Goal: Task Accomplishment & Management: Manage account settings

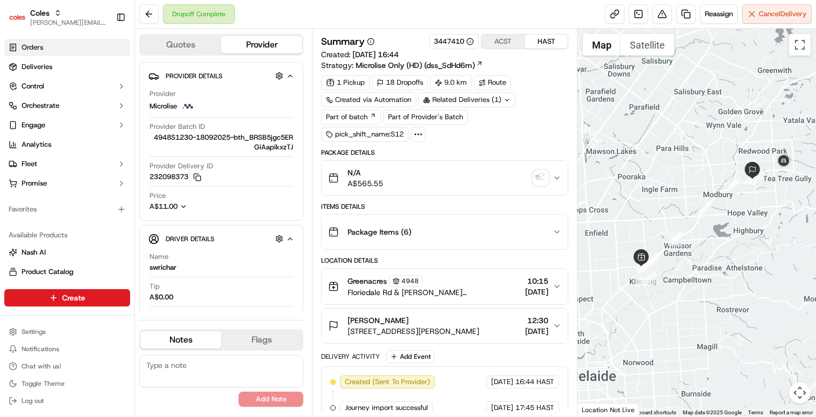
click at [51, 49] on link "Orders" at bounding box center [67, 47] width 126 height 17
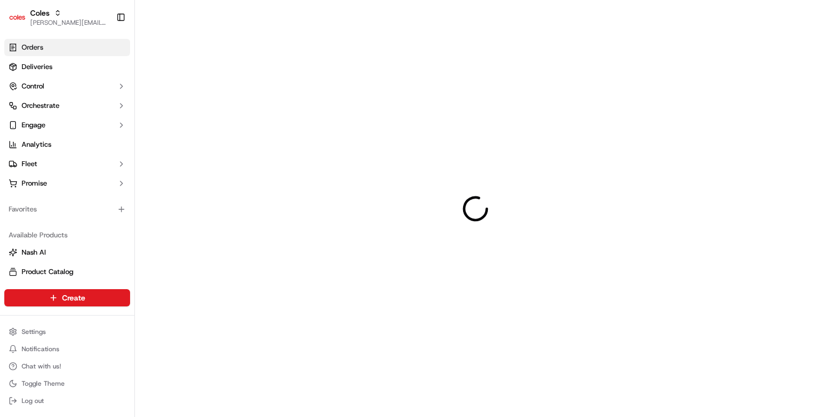
click at [47, 49] on link "Orders" at bounding box center [67, 47] width 126 height 17
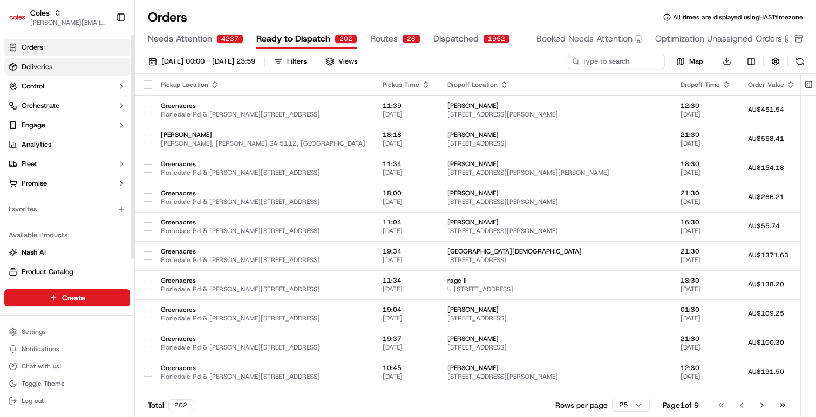
click at [72, 70] on link "Deliveries" at bounding box center [67, 66] width 126 height 17
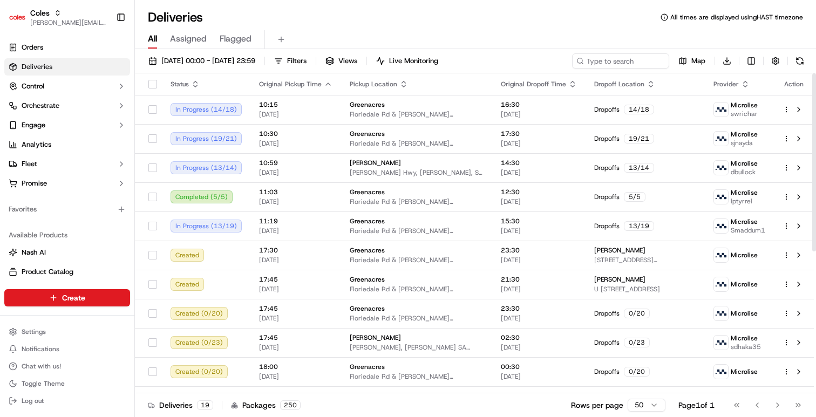
click at [451, 51] on div "17/09/2025 00:00 - 17/09/2025 23:59 Filters Views Live Monitoring Map Download …" at bounding box center [475, 234] width 681 height 370
click at [438, 57] on span "Live Monitoring" at bounding box center [413, 61] width 49 height 10
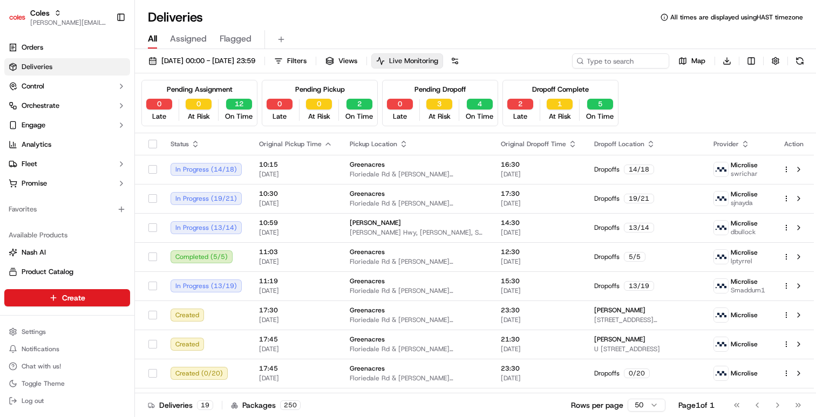
click at [438, 60] on span "Live Monitoring" at bounding box center [413, 61] width 49 height 10
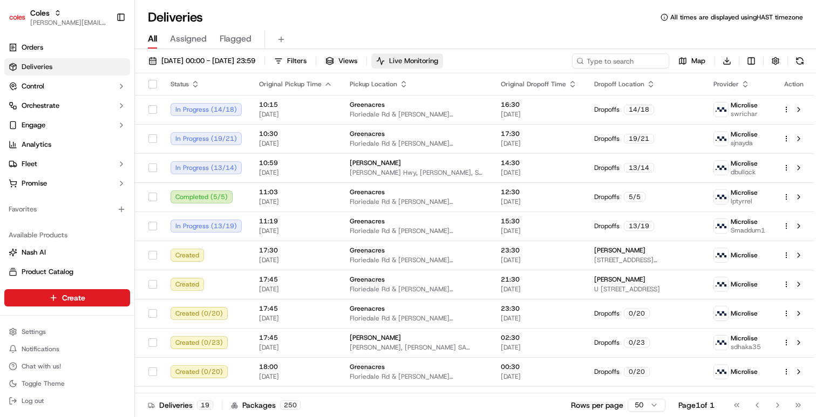
click at [438, 60] on span "Live Monitoring" at bounding box center [413, 61] width 49 height 10
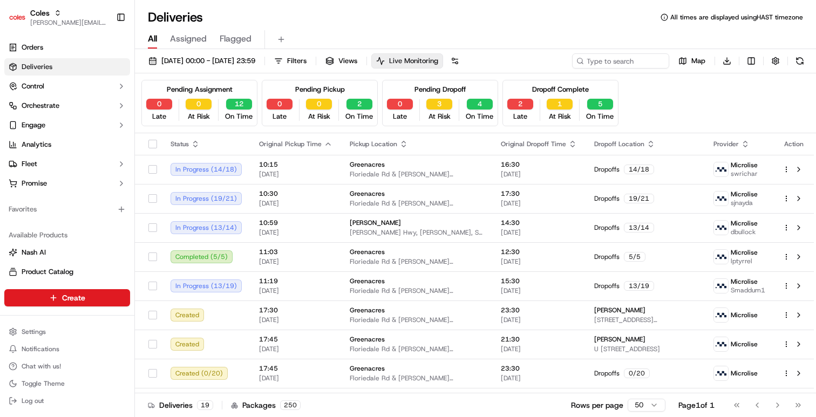
click at [438, 60] on span "Live Monitoring" at bounding box center [413, 61] width 49 height 10
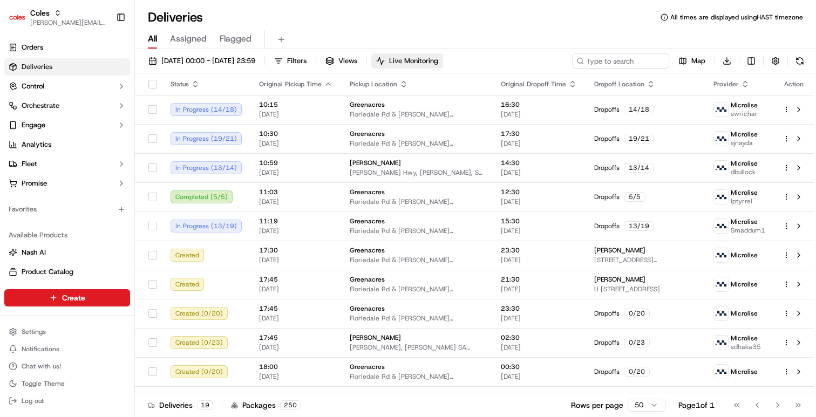
click at [438, 60] on span "Live Monitoring" at bounding box center [413, 61] width 49 height 10
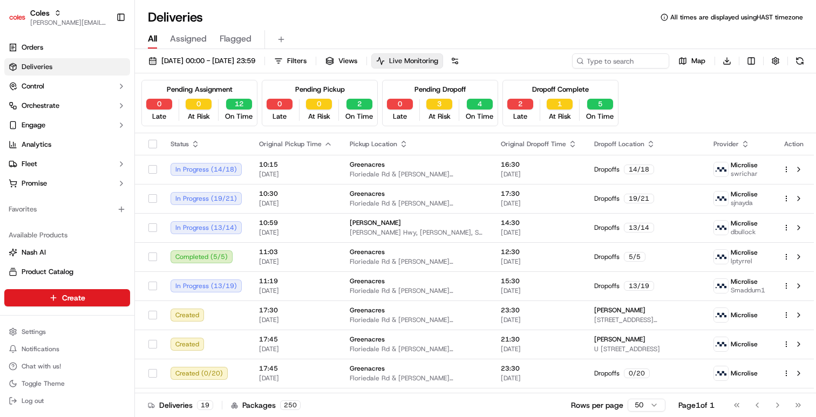
click at [438, 65] on span "Live Monitoring" at bounding box center [413, 61] width 49 height 10
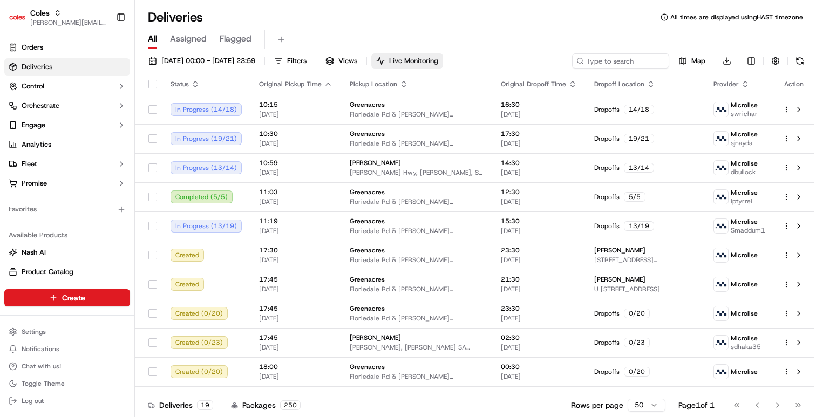
click at [443, 66] on button "Live Monitoring" at bounding box center [407, 60] width 72 height 15
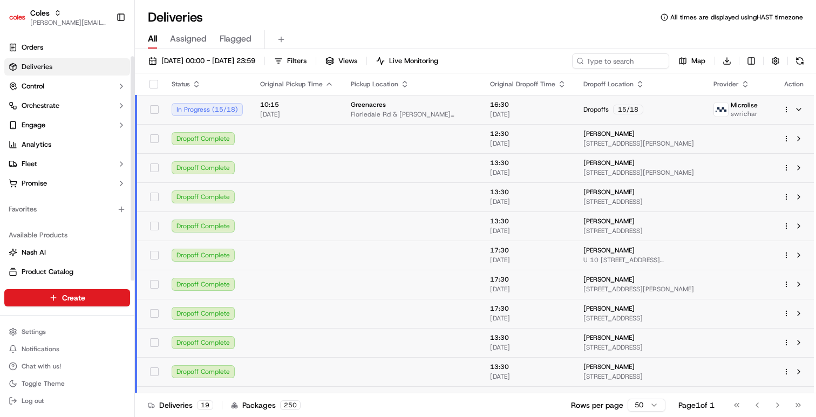
scroll to position [24, 0]
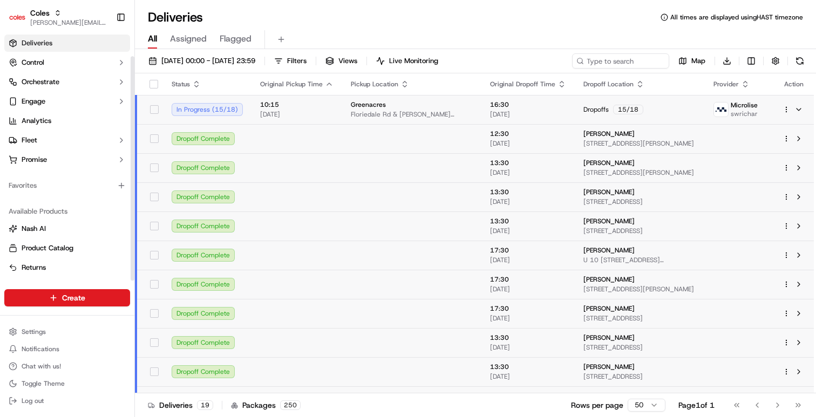
click at [53, 45] on link "Deliveries" at bounding box center [67, 43] width 126 height 17
click at [197, 38] on span "Assigned" at bounding box center [188, 38] width 37 height 13
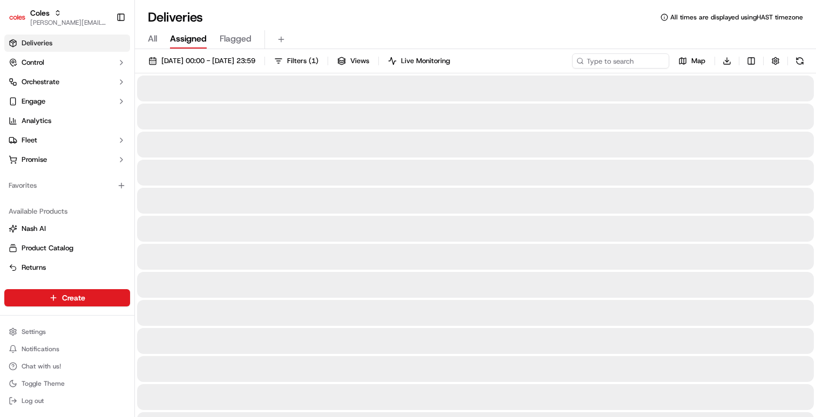
click at [243, 38] on span "Flagged" at bounding box center [236, 38] width 32 height 13
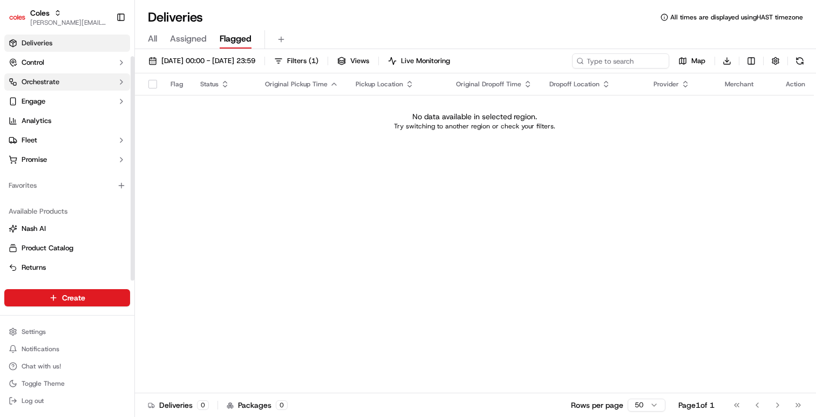
click at [59, 82] on button "Orchestrate" at bounding box center [67, 81] width 126 height 17
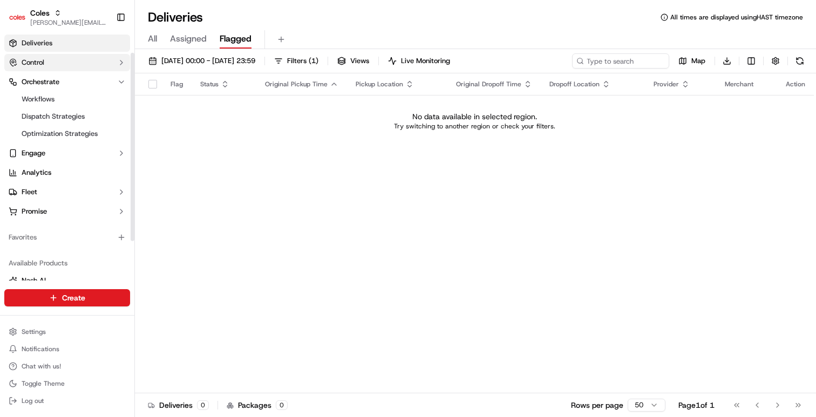
click at [53, 65] on button "Control" at bounding box center [67, 62] width 126 height 17
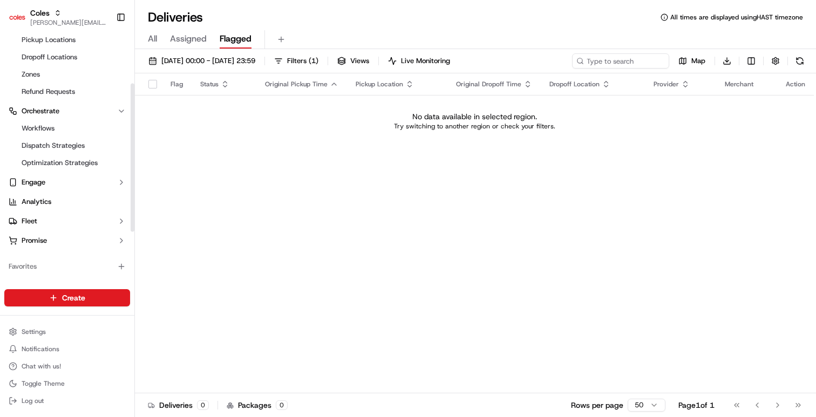
scroll to position [162, 0]
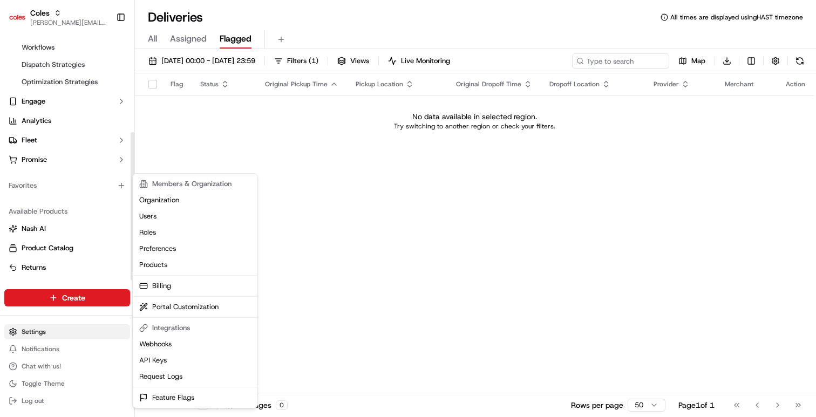
click at [67, 336] on html "Coles barry@usenash.com Toggle Sidebar Orders Deliveries Control Providers Pick…" at bounding box center [408, 208] width 816 height 417
click at [390, 225] on html "Coles barry@usenash.com Toggle Sidebar Orders Deliveries Control Providers Pick…" at bounding box center [408, 208] width 816 height 417
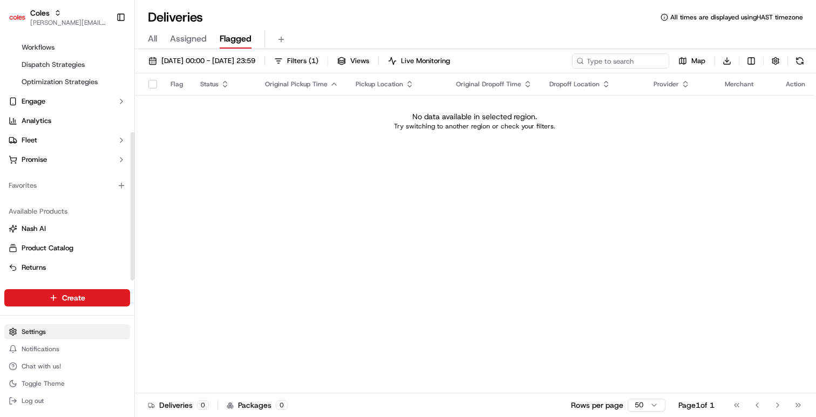
click at [40, 333] on html "Coles barry@usenash.com Toggle Sidebar Orders Deliveries Control Providers Pick…" at bounding box center [408, 208] width 816 height 417
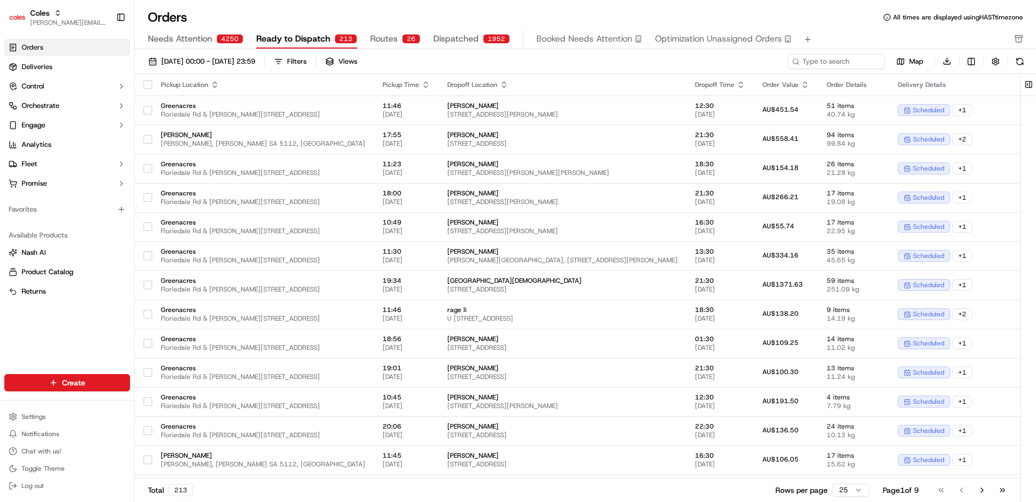
click at [380, 42] on span "Routes" at bounding box center [384, 38] width 28 height 13
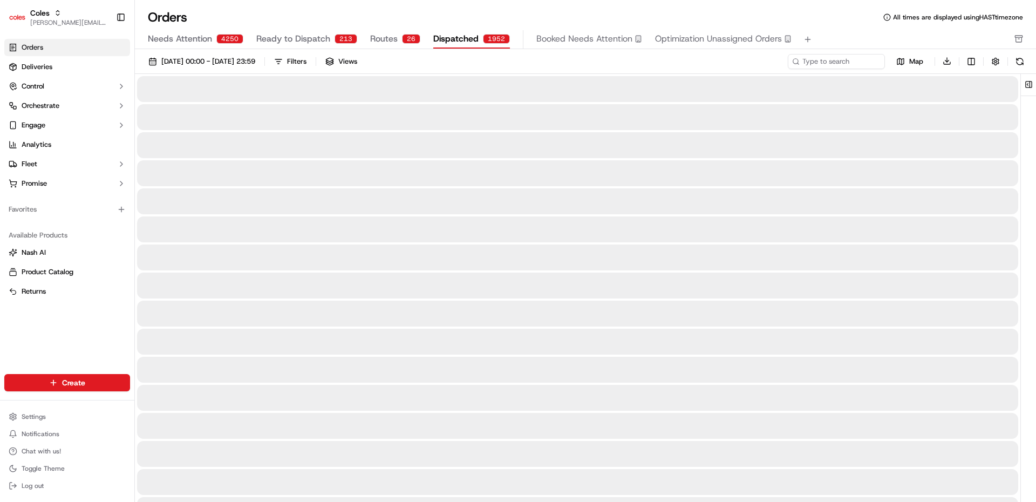
click at [470, 38] on span "Dispatched" at bounding box center [455, 38] width 45 height 13
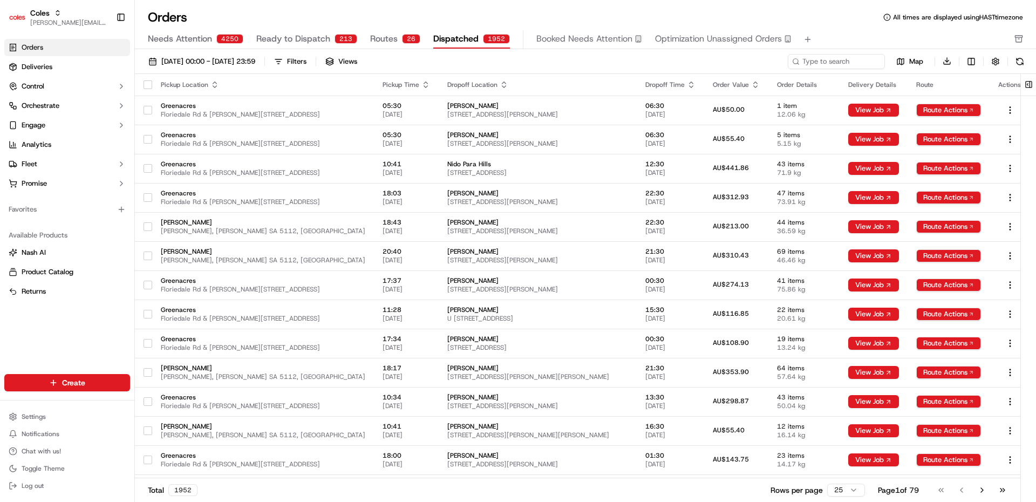
click at [603, 6] on div "Orders All times are displayed using HAST timezone Needs Attention 4250 Ready t…" at bounding box center [585, 251] width 901 height 502
click at [597, 45] on span "Booked Needs Attention" at bounding box center [584, 38] width 96 height 13
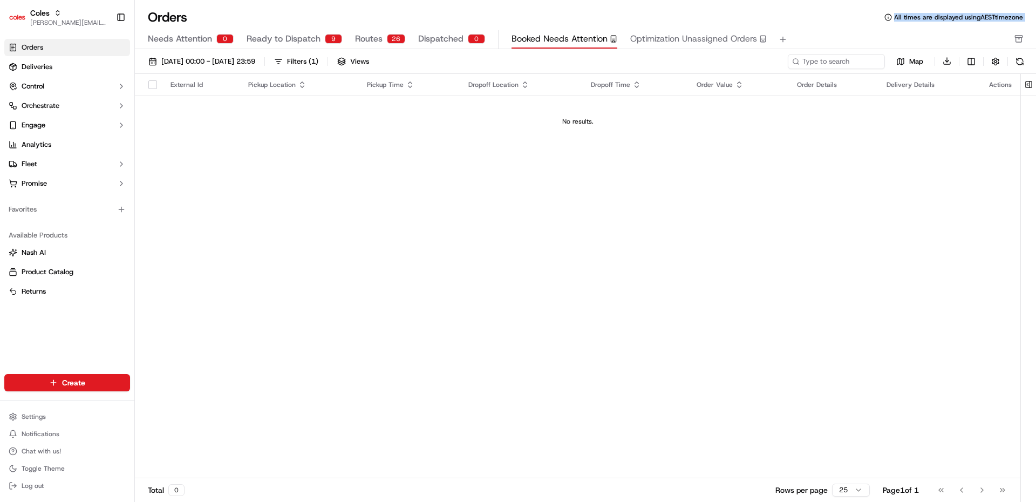
click at [432, 38] on span "Dispatched" at bounding box center [440, 38] width 45 height 13
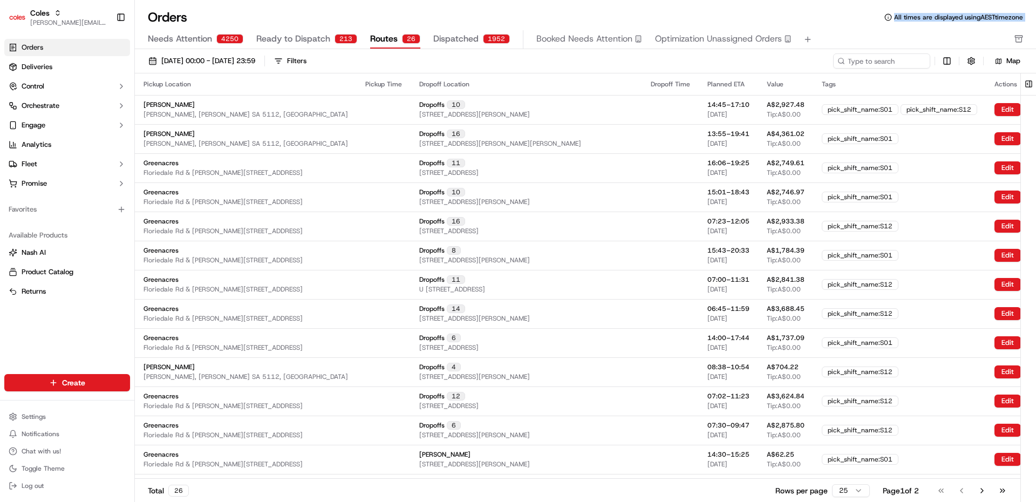
click at [380, 37] on span "Routes" at bounding box center [384, 38] width 28 height 13
click at [290, 38] on span "Ready to Dispatch" at bounding box center [293, 38] width 74 height 13
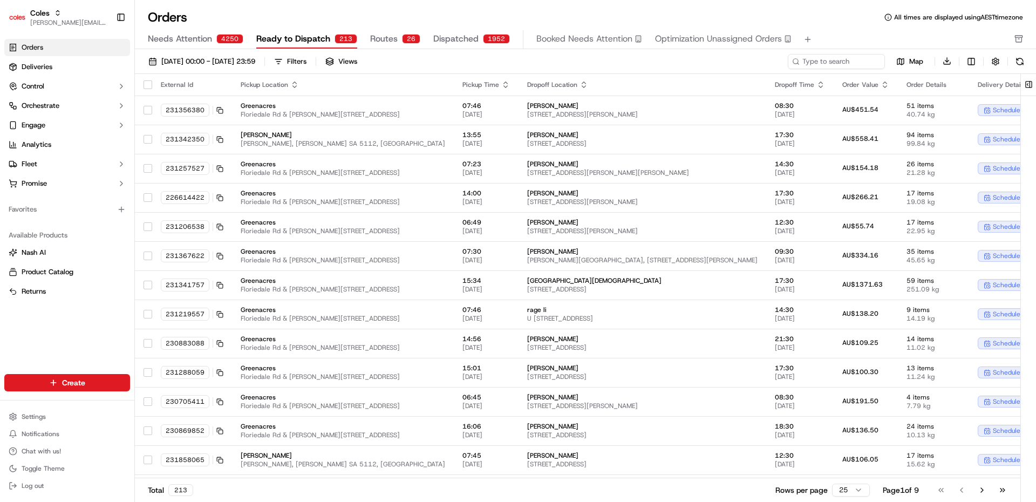
click at [357, 6] on div "Orders All times are displayed using AEST timezone Needs Attention 4250 Ready t…" at bounding box center [585, 251] width 901 height 502
click at [254, 60] on span "[DATE] 00:00 - [DATE] 23:59" at bounding box center [208, 62] width 94 height 10
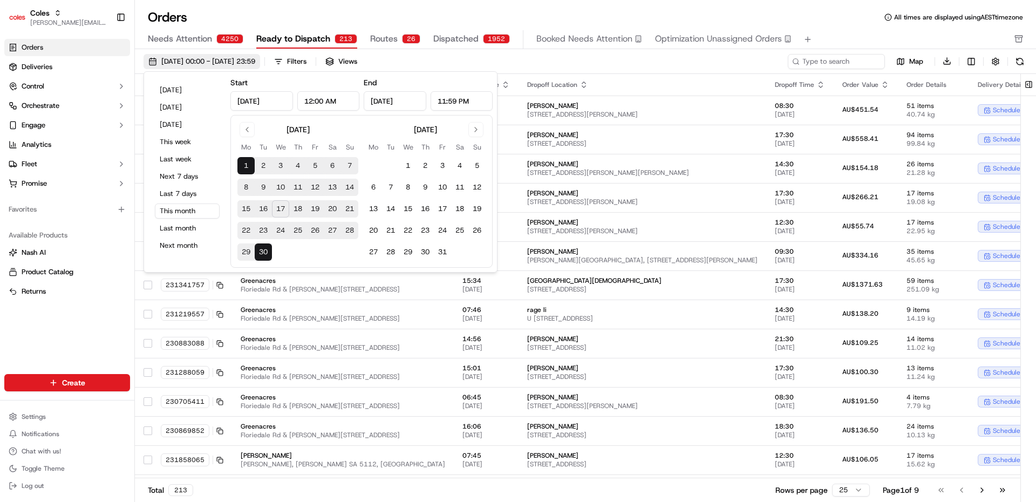
click at [254, 60] on span "[DATE] 00:00 - [DATE] 23:59" at bounding box center [208, 62] width 94 height 10
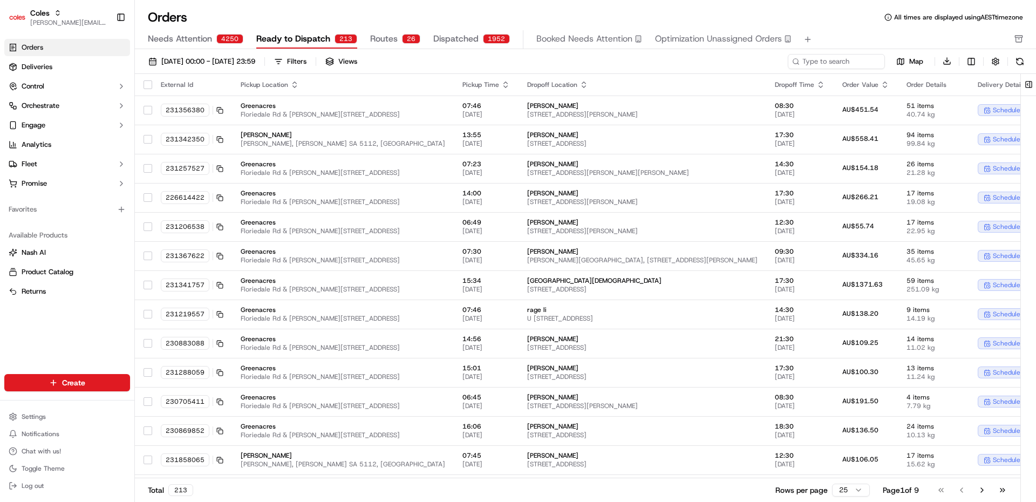
click at [290, 6] on div "Orders All times are displayed using AEST timezone Needs Attention 4250 Ready t…" at bounding box center [585, 251] width 901 height 502
click at [373, 5] on div "Orders All times are displayed using AEST timezone Needs Attention 4249 Ready t…" at bounding box center [585, 251] width 901 height 502
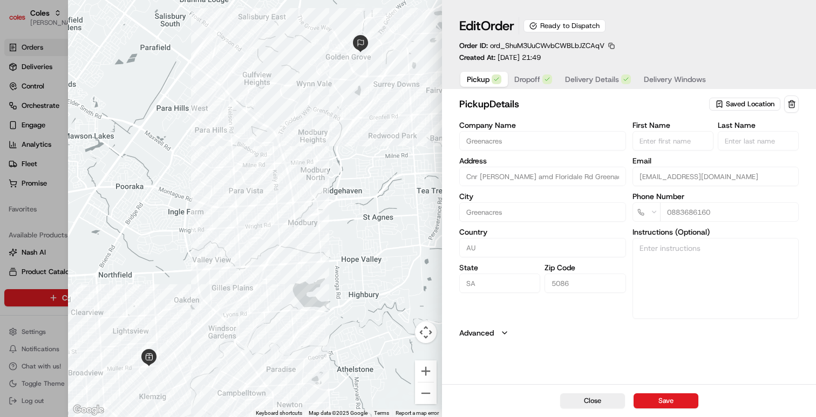
click at [595, 81] on span "Delivery Details" at bounding box center [592, 79] width 54 height 11
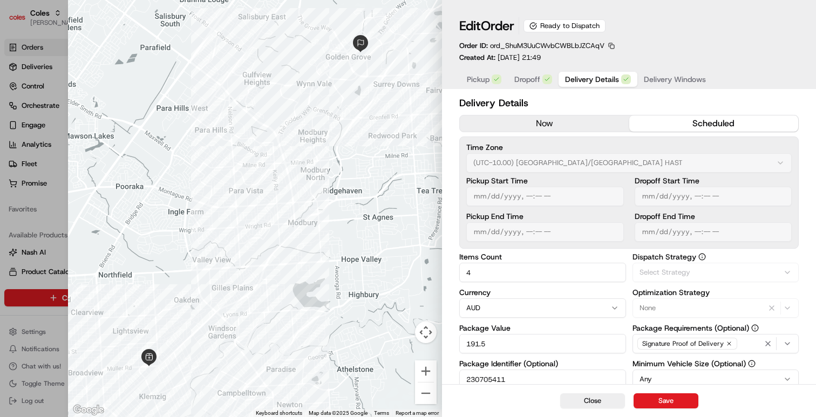
click at [537, 76] on span "Dropoff" at bounding box center [527, 79] width 26 height 11
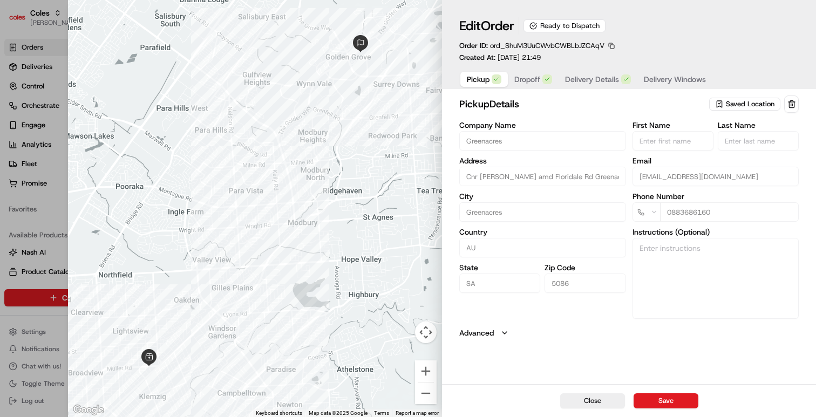
click at [496, 78] on icon "button" at bounding box center [496, 79] width 6 height 6
click at [612, 45] on button "button" at bounding box center [611, 46] width 10 height 10
click at [601, 65] on button "Copy ID" at bounding box center [611, 62] width 98 height 13
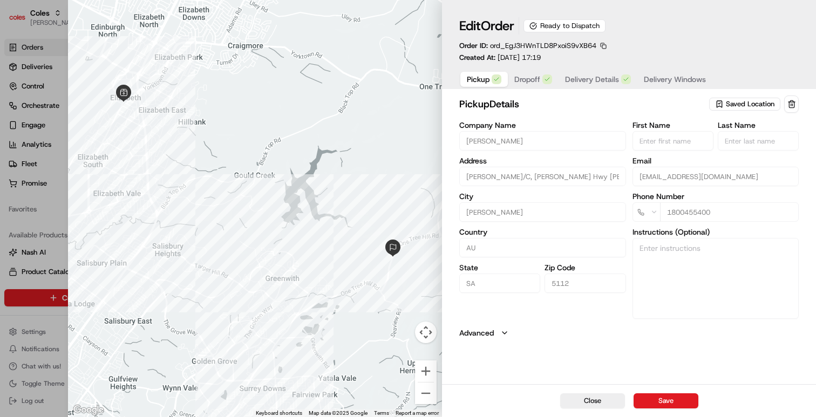
type input "+1"
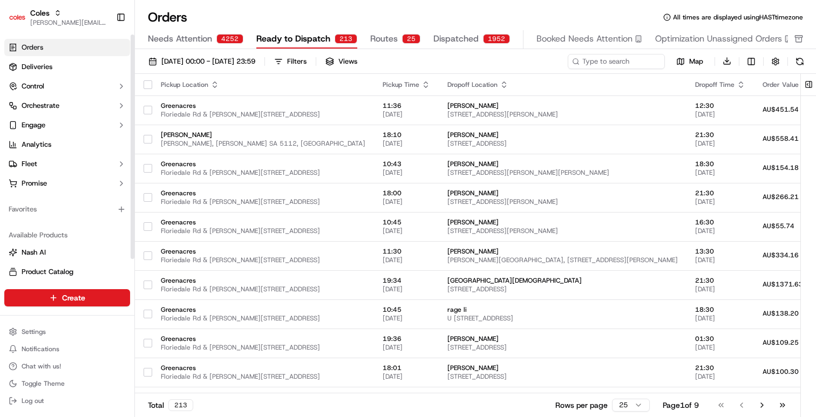
click at [52, 49] on link "Orders" at bounding box center [67, 47] width 126 height 17
click at [621, 63] on input at bounding box center [599, 61] width 129 height 15
paste input "ord_ShuM3UuCWvbCWBLbJZCAqV"
type input "ord_ShuM3UuCWvbCWBLbJZCAqV"
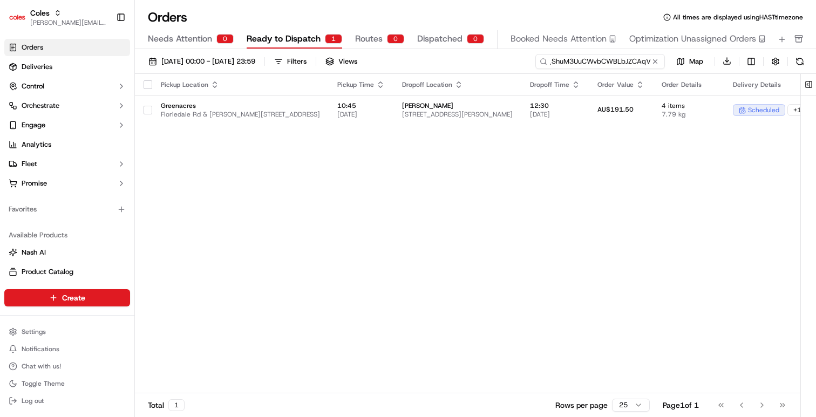
click at [612, 60] on input "ord_ShuM3UuCWvbCWBLbJZCAqV" at bounding box center [599, 61] width 129 height 15
click at [429, 277] on div "Pickup Location Pickup Time Dropoff Location Dropoff Time Order Value Order Det…" at bounding box center [609, 234] width 949 height 320
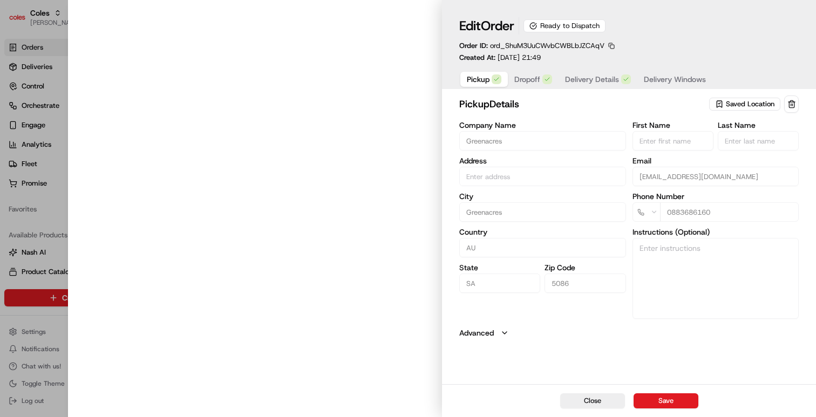
type input "Cnr Muller Rd amd Floridale Rd Greenacres SA 5086 AU"
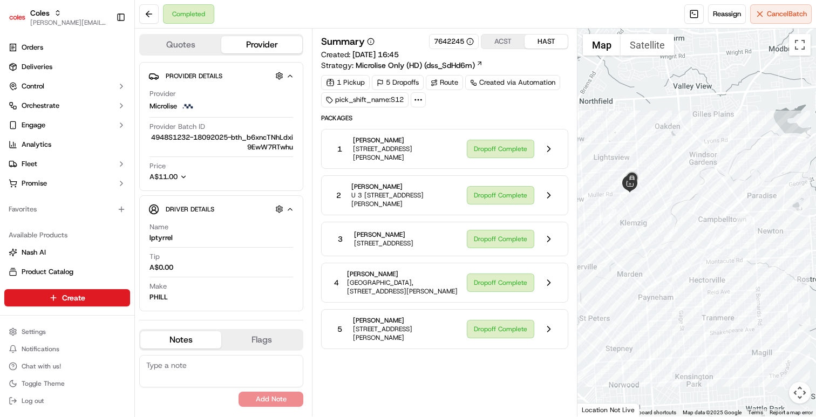
drag, startPoint x: 657, startPoint y: 180, endPoint x: 665, endPoint y: 237, distance: 57.2
click at [665, 237] on div at bounding box center [696, 223] width 238 height 388
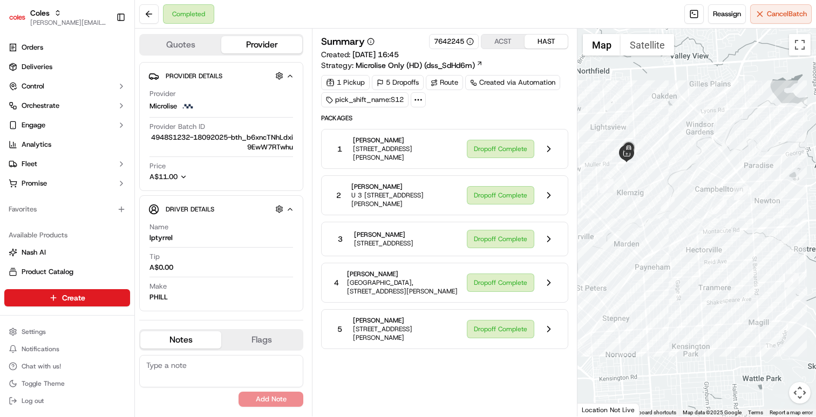
click at [394, 149] on span "13 Ramsey Ave, KLEMZIG, SA 5087, AU" at bounding box center [405, 153] width 105 height 17
click at [438, 111] on div "Summary 7642245 ACST HAST Created: 16/09/2025 16:45 Strategy: Microlise Only (H…" at bounding box center [444, 191] width 247 height 315
click at [416, 100] on icon at bounding box center [418, 100] width 10 height 10
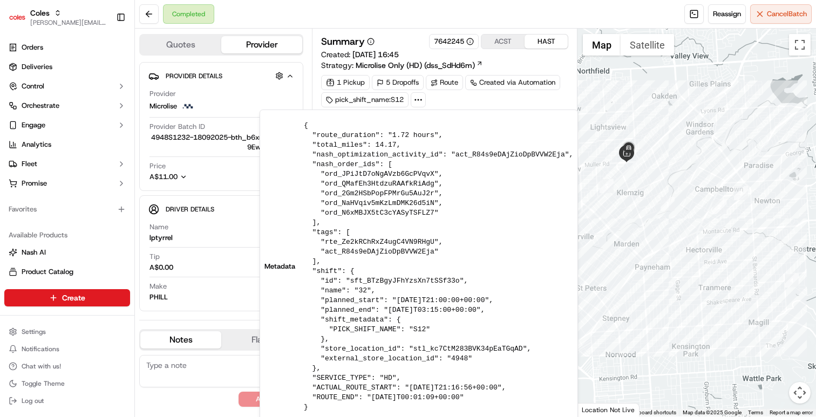
drag, startPoint x: 311, startPoint y: 404, endPoint x: 299, endPoint y: 125, distance: 279.2
click at [299, 125] on div "Metadata { "route_duration": "1.72 hours", "total_miles": 14.17, "nash_optimiza…" at bounding box center [418, 266] width 309 height 291
click at [458, 102] on div "1 Pickup 5 Dropoffs Route Created via Automation pick_shift_name:S12" at bounding box center [444, 91] width 247 height 32
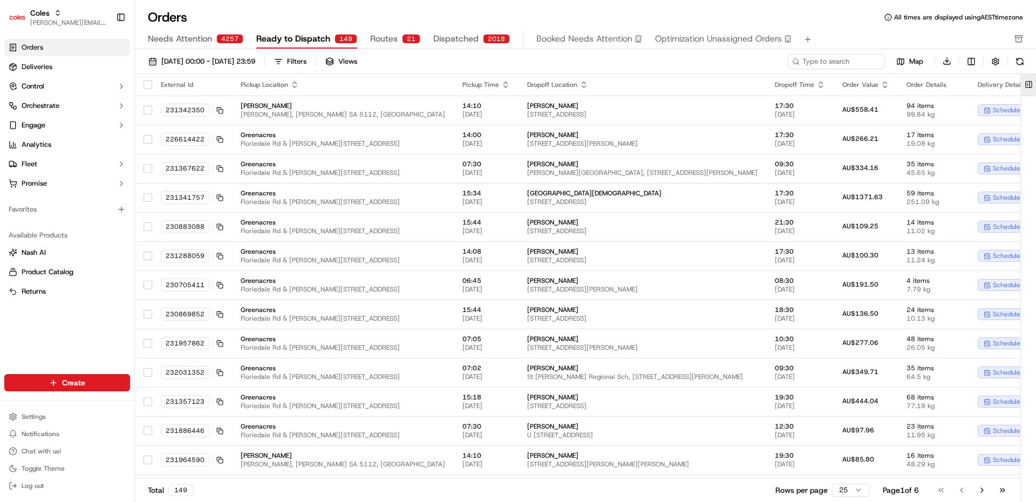
click at [1028, 83] on button at bounding box center [1029, 85] width 18 height 22
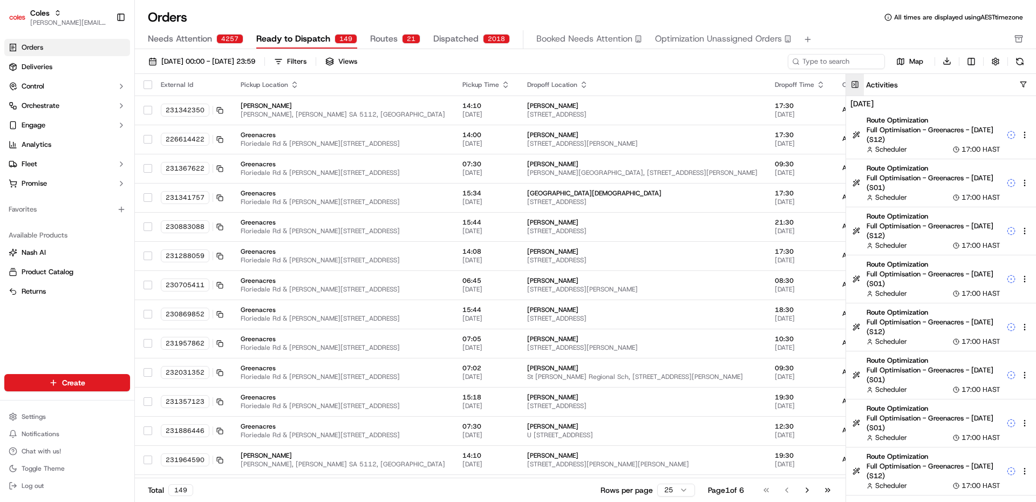
click at [852, 83] on button at bounding box center [855, 85] width 18 height 22
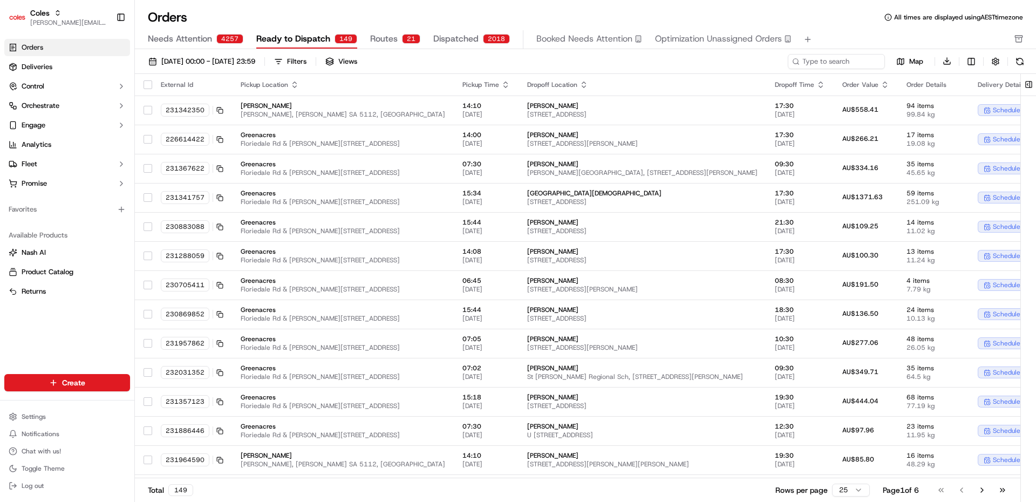
click at [378, 44] on span "Routes" at bounding box center [384, 38] width 28 height 13
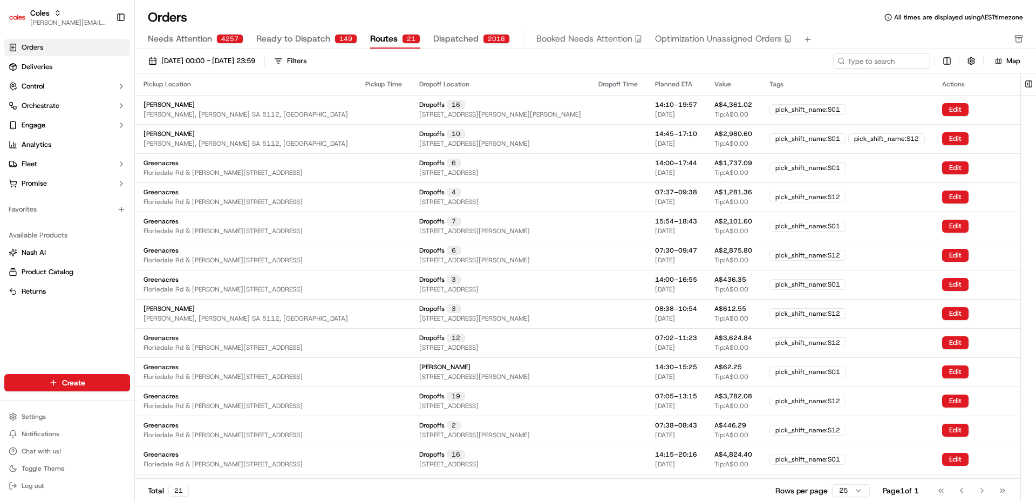
click at [477, 42] on button "Dispatched 2018" at bounding box center [471, 39] width 77 height 18
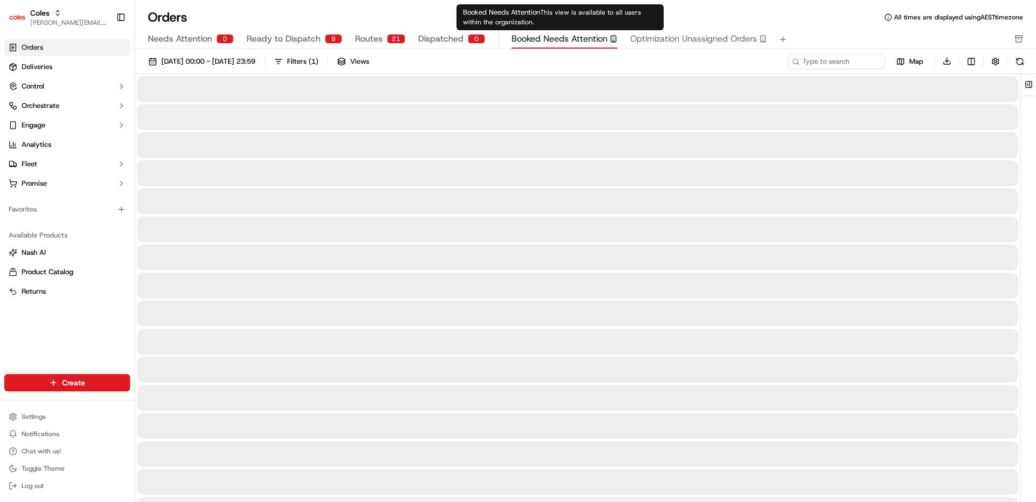
click at [550, 39] on span "Booked Needs Attention" at bounding box center [559, 38] width 96 height 13
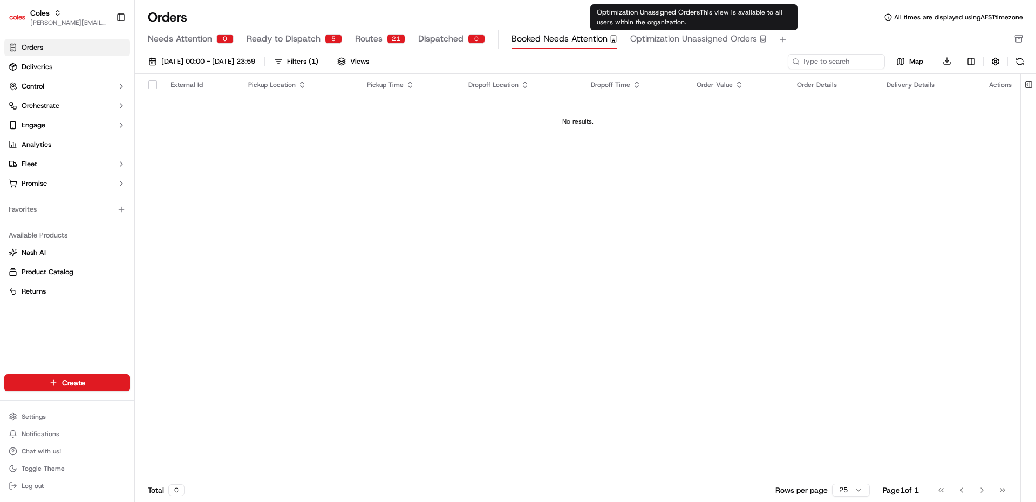
click at [705, 41] on span "Optimization Unassigned Orders" at bounding box center [693, 38] width 127 height 13
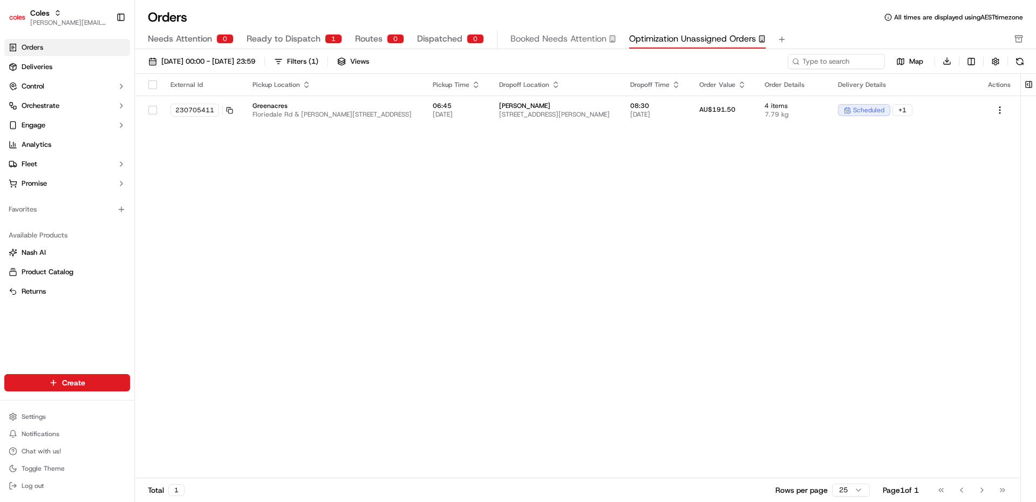
click at [311, 42] on span "Ready to Dispatch" at bounding box center [284, 38] width 74 height 13
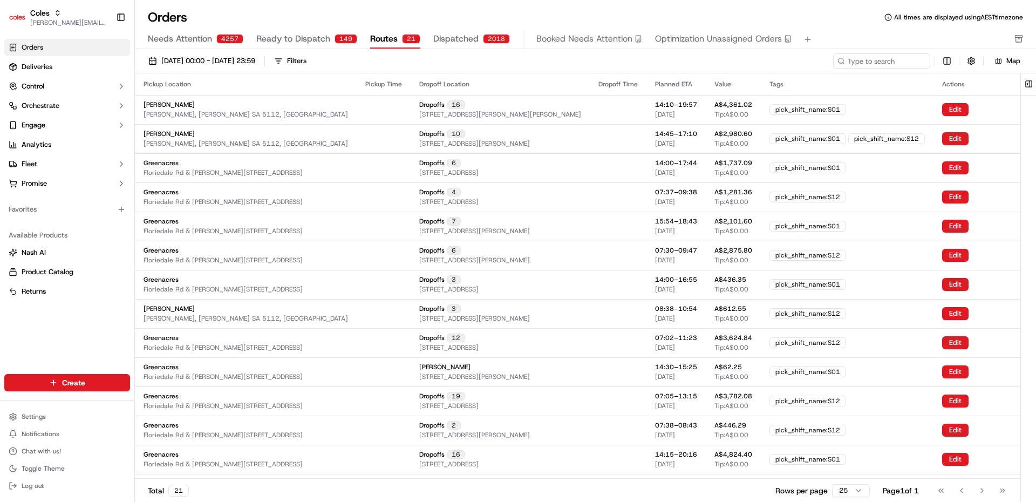
click at [390, 39] on span "Routes" at bounding box center [384, 38] width 28 height 13
click at [1026, 83] on button at bounding box center [1029, 84] width 18 height 22
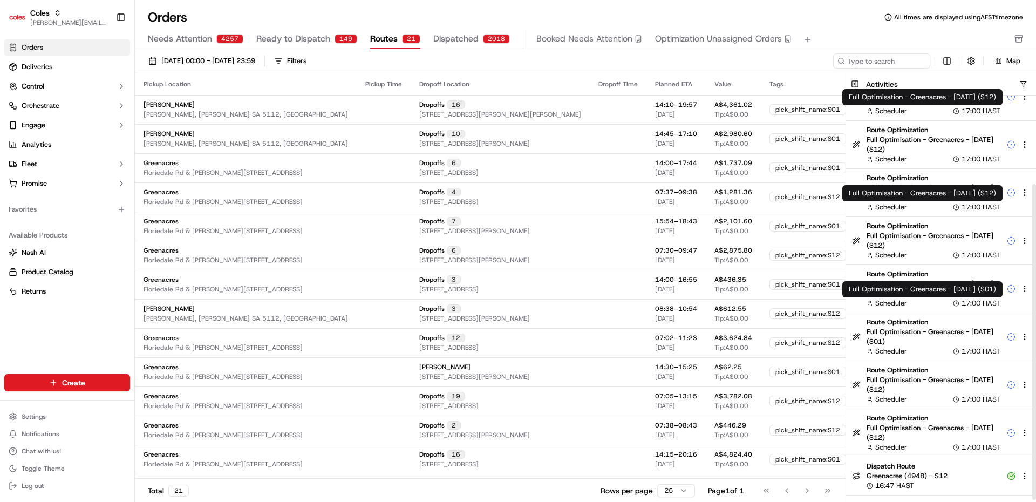
scroll to position [113, 0]
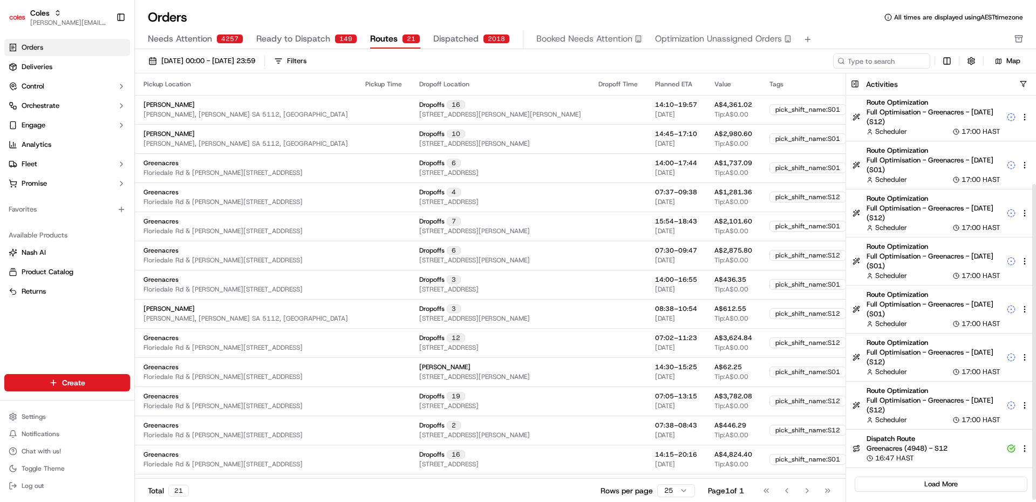
click at [954, 482] on button "Load More" at bounding box center [941, 483] width 173 height 15
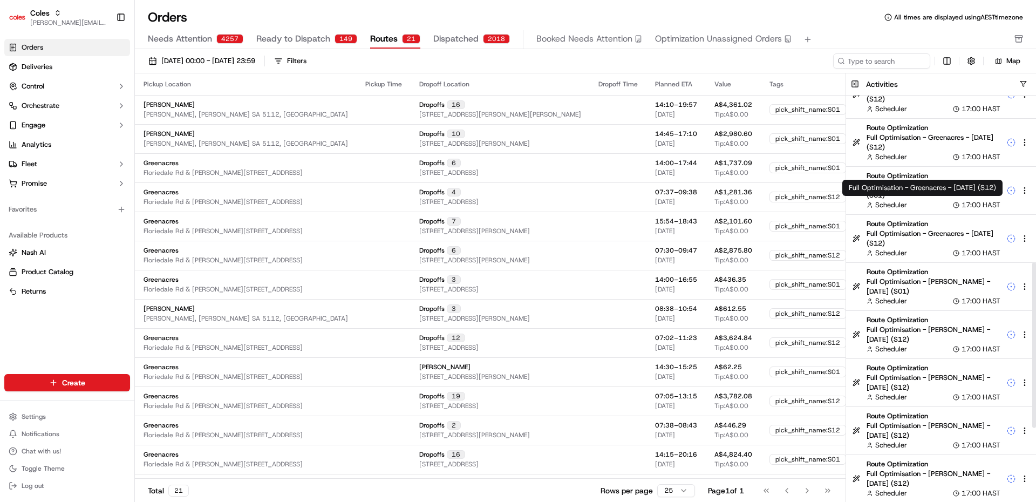
scroll to position [584, 0]
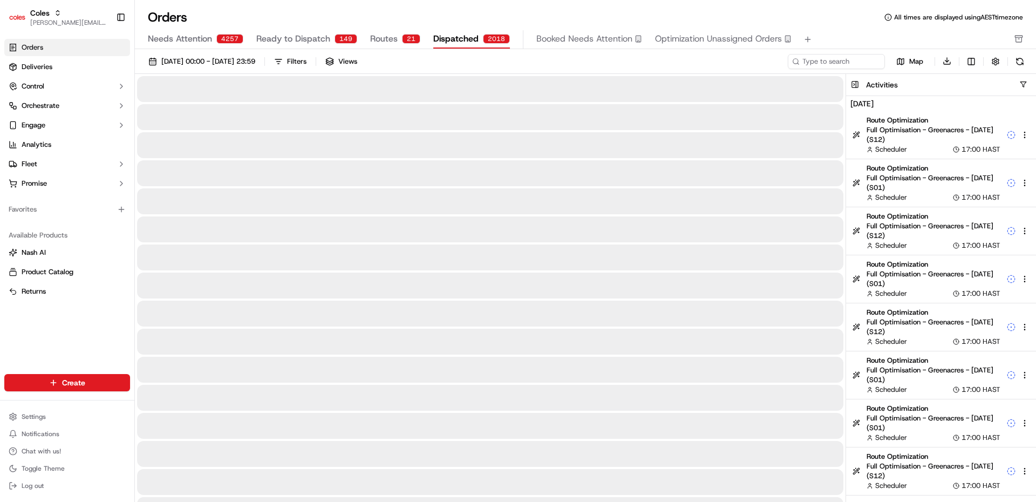
click at [454, 37] on span "Dispatched" at bounding box center [455, 38] width 45 height 13
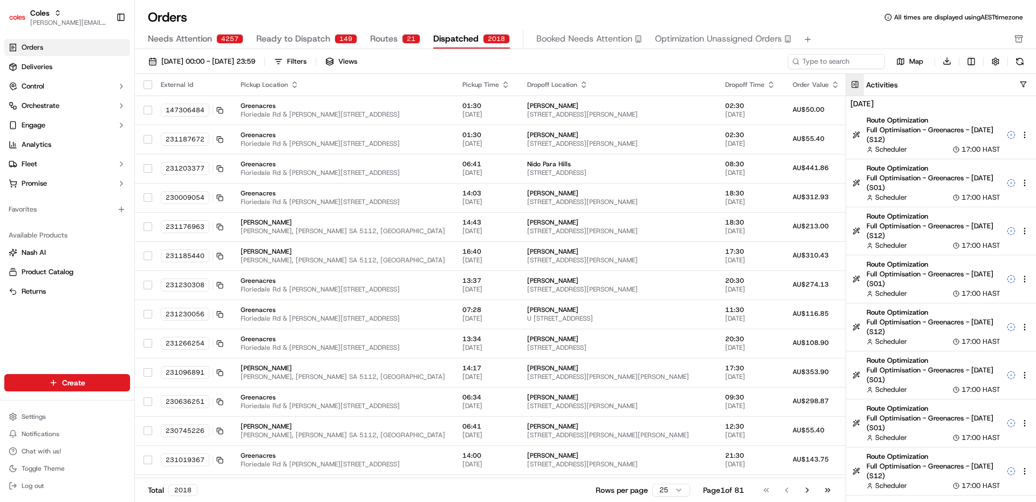
click at [852, 85] on button at bounding box center [855, 85] width 18 height 22
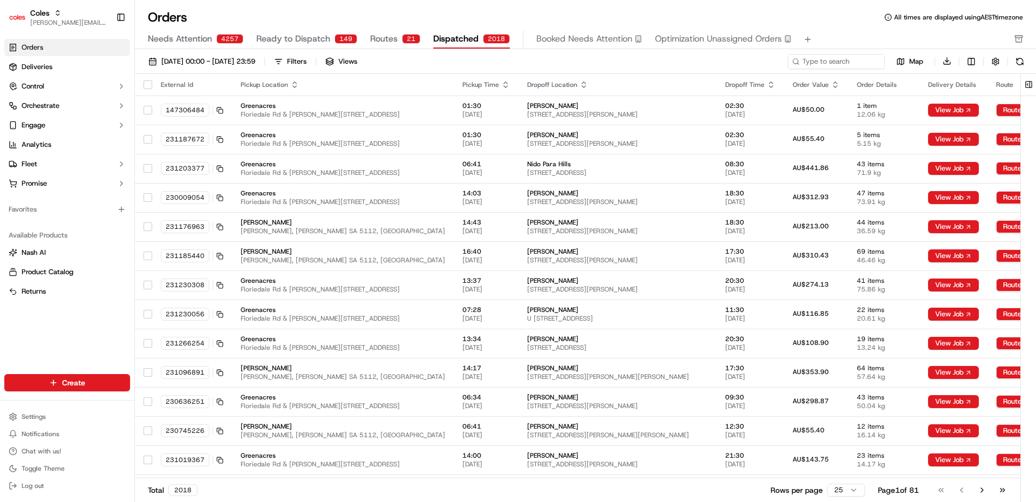
click at [583, 40] on span "Booked Needs Attention" at bounding box center [584, 38] width 96 height 13
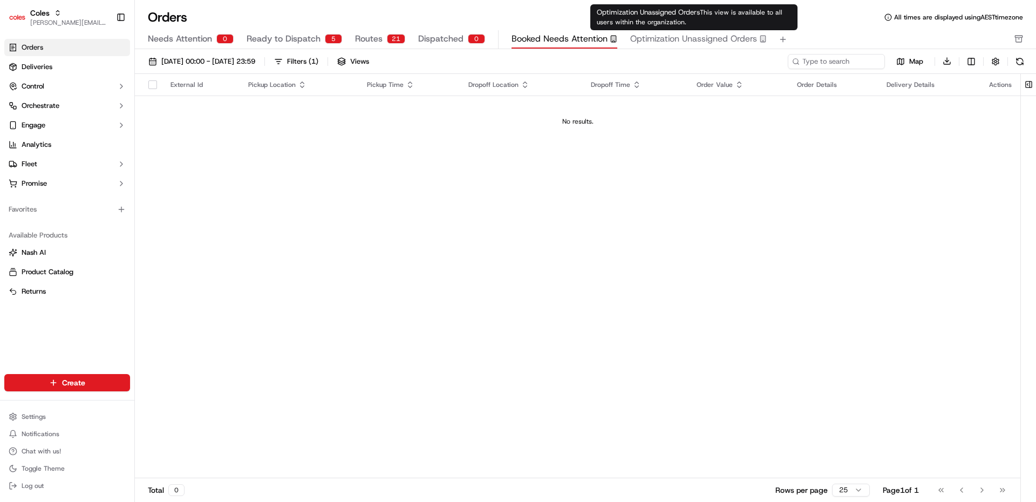
click at [721, 35] on span "Optimization Unassigned Orders" at bounding box center [693, 38] width 127 height 13
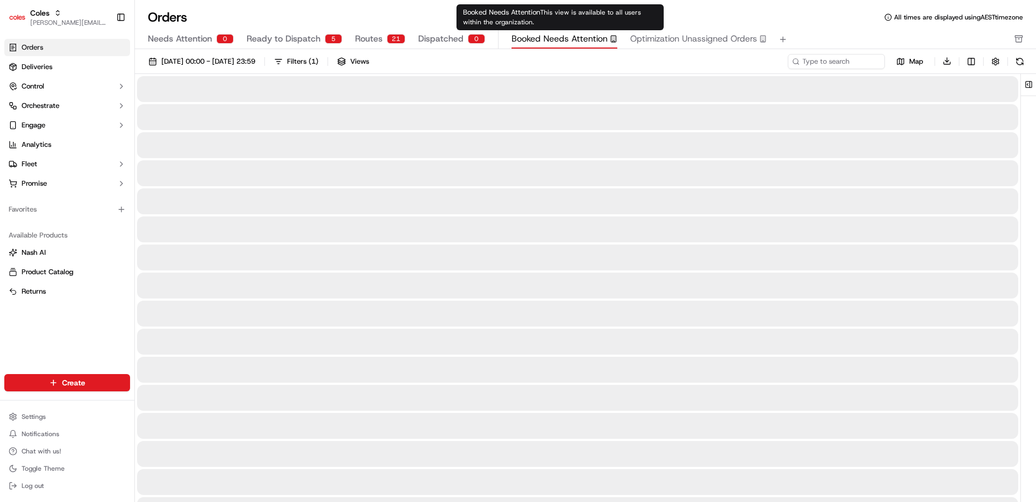
click at [527, 38] on span "Booked Needs Attention" at bounding box center [559, 38] width 96 height 13
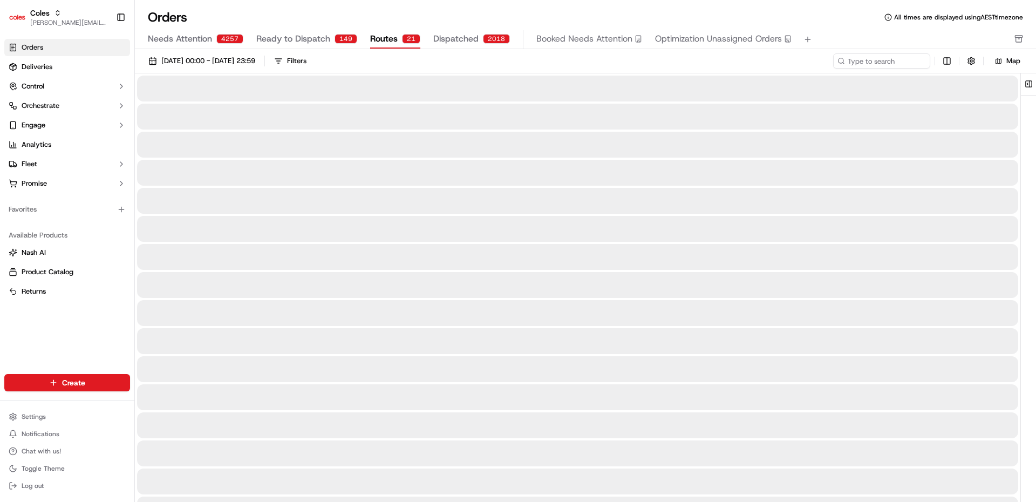
click at [374, 43] on span "Routes" at bounding box center [384, 38] width 28 height 13
click at [577, 39] on span "Booked Needs Attention" at bounding box center [584, 38] width 96 height 13
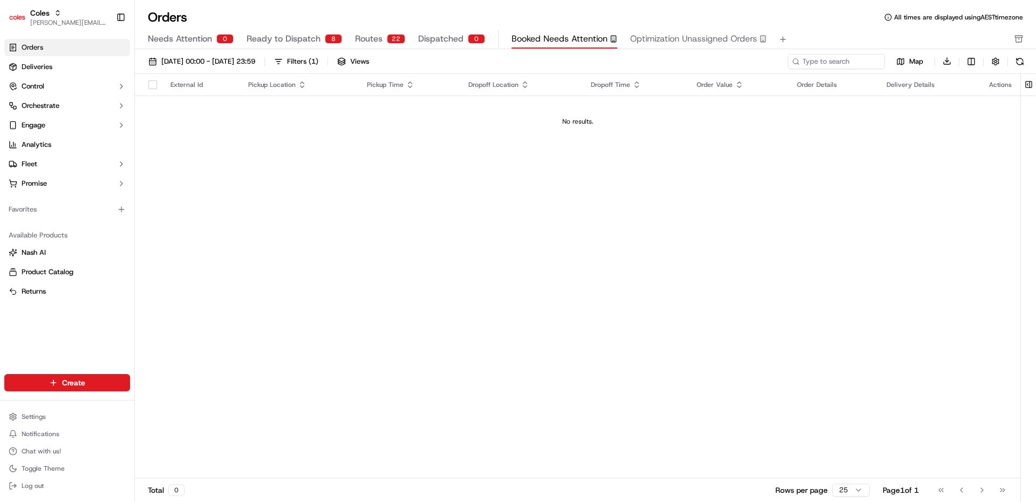
click at [68, 52] on link "Orders" at bounding box center [67, 47] width 126 height 17
click at [257, 45] on span "Ready to Dispatch" at bounding box center [284, 38] width 74 height 13
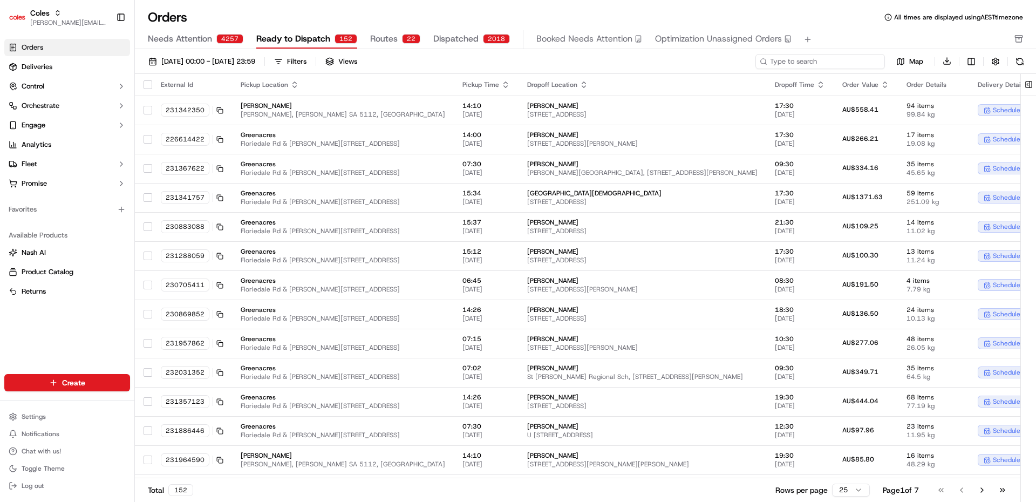
click at [833, 63] on input at bounding box center [819, 61] width 129 height 15
type input "elkinton"
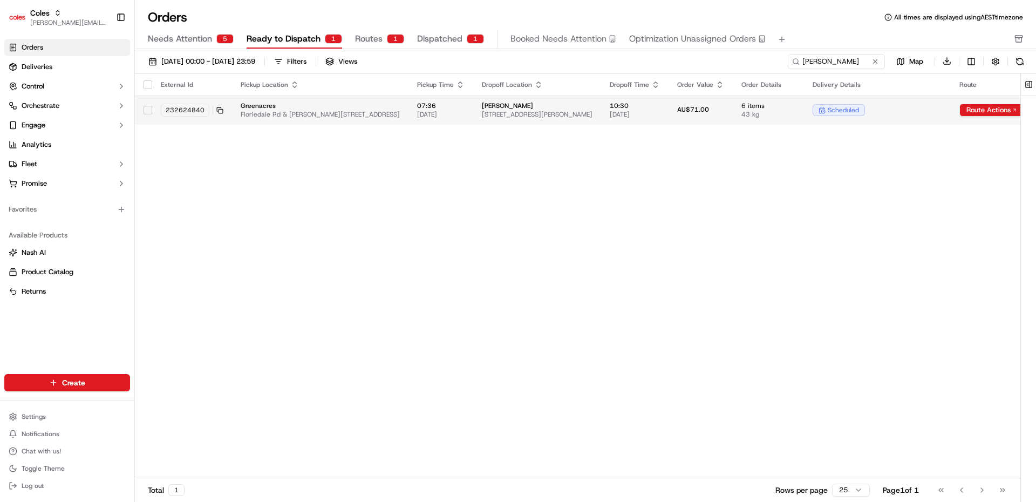
click at [400, 105] on span "Greenacres" at bounding box center [320, 105] width 159 height 9
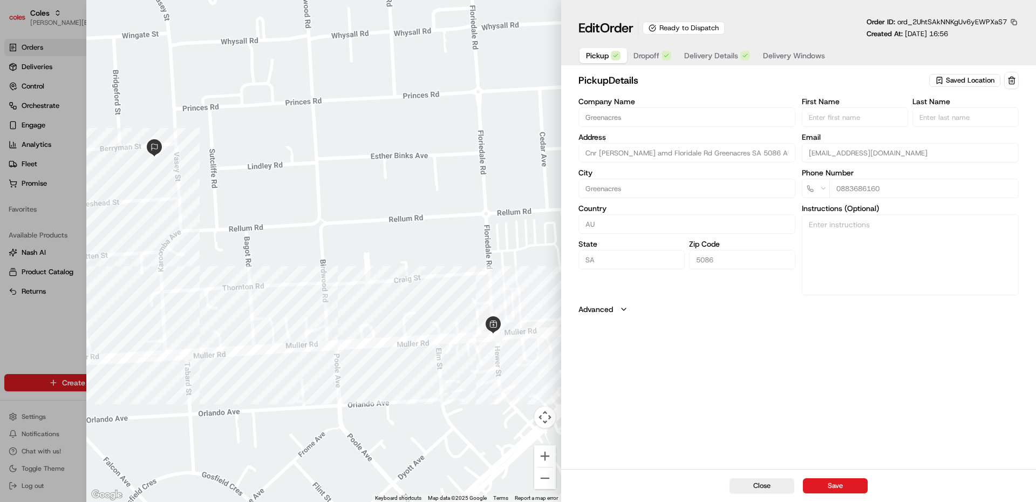
click at [661, 61] on button "Dropoff" at bounding box center [652, 55] width 51 height 15
click at [695, 57] on span "Delivery Details" at bounding box center [711, 55] width 54 height 11
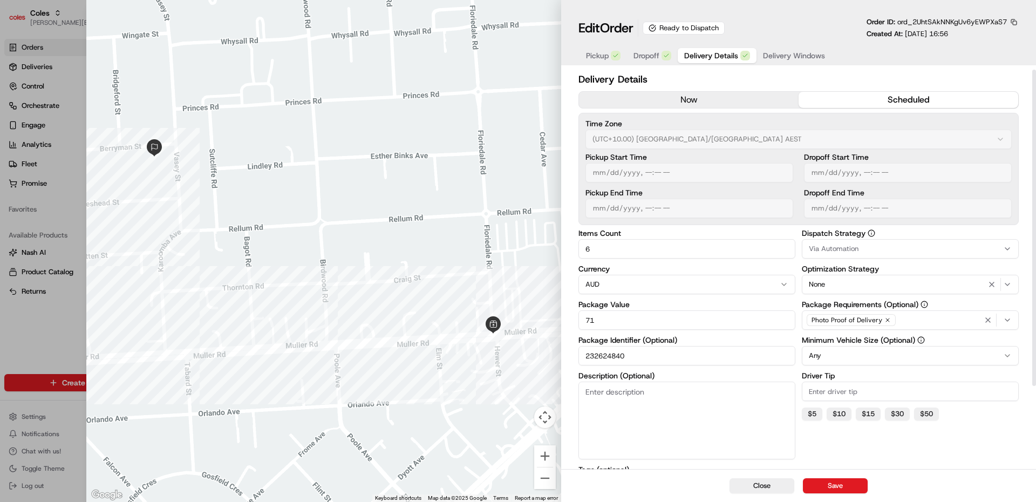
click at [643, 56] on span "Dropoff" at bounding box center [646, 55] width 26 height 11
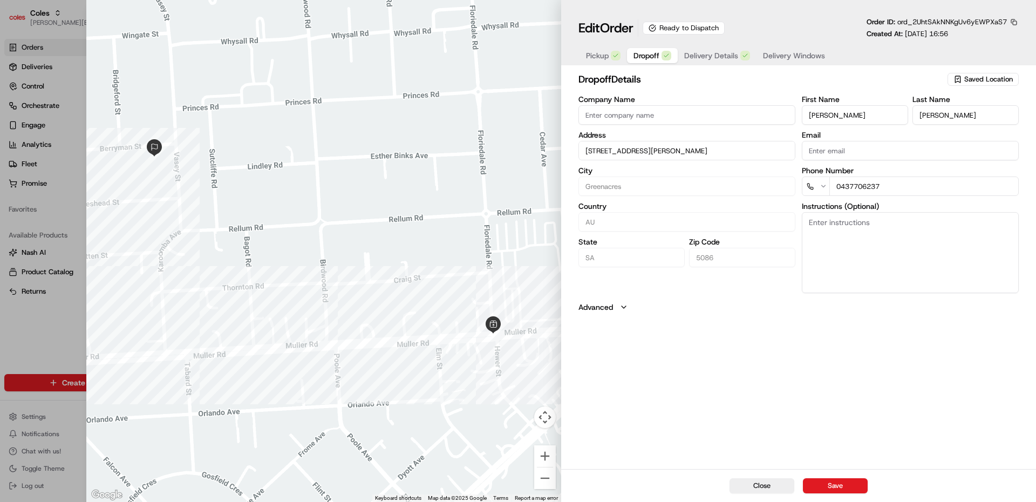
click at [877, 236] on textarea "Instructions (Optional)" at bounding box center [910, 252] width 217 height 81
paste textarea "Put 28 Range Road South Houghton into GPS The new address is 100B You will see …"
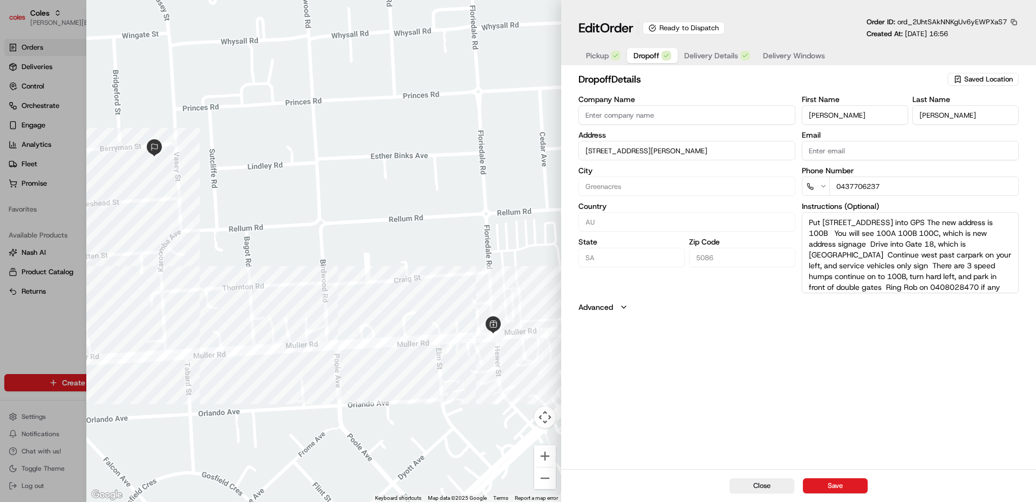
scroll to position [10, 0]
type textarea "Put 28 Range Road South Houghton into GPS The new address is 100B You will see …"
click at [888, 372] on div "dropoff Details Saved Location Company Name Address 11 Berryman St, Greenacres,…" at bounding box center [798, 269] width 475 height 399
click at [840, 485] on button "Save" at bounding box center [835, 485] width 65 height 15
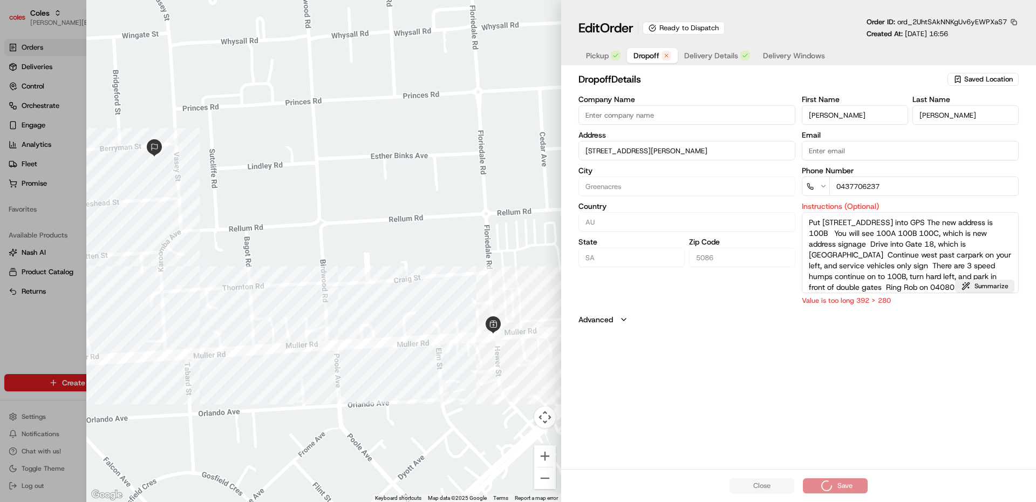
scroll to position [15, 0]
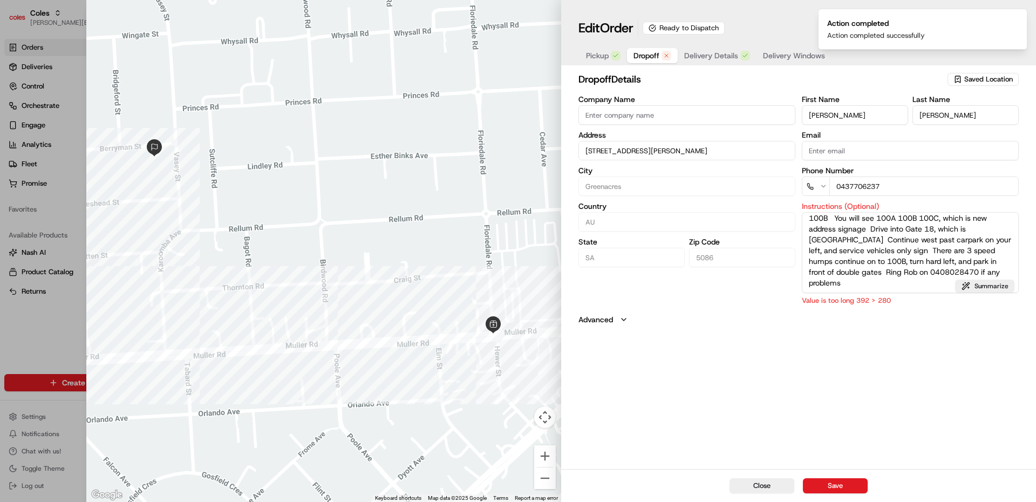
click at [919, 371] on div "dropoff Details Saved Location Company Name Address 11 Berryman St, Greenacres,…" at bounding box center [798, 269] width 475 height 399
click at [782, 485] on button "Close" at bounding box center [761, 485] width 65 height 15
type input "+1"
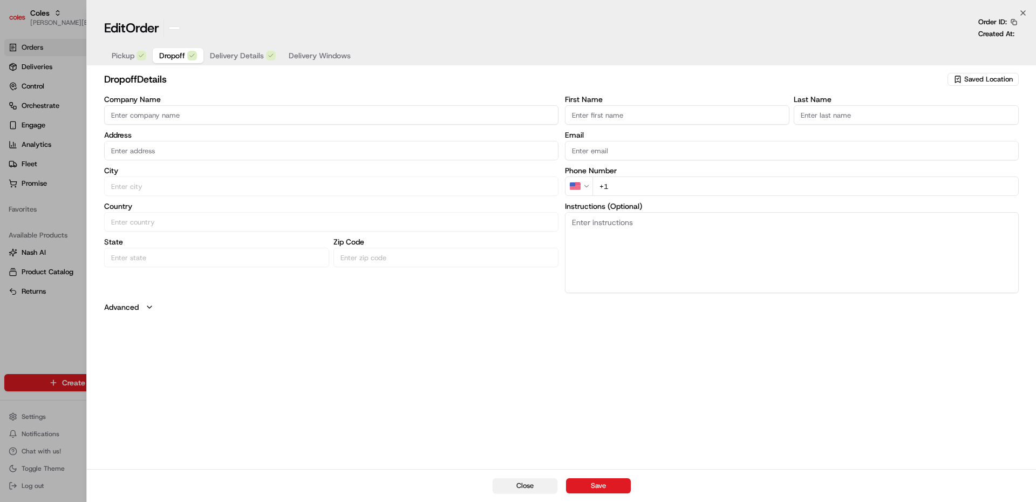
scroll to position [0, 0]
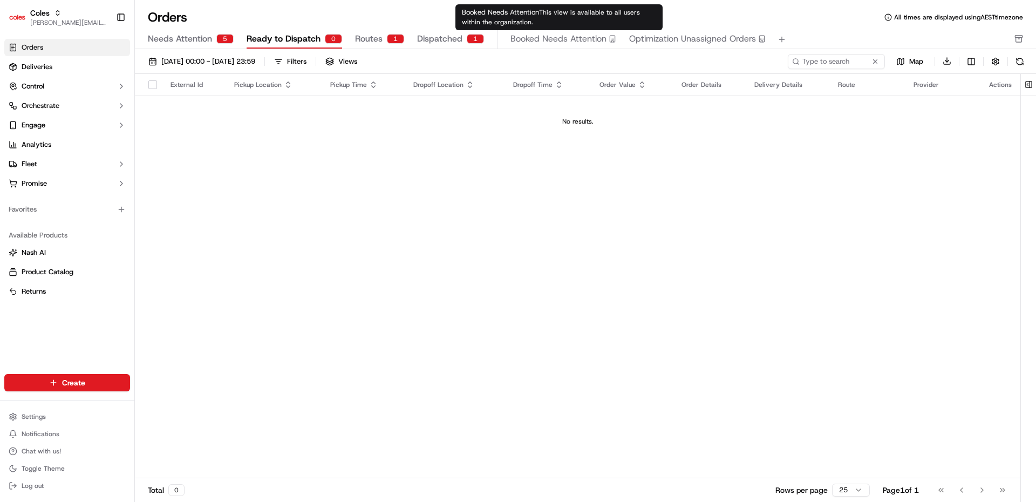
click at [558, 43] on span "Booked Needs Attention" at bounding box center [558, 38] width 96 height 13
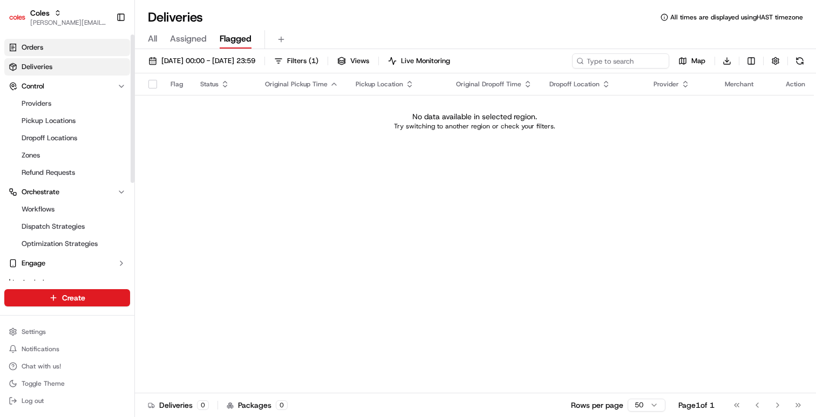
click at [49, 53] on link "Orders" at bounding box center [67, 47] width 126 height 17
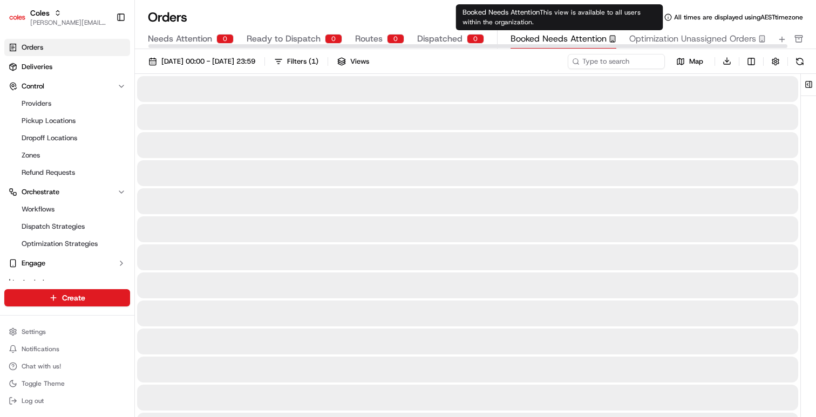
click at [599, 42] on span "Booked Needs Attention" at bounding box center [558, 38] width 96 height 13
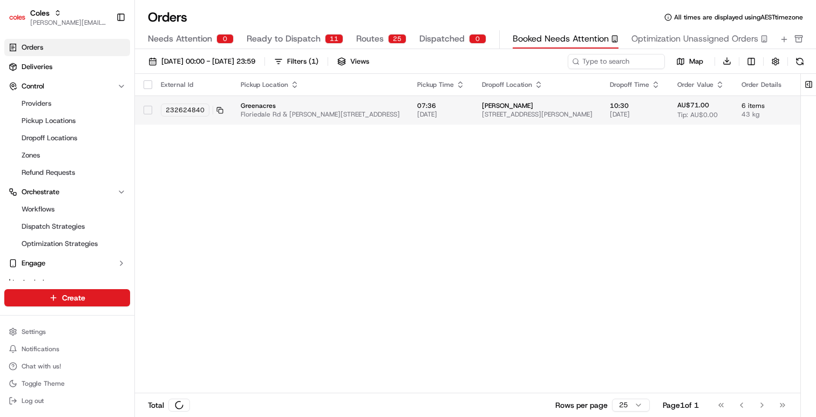
click at [290, 112] on span "Floriedale Rd & [PERSON_NAME][STREET_ADDRESS]" at bounding box center [320, 114] width 159 height 9
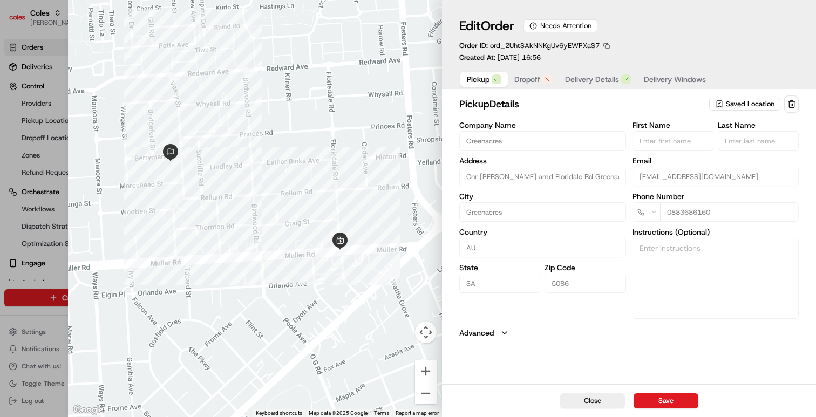
click at [527, 85] on button "Dropoff" at bounding box center [533, 79] width 51 height 15
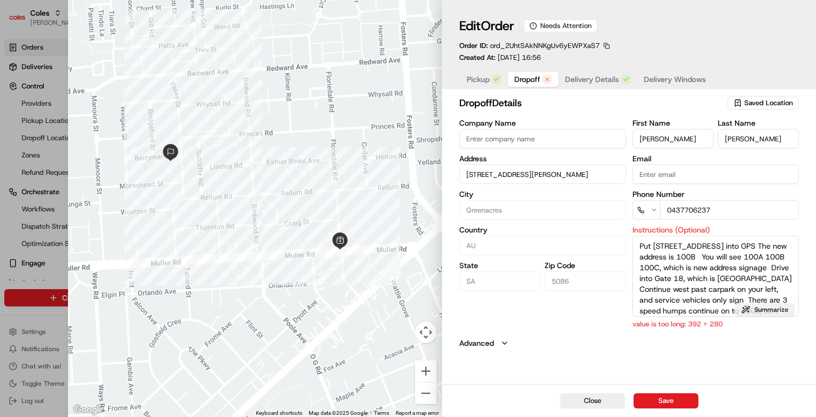
click at [761, 306] on button "Summarize" at bounding box center [764, 309] width 59 height 13
type textarea "GPS: 28 Range Rd S Houghton, new address 100B (past 100A/C). Gate 18 (Ansteys H…"
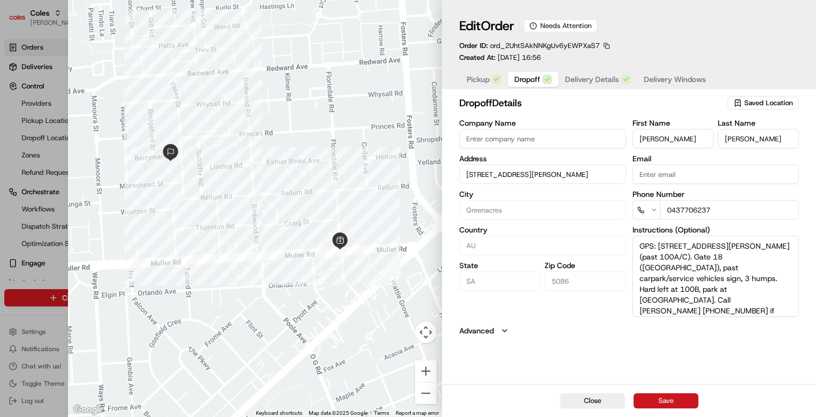
click at [658, 403] on button "Save" at bounding box center [665, 400] width 65 height 15
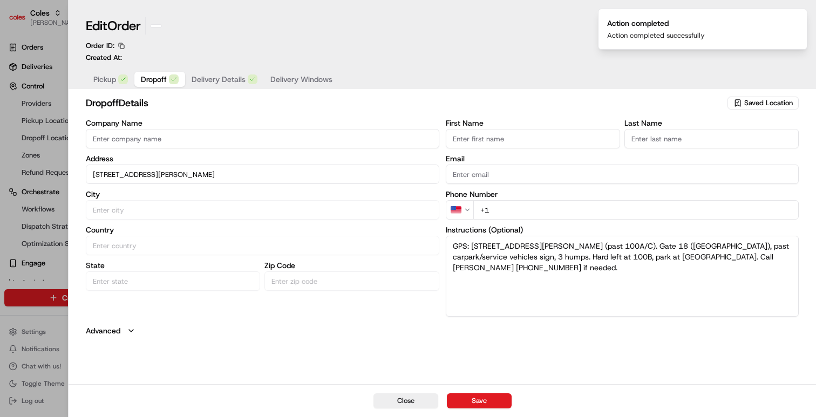
type input "+1"
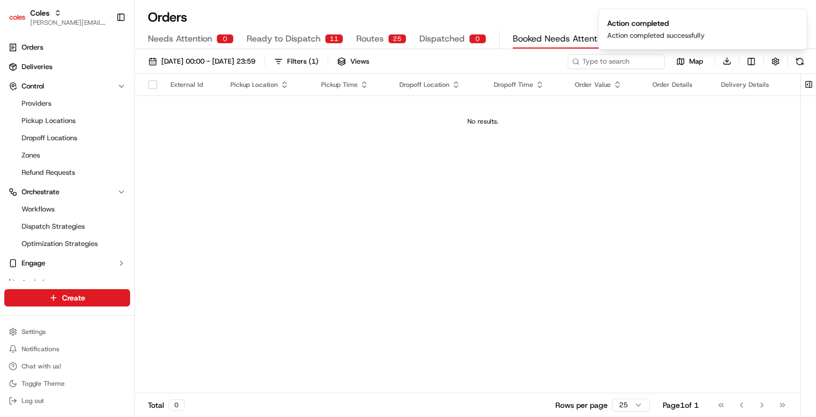
click at [424, 207] on div "External Id Pickup Location Pickup Time Dropoff Location Dropoff Time Order Val…" at bounding box center [483, 234] width 696 height 320
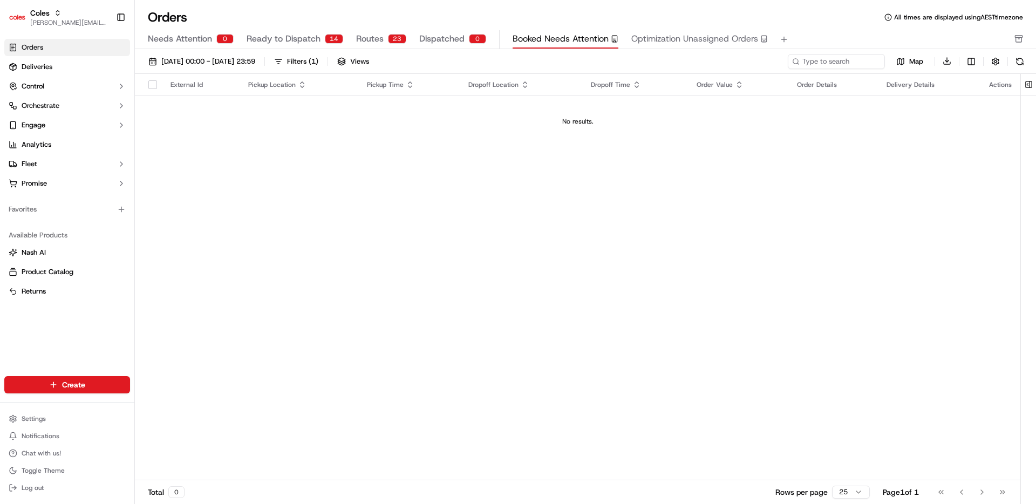
click at [56, 47] on link "Orders" at bounding box center [67, 47] width 126 height 17
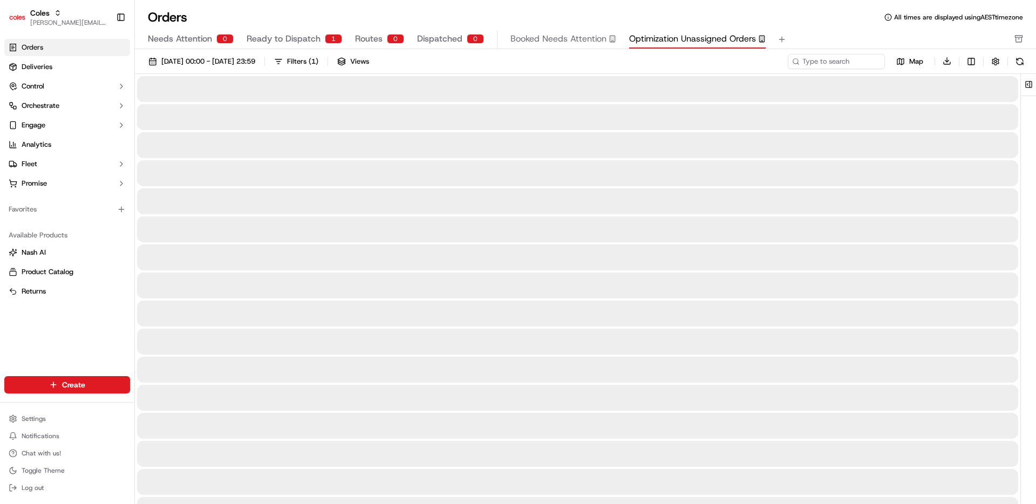
click at [677, 37] on span "Optimization Unassigned Orders" at bounding box center [692, 38] width 127 height 13
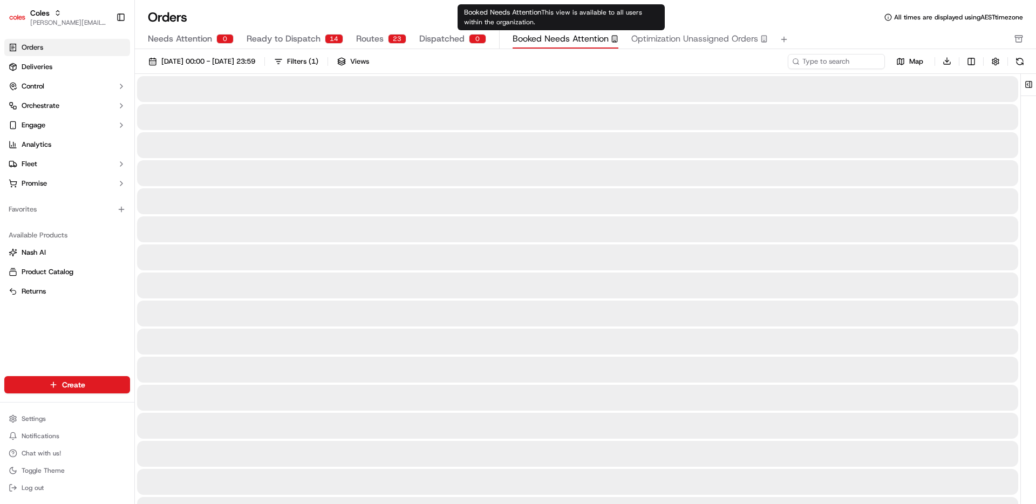
click at [569, 40] on span "Booked Needs Attention" at bounding box center [561, 38] width 96 height 13
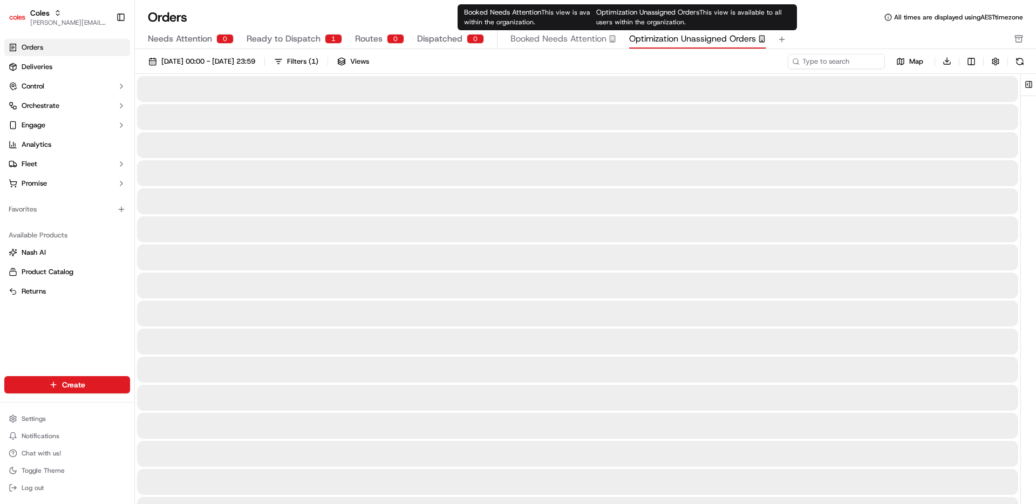
click at [683, 39] on span "Optimization Unassigned Orders" at bounding box center [692, 38] width 127 height 13
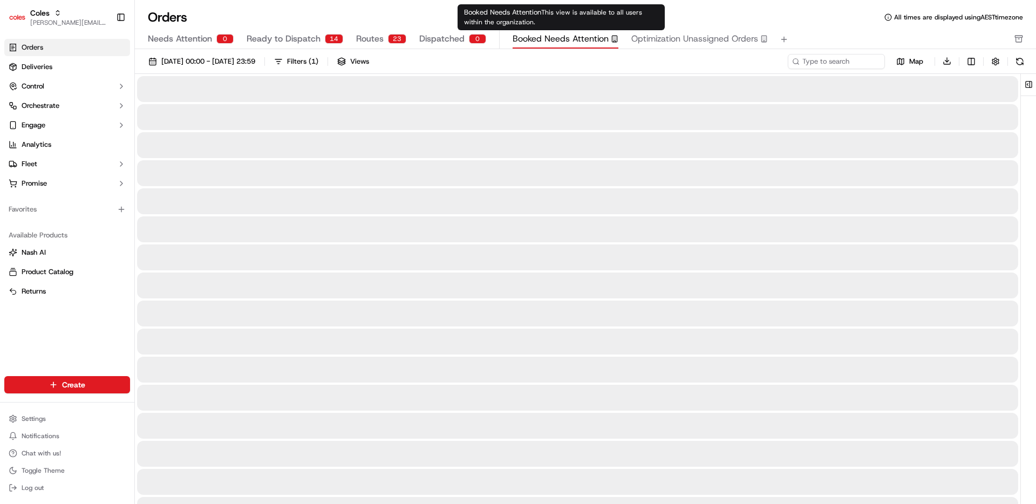
click at [555, 42] on span "Booked Needs Attention" at bounding box center [561, 38] width 96 height 13
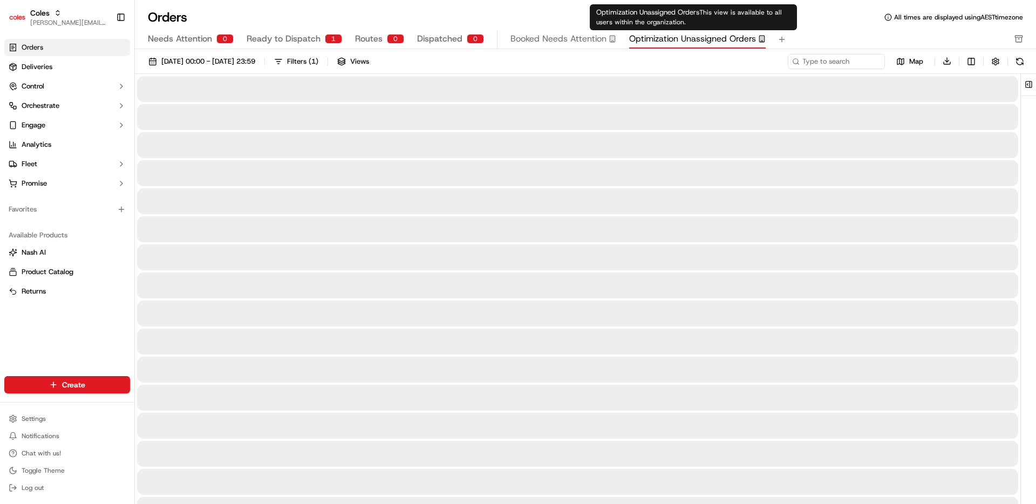
click at [691, 38] on span "Optimization Unassigned Orders" at bounding box center [692, 38] width 127 height 13
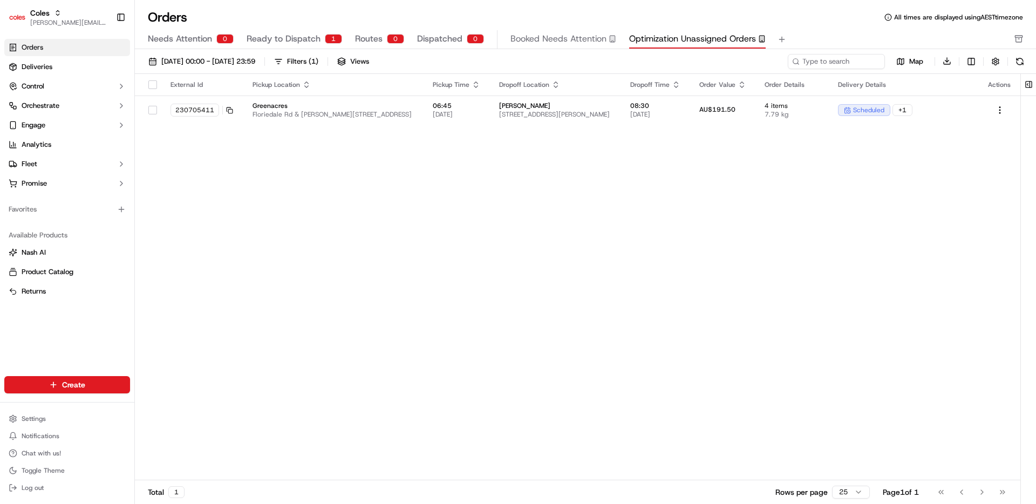
click at [303, 41] on span "Ready to Dispatch" at bounding box center [284, 38] width 74 height 13
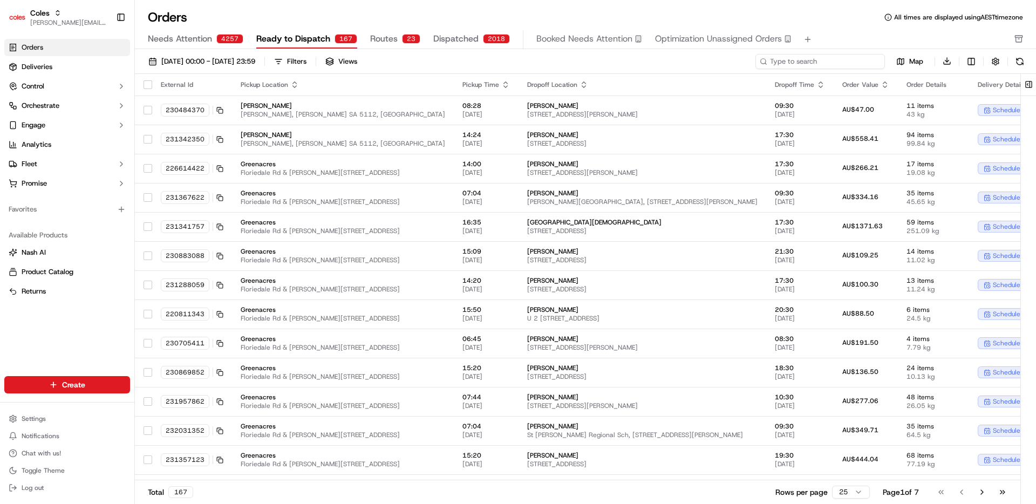
click at [804, 58] on input at bounding box center [819, 61] width 129 height 15
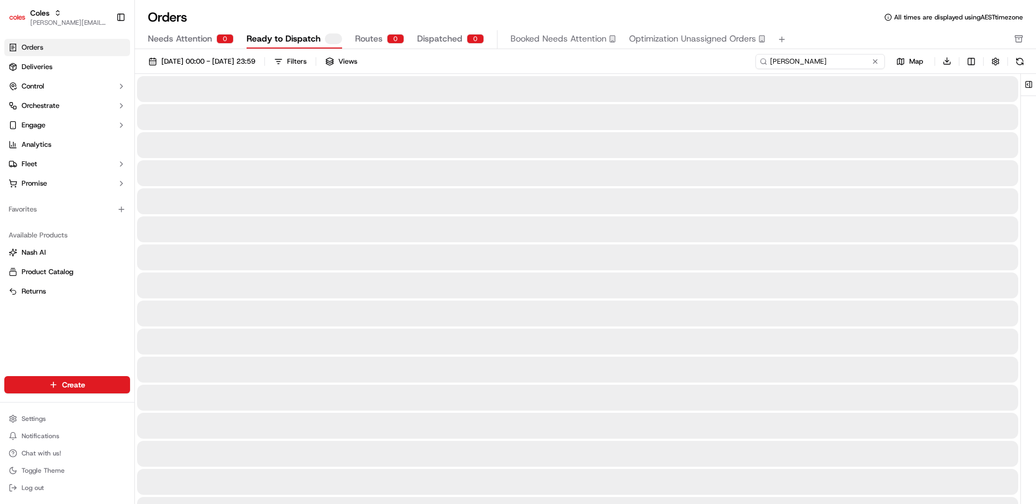
type input "[PERSON_NAME]"
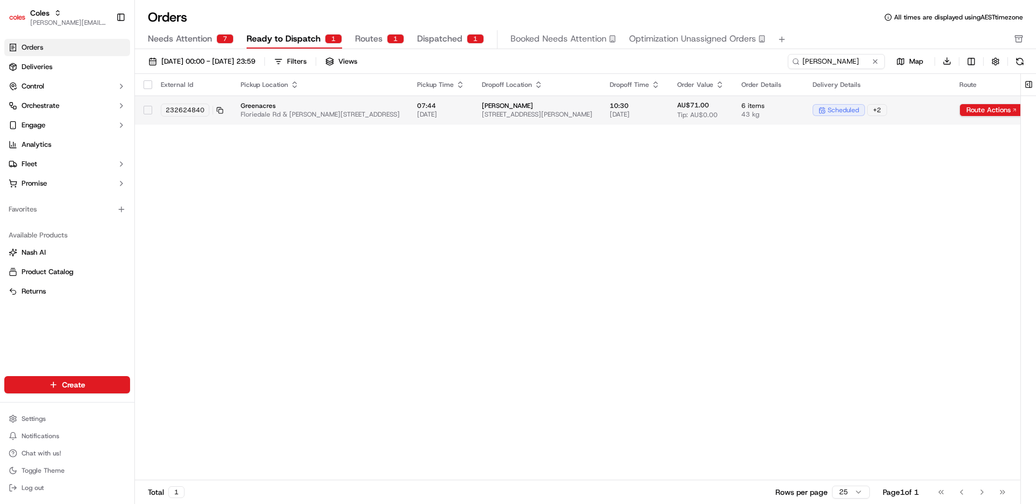
click at [379, 115] on span "Floriedale Rd & [PERSON_NAME][STREET_ADDRESS]" at bounding box center [320, 114] width 159 height 9
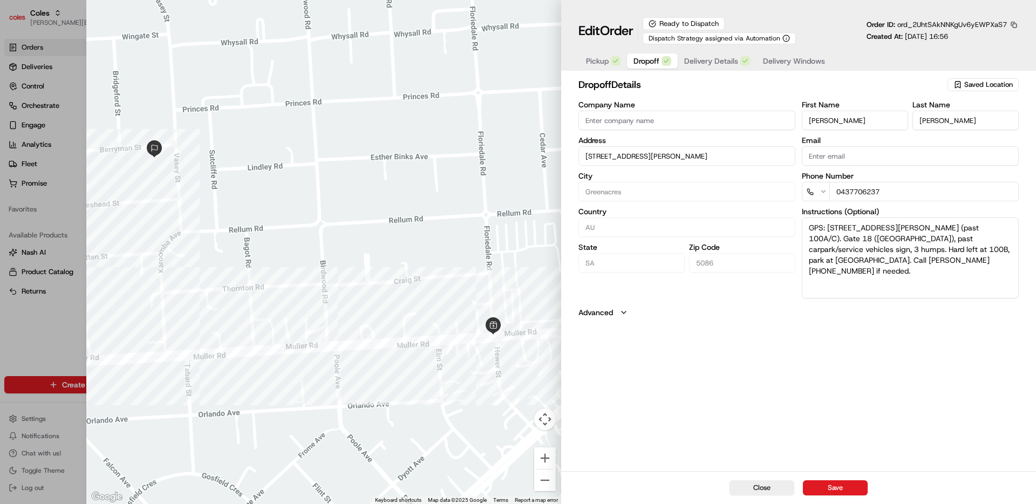
click at [804, 260] on textarea "GPS: [STREET_ADDRESS][PERSON_NAME] (past 100A/C). Gate 18 ([GEOGRAPHIC_DATA]), …" at bounding box center [910, 257] width 217 height 81
click at [804, 266] on textarea "GPS: [STREET_ADDRESS][PERSON_NAME] (past 100A/C). Gate 18 ([GEOGRAPHIC_DATA]), …" at bounding box center [910, 257] width 217 height 81
click at [773, 217] on div "Company Name Address [STREET_ADDRESS][PERSON_NAME] [GEOGRAPHIC_DATA] Country AU…" at bounding box center [798, 199] width 440 height 197
paste textarea "Put [STREET_ADDRESS] into GPS The new address is 100B You will see 100A 100B 10…"
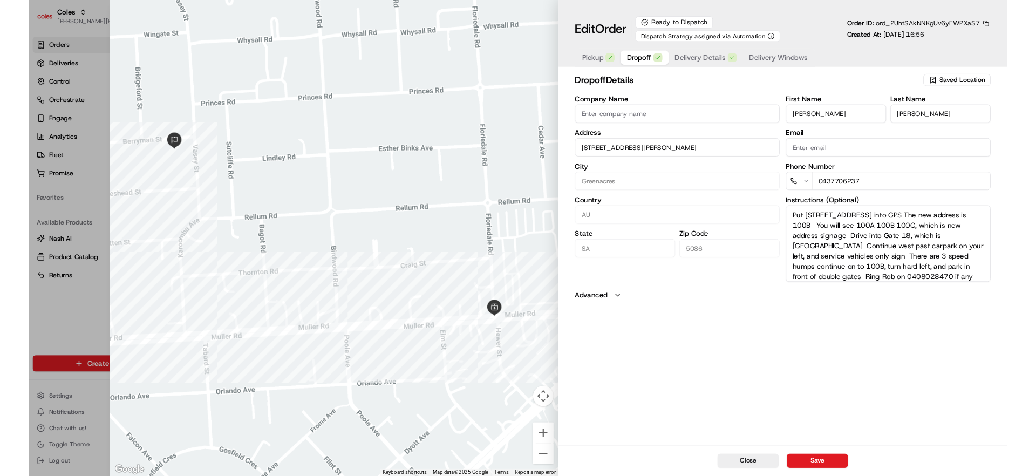
scroll to position [10, 0]
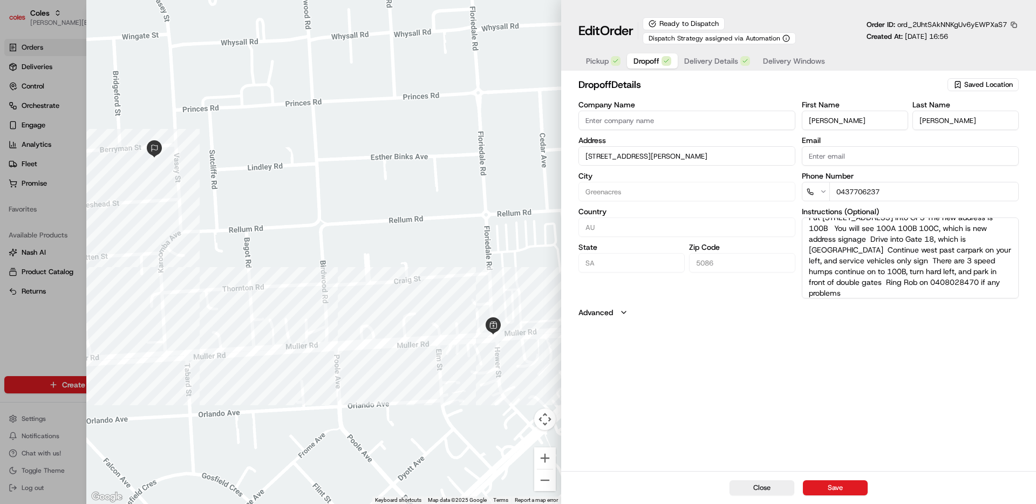
type textarea "Put [STREET_ADDRESS] into GPS The new address is 100B You will see 100A 100B 10…"
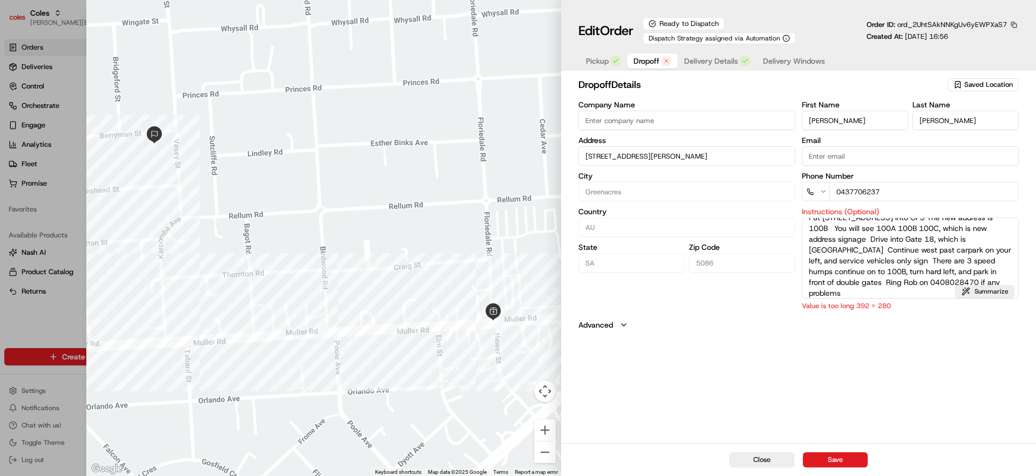
click at [730, 348] on div "dropoff Details Saved Location Company Name Address [STREET_ADDRESS][PERSON_NAM…" at bounding box center [798, 259] width 475 height 368
click at [804, 406] on button "Save" at bounding box center [835, 459] width 65 height 15
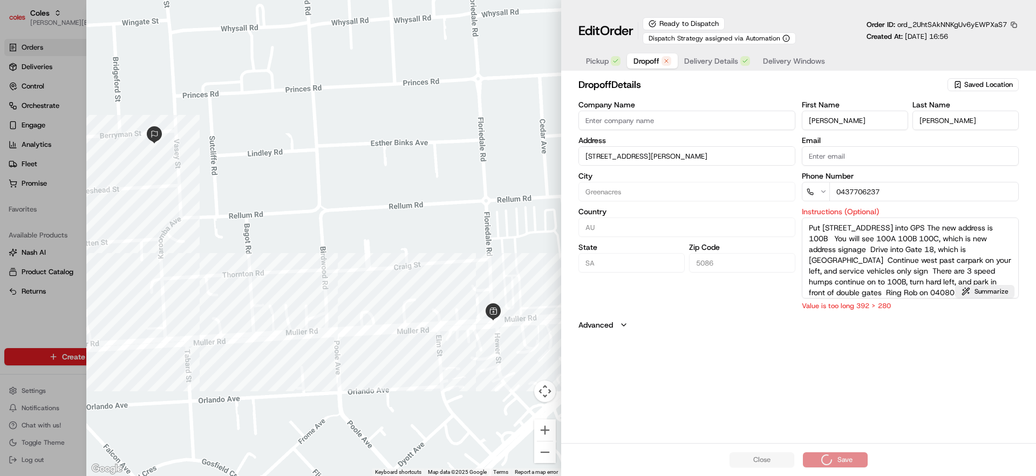
scroll to position [15, 0]
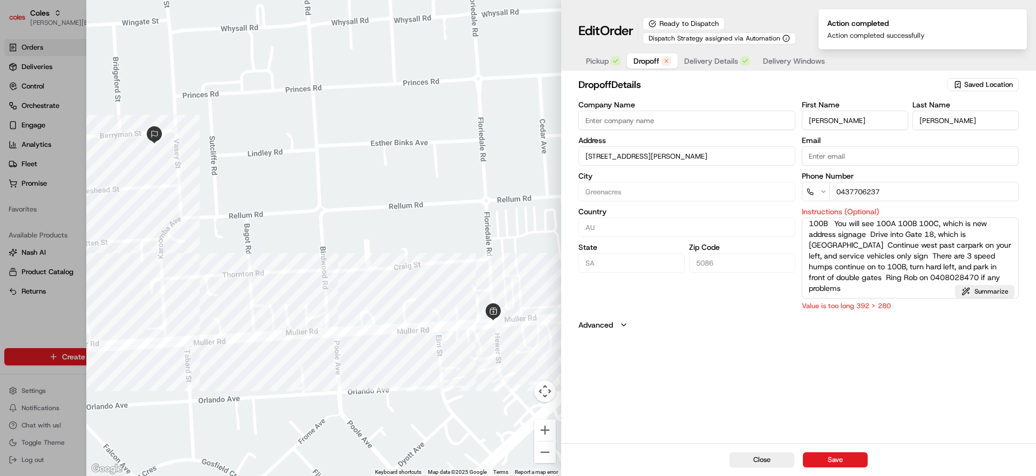
click at [43, 319] on div at bounding box center [518, 238] width 1036 height 476
type input "+1"
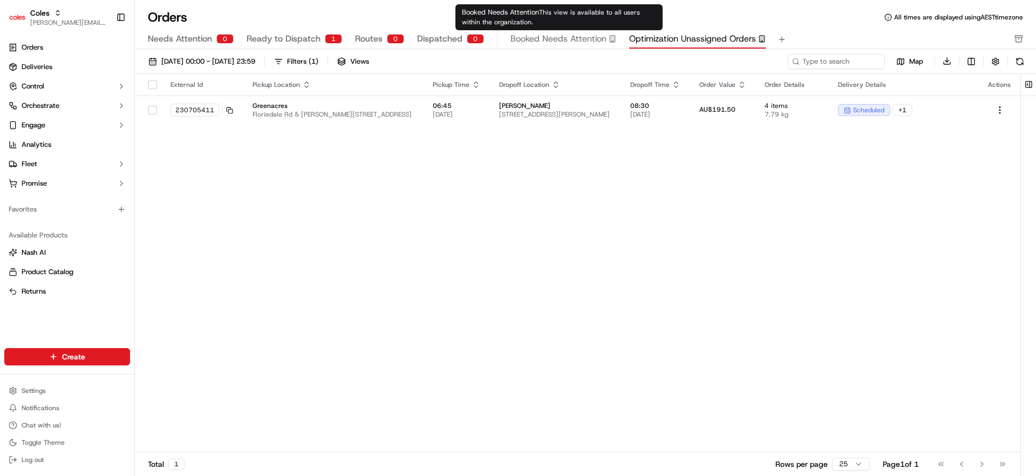
click at [562, 45] on button "Booked Needs Attention" at bounding box center [563, 39] width 106 height 18
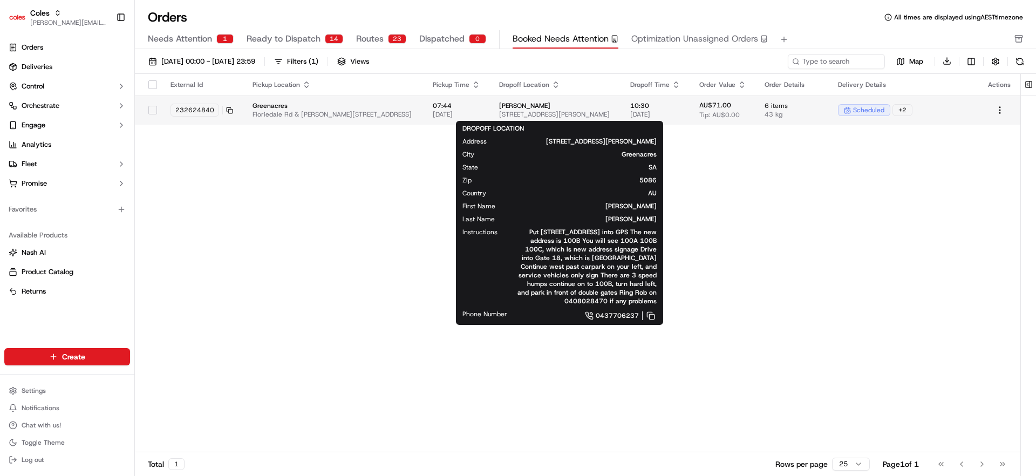
click at [517, 115] on span "11 Berryman St, Greenacres, SA 5086, AU" at bounding box center [556, 114] width 114 height 9
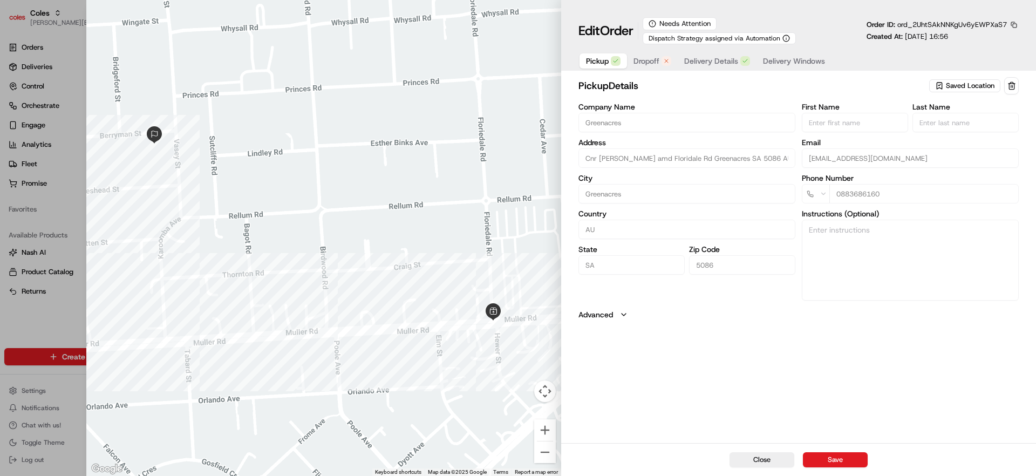
click at [603, 62] on span "Pickup" at bounding box center [597, 61] width 23 height 11
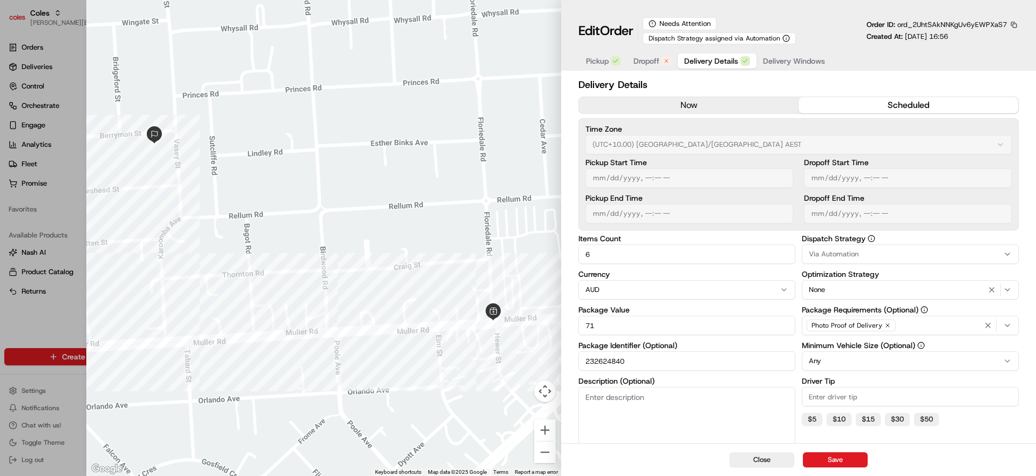
click at [706, 63] on span "Delivery Details" at bounding box center [711, 61] width 54 height 11
click at [652, 61] on span "Dropoff" at bounding box center [646, 61] width 26 height 11
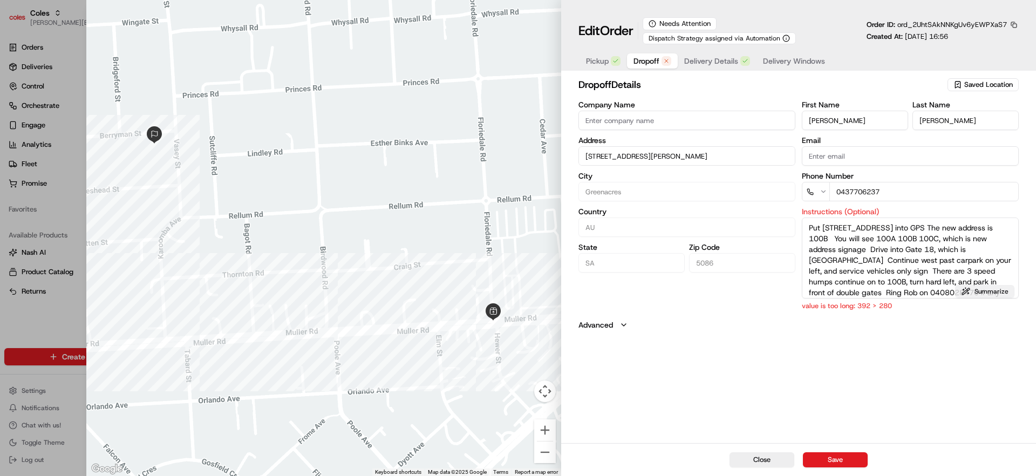
click at [804, 291] on button "Summarize" at bounding box center [984, 291] width 59 height 13
type textarea "GPS: 28 Range Rd S Houghton, new address 100B (past 100A/C). Gate 18 (Ansteys H…"
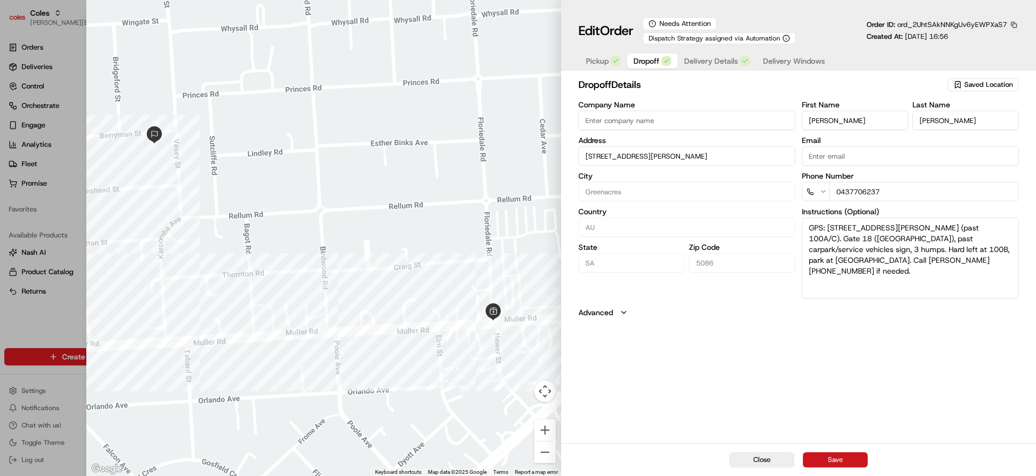
click at [804, 406] on button "Save" at bounding box center [835, 459] width 65 height 15
type input "+1"
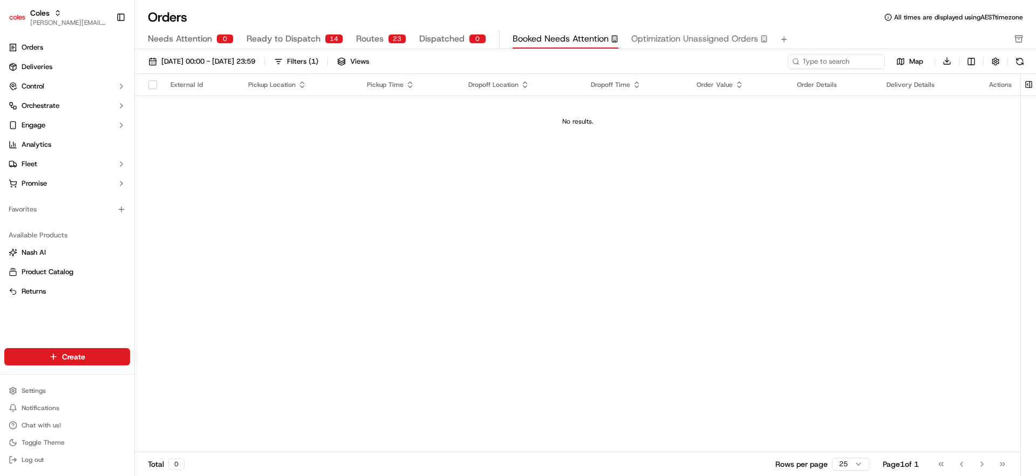
click at [194, 43] on span "Needs Attention" at bounding box center [180, 38] width 64 height 13
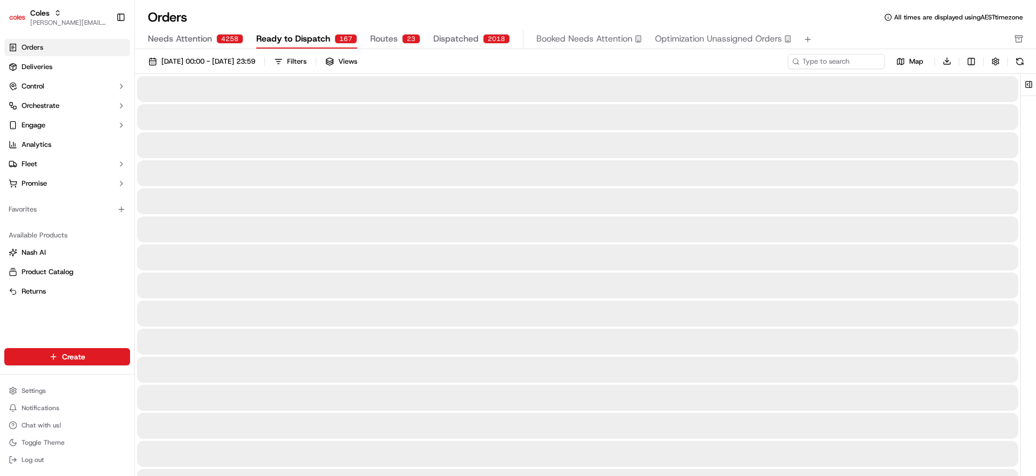
click at [292, 41] on span "Ready to Dispatch" at bounding box center [293, 38] width 74 height 13
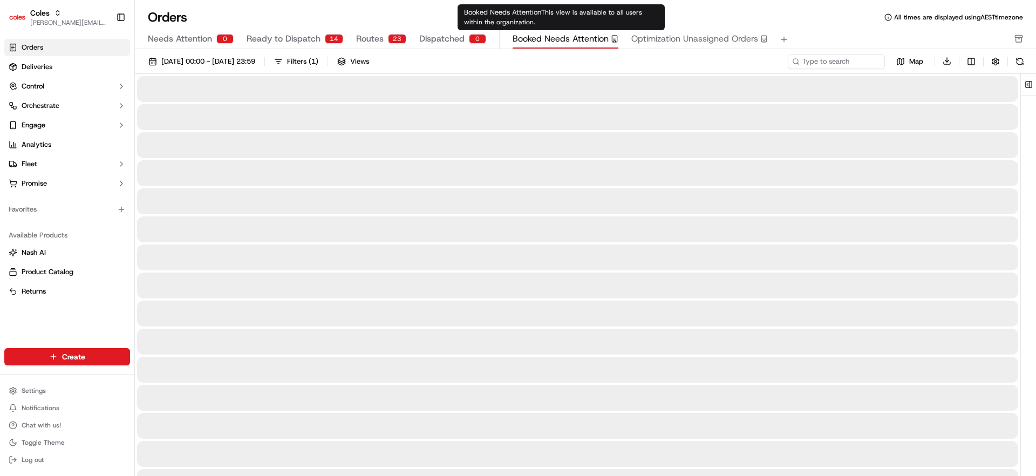
click at [571, 42] on span "Booked Needs Attention" at bounding box center [561, 38] width 96 height 13
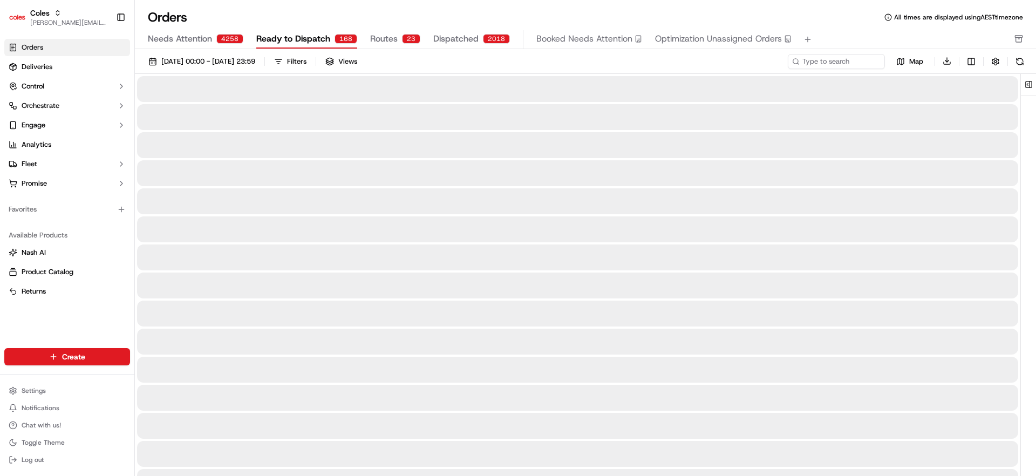
click at [279, 35] on span "Ready to Dispatch" at bounding box center [293, 38] width 74 height 13
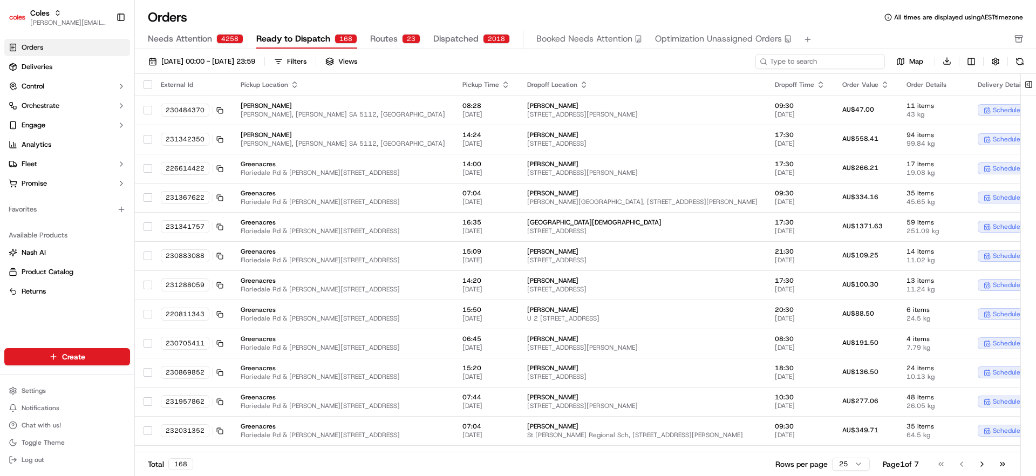
click at [804, 60] on input at bounding box center [819, 61] width 129 height 15
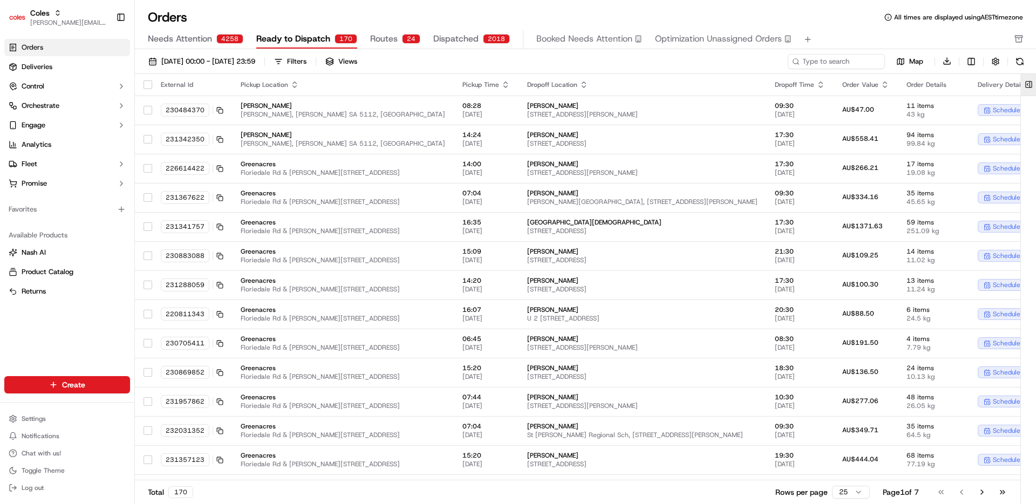
click at [804, 85] on button at bounding box center [1029, 85] width 18 height 22
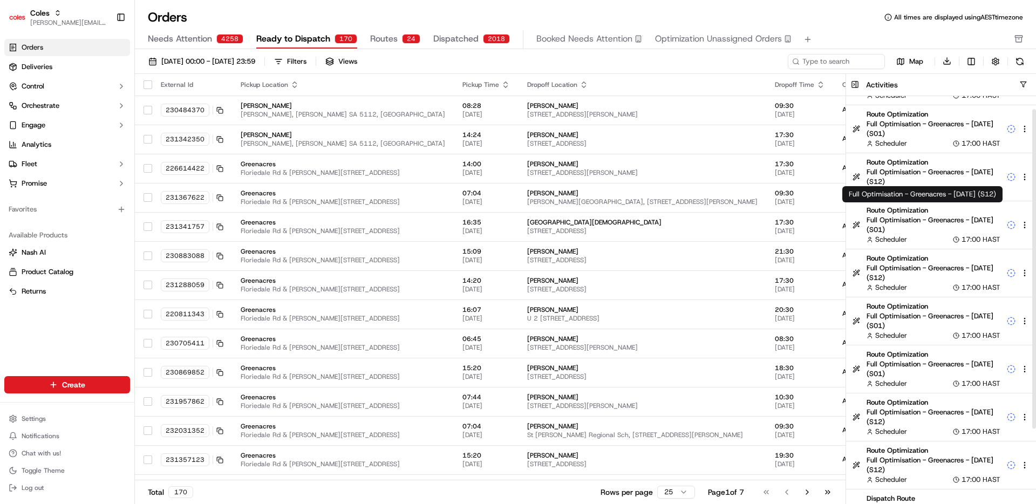
scroll to position [111, 0]
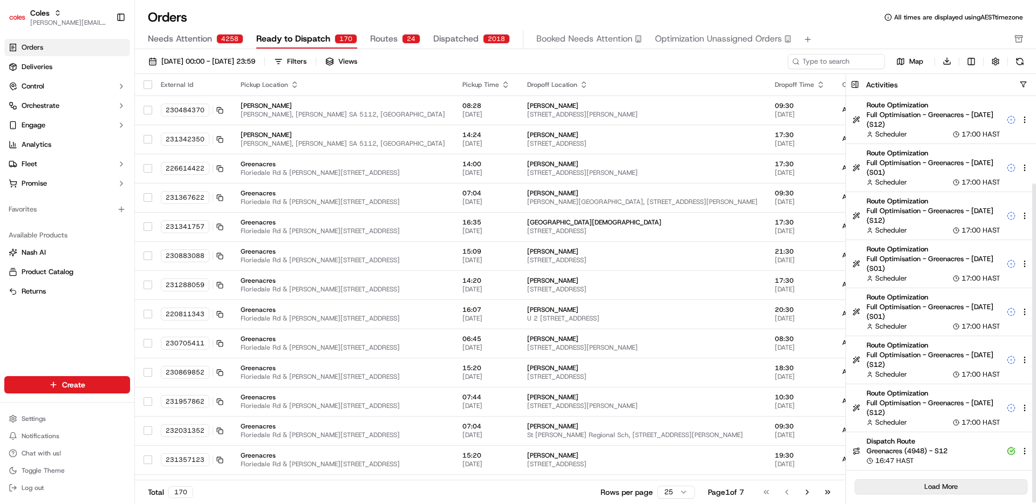
click at [804, 406] on button "Load More" at bounding box center [941, 486] width 173 height 15
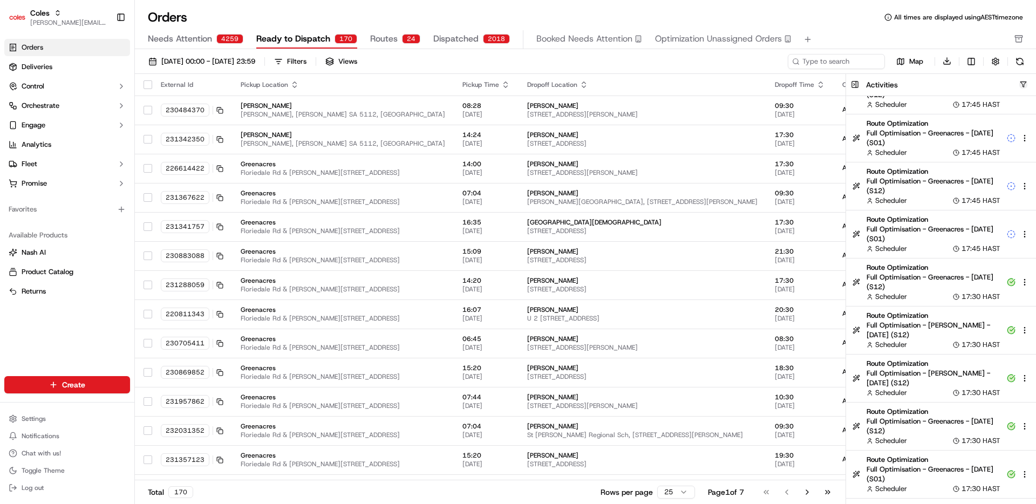
scroll to position [601, 0]
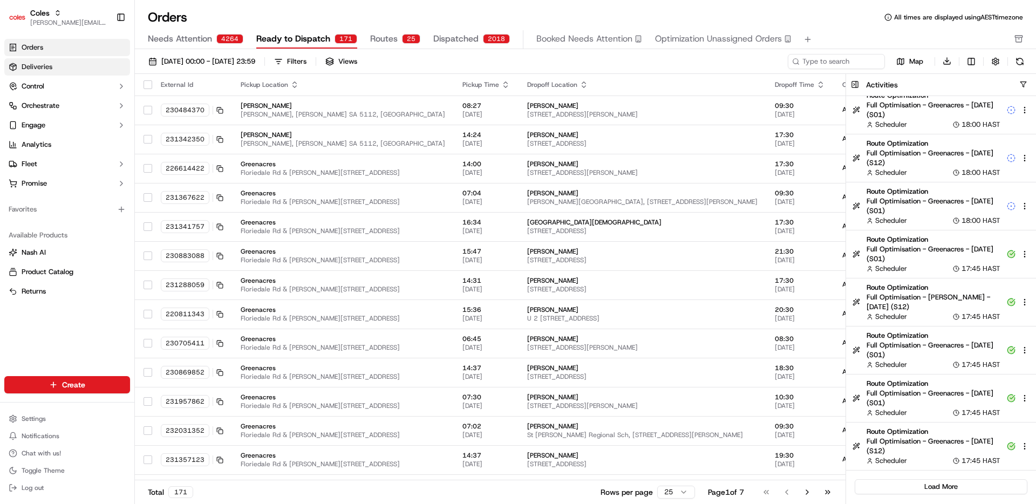
click at [29, 64] on span "Deliveries" at bounding box center [37, 67] width 31 height 10
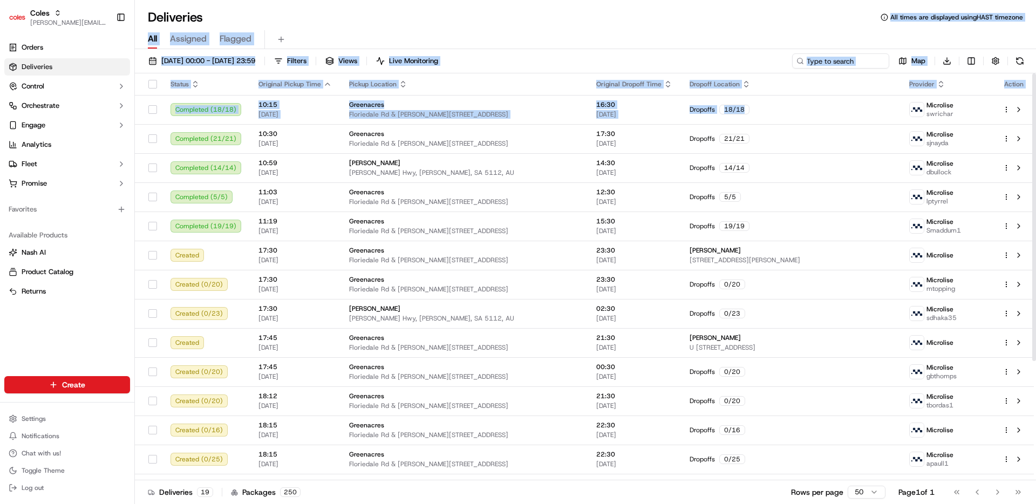
drag, startPoint x: 835, startPoint y: 114, endPoint x: 681, endPoint y: 27, distance: 176.9
click at [681, 25] on div "Deliveries All times are displayed using HAST timezone All Assigned Flagged 17/…" at bounding box center [585, 252] width 901 height 504
click at [435, 15] on div "Deliveries All times are displayed using HAST timezone" at bounding box center [585, 17] width 901 height 17
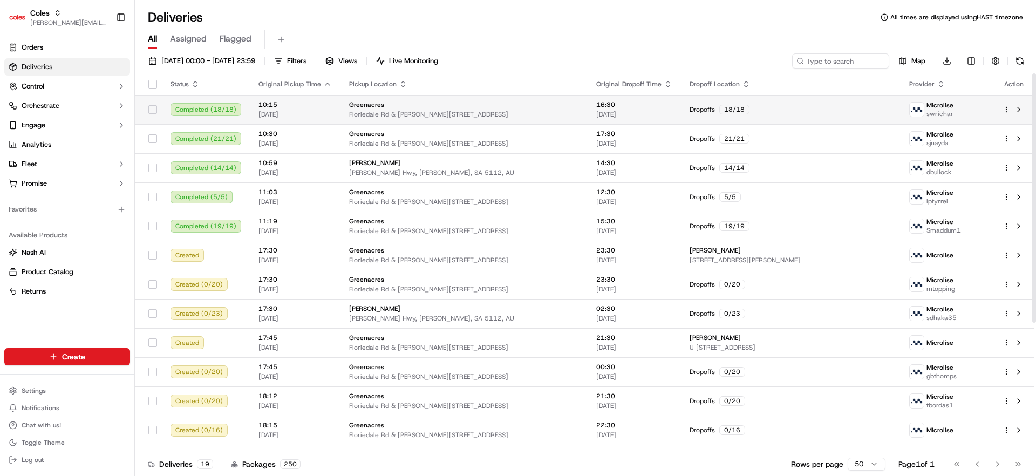
click at [451, 112] on span "Floriedale Rd & [PERSON_NAME][STREET_ADDRESS]" at bounding box center [464, 114] width 230 height 9
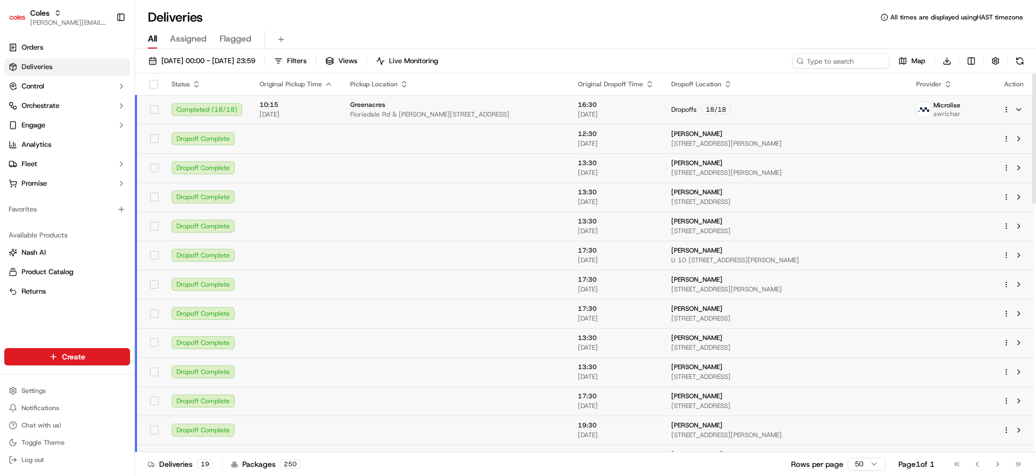
click at [450, 113] on span "Floriedale Rd & [PERSON_NAME][STREET_ADDRESS]" at bounding box center [455, 114] width 210 height 9
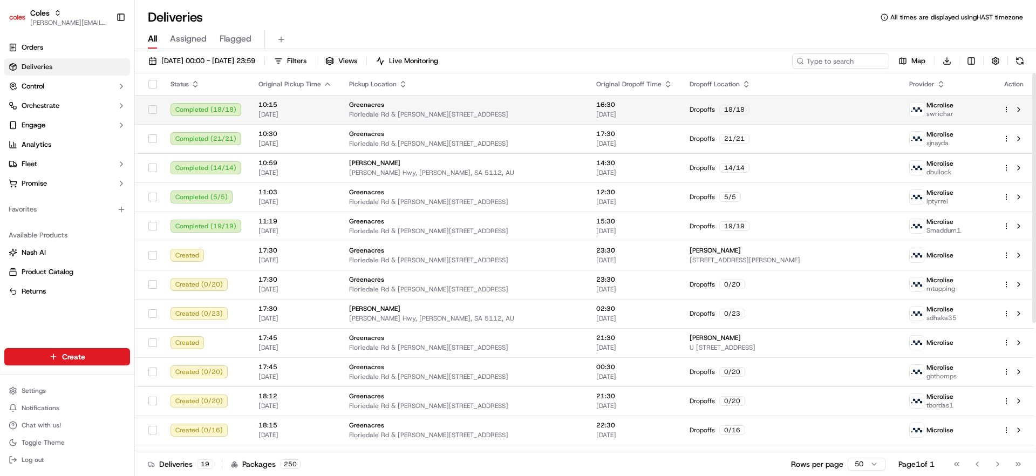
click at [804, 111] on html "Coles [EMAIL_ADDRESS][DOMAIN_NAME] Toggle Sidebar Orders Deliveries Control Orc…" at bounding box center [518, 238] width 1036 height 476
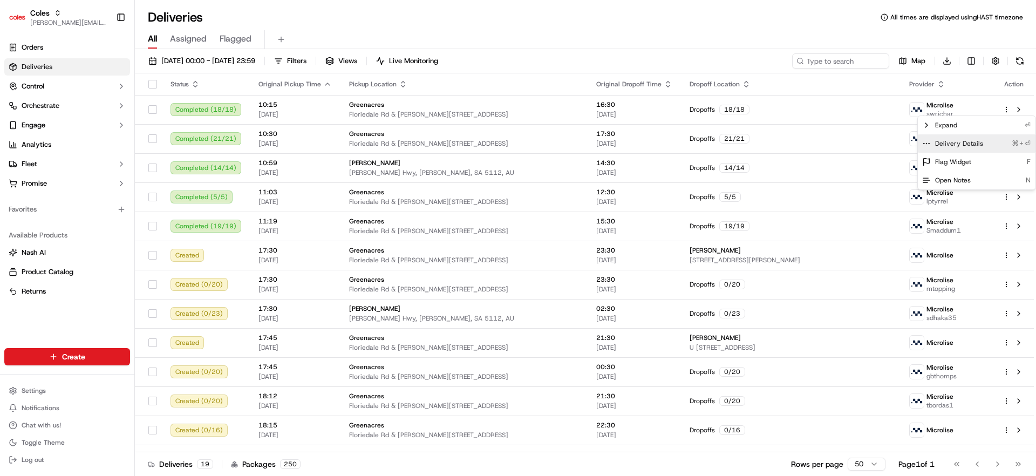
click at [804, 146] on span "Delivery Details" at bounding box center [959, 143] width 48 height 9
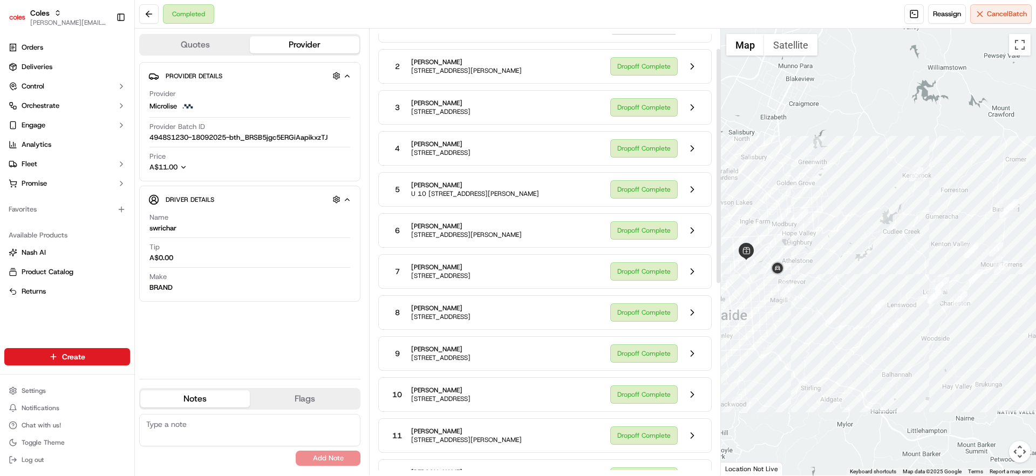
scroll to position [396, 0]
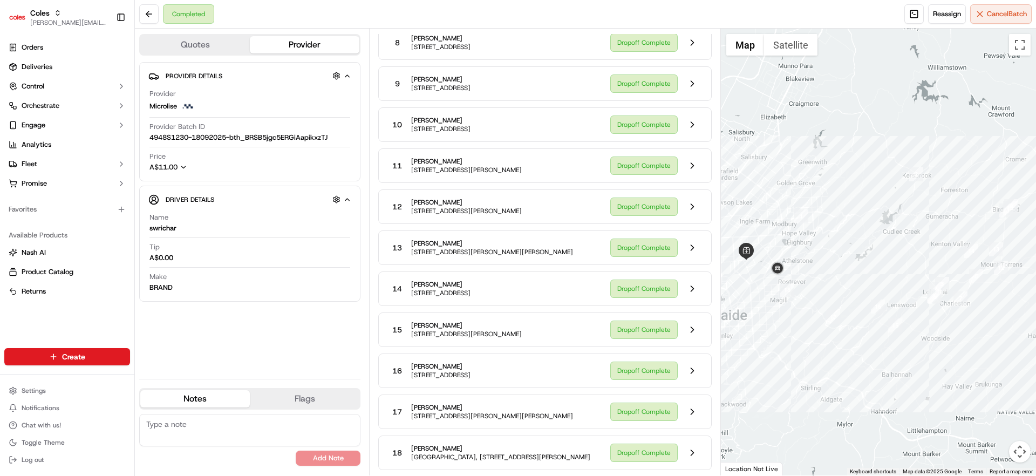
click at [749, 297] on div at bounding box center [879, 252] width 316 height 447
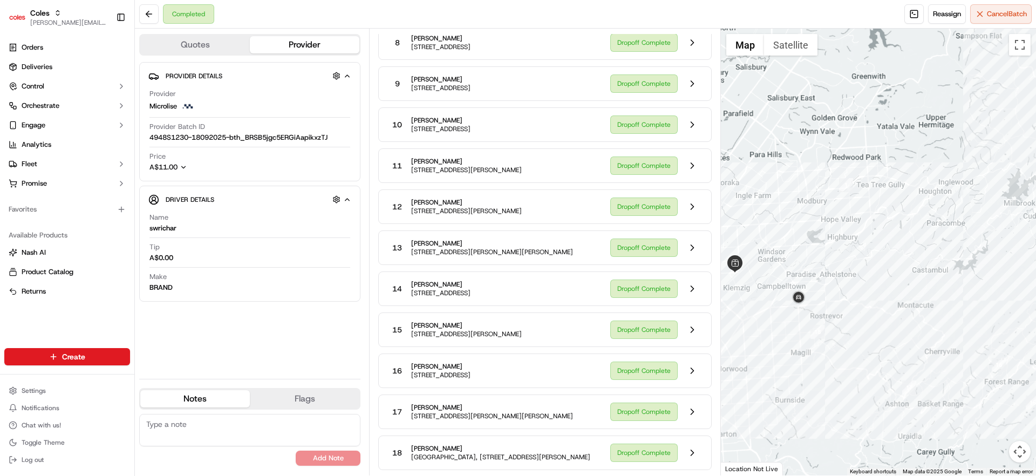
drag, startPoint x: 736, startPoint y: 289, endPoint x: 763, endPoint y: 297, distance: 27.8
click at [763, 297] on div at bounding box center [879, 252] width 316 height 447
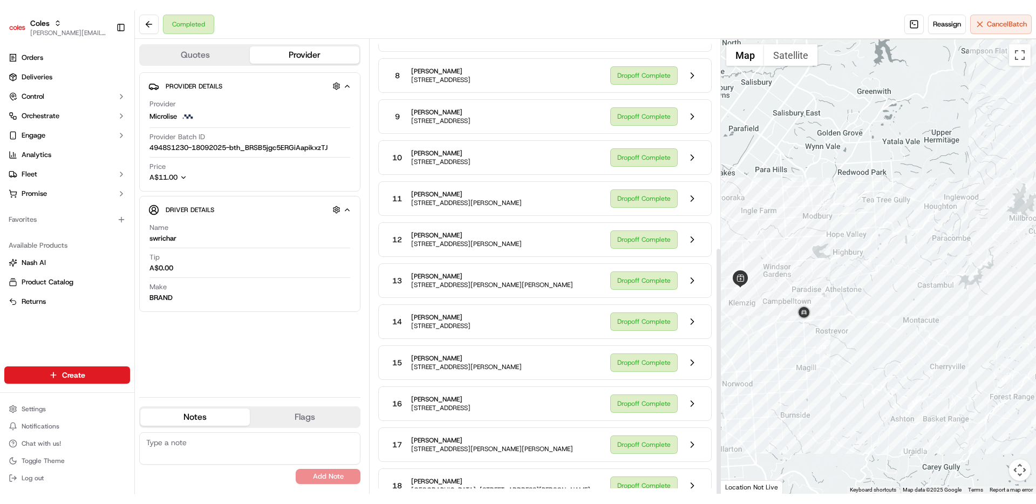
scroll to position [368, 0]
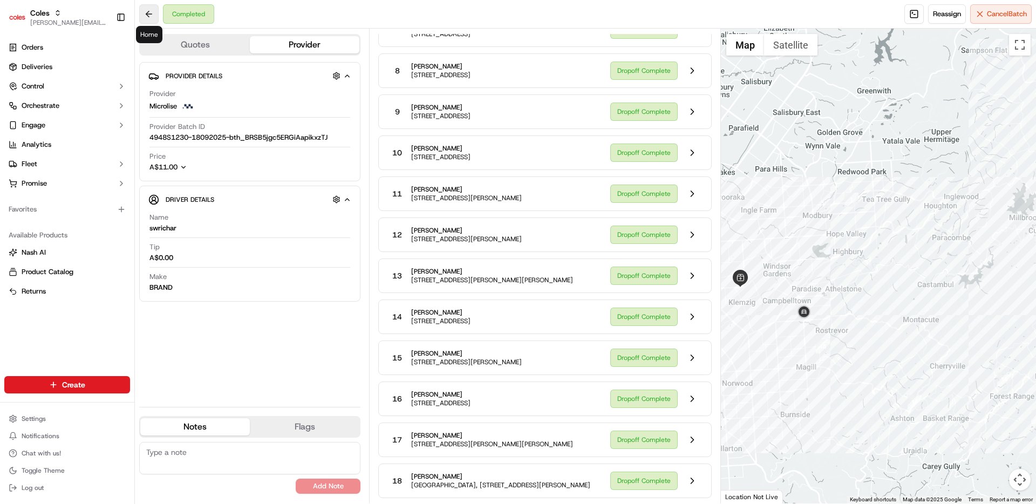
click at [148, 18] on button at bounding box center [148, 13] width 19 height 19
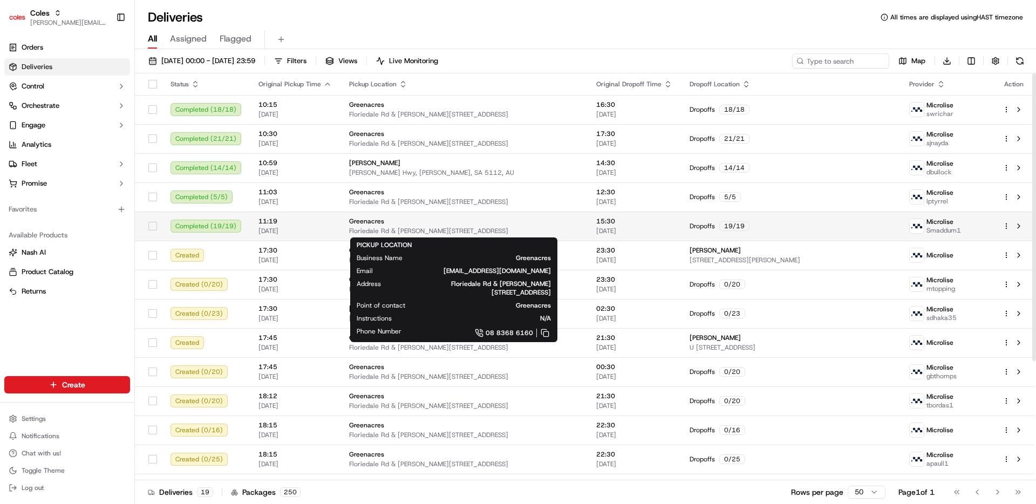
click at [445, 223] on div "Greenacres" at bounding box center [464, 221] width 230 height 9
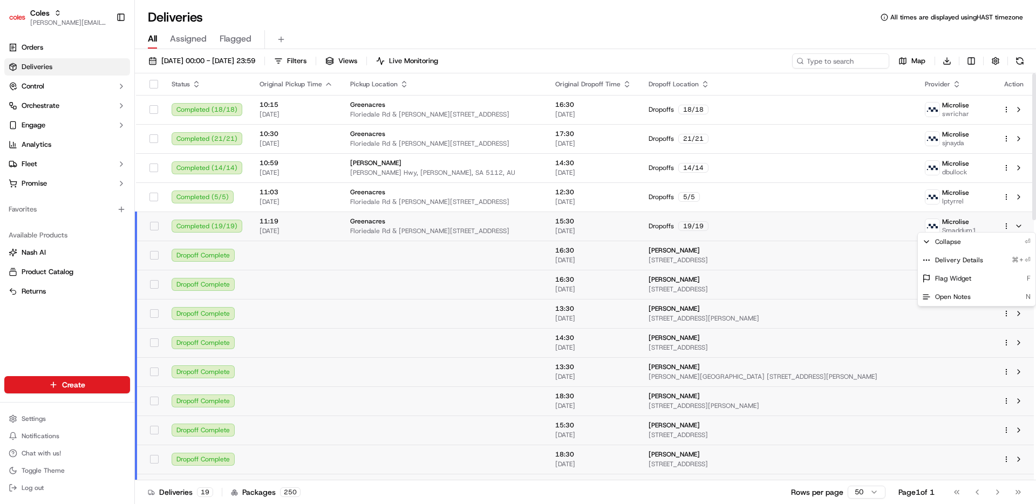
click at [1006, 226] on html "Coles [EMAIL_ADDRESS][DOMAIN_NAME] Toggle Sidebar Orders Deliveries Control Orc…" at bounding box center [518, 252] width 1036 height 504
click at [982, 259] on div "Delivery Details ⌘+⏎" at bounding box center [977, 260] width 118 height 18
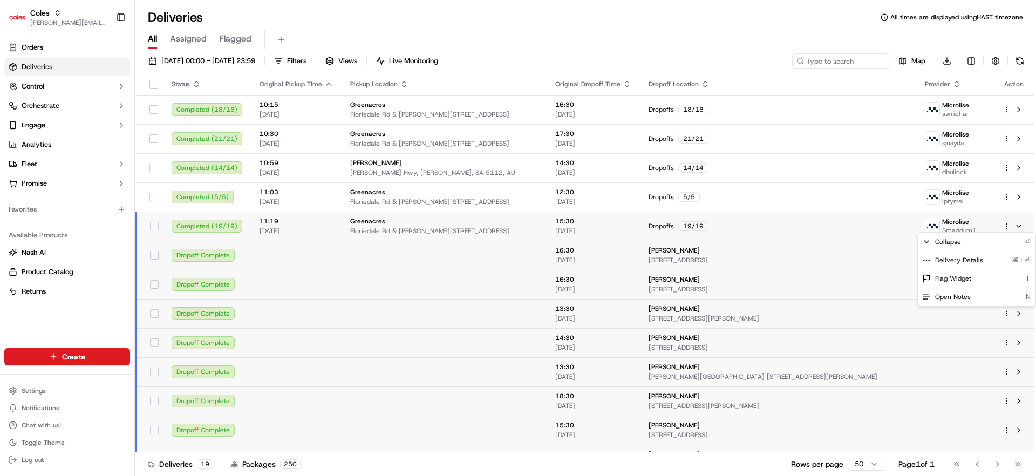
click at [484, 228] on html "Coles [EMAIL_ADDRESS][DOMAIN_NAME] Toggle Sidebar Orders Deliveries Control Orc…" at bounding box center [518, 238] width 1036 height 476
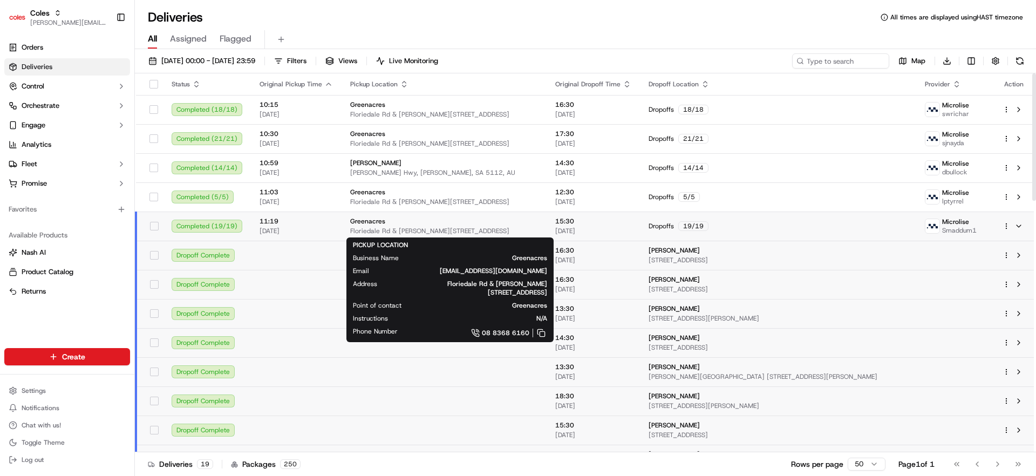
click at [493, 231] on span "Floriedale Rd & [PERSON_NAME][STREET_ADDRESS]" at bounding box center [444, 231] width 188 height 9
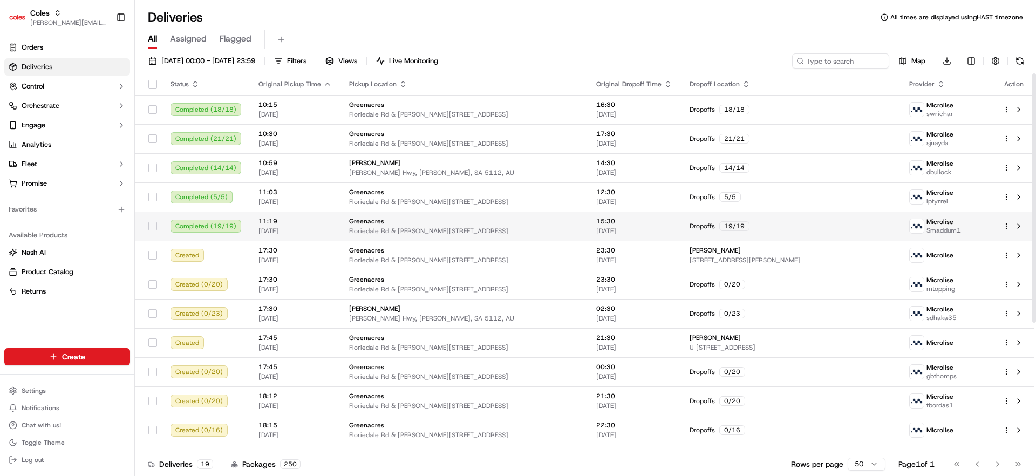
click at [493, 232] on span "Floriedale Rd & [PERSON_NAME][STREET_ADDRESS]" at bounding box center [464, 231] width 230 height 9
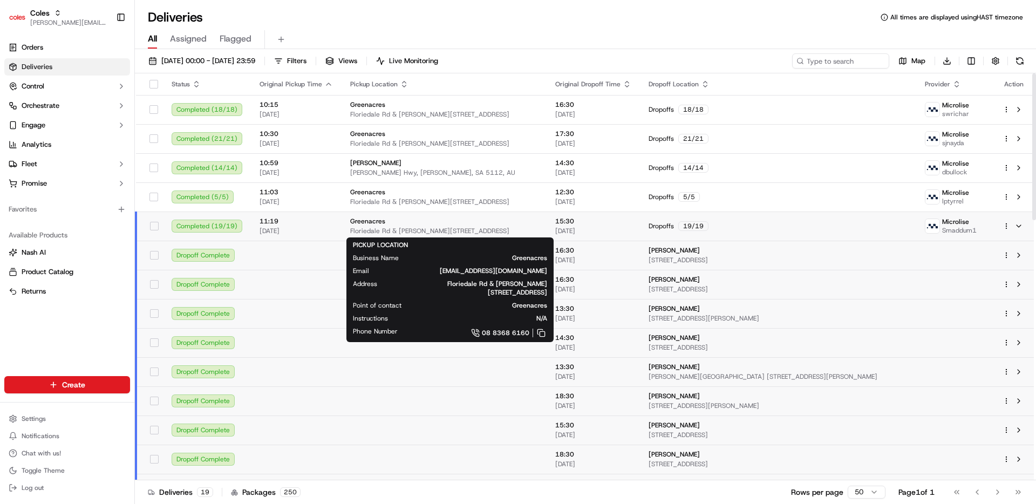
click at [611, 23] on div "Deliveries All times are displayed using HAST timezone" at bounding box center [585, 17] width 901 height 17
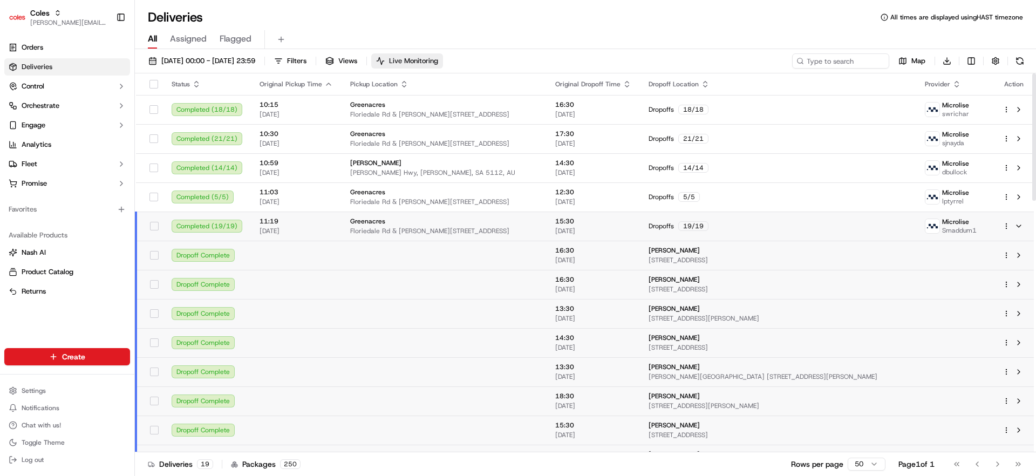
click at [438, 60] on span "Live Monitoring" at bounding box center [413, 61] width 49 height 10
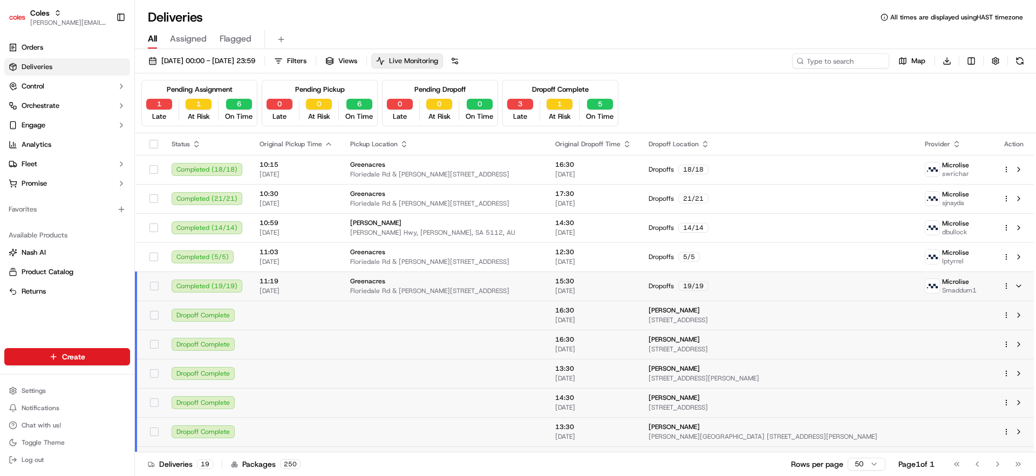
click at [438, 63] on span "Live Monitoring" at bounding box center [413, 61] width 49 height 10
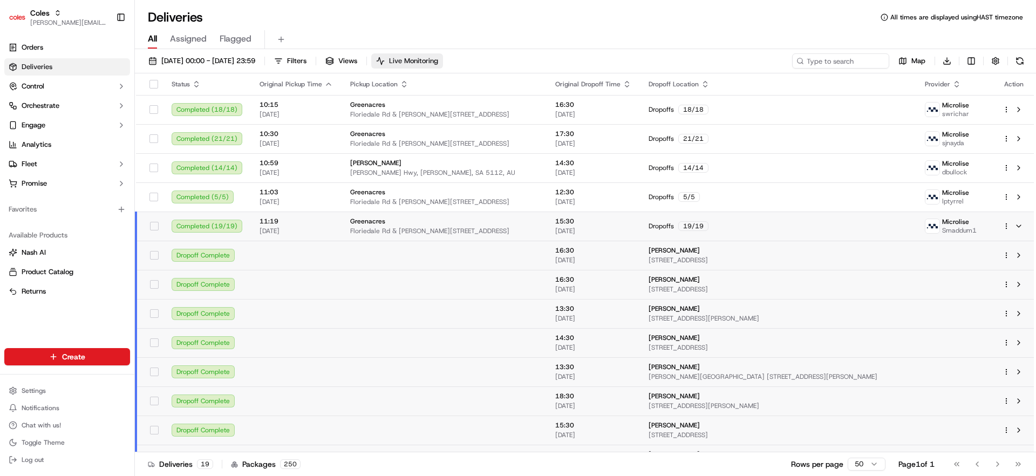
click at [438, 60] on span "Live Monitoring" at bounding box center [413, 61] width 49 height 10
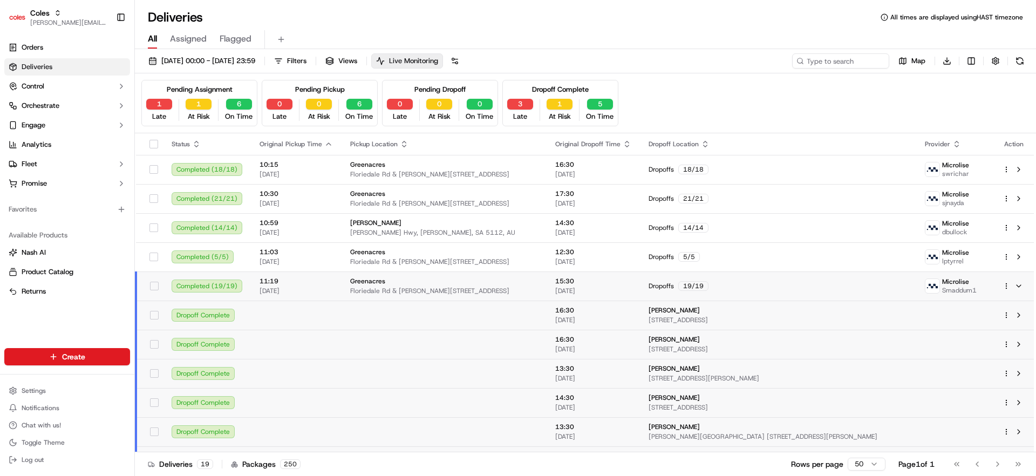
click at [438, 59] on span "Live Monitoring" at bounding box center [413, 61] width 49 height 10
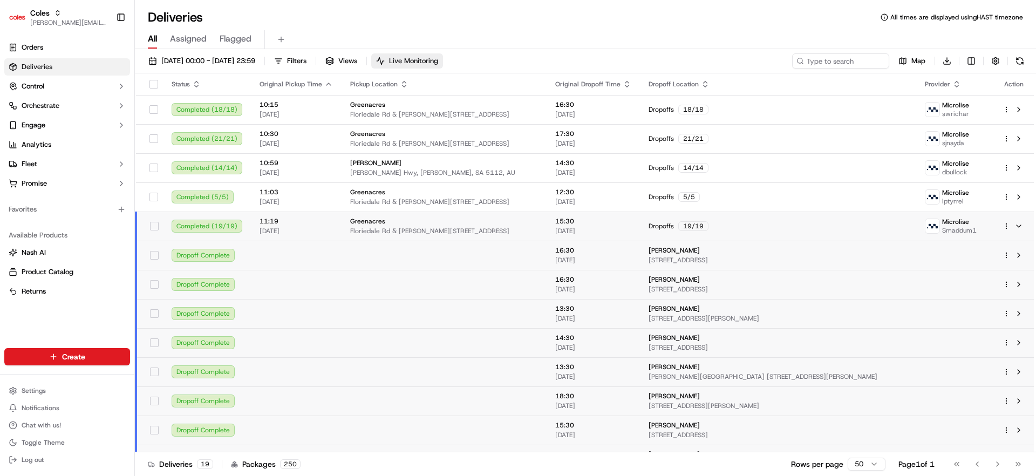
click at [438, 59] on span "Live Monitoring" at bounding box center [413, 61] width 49 height 10
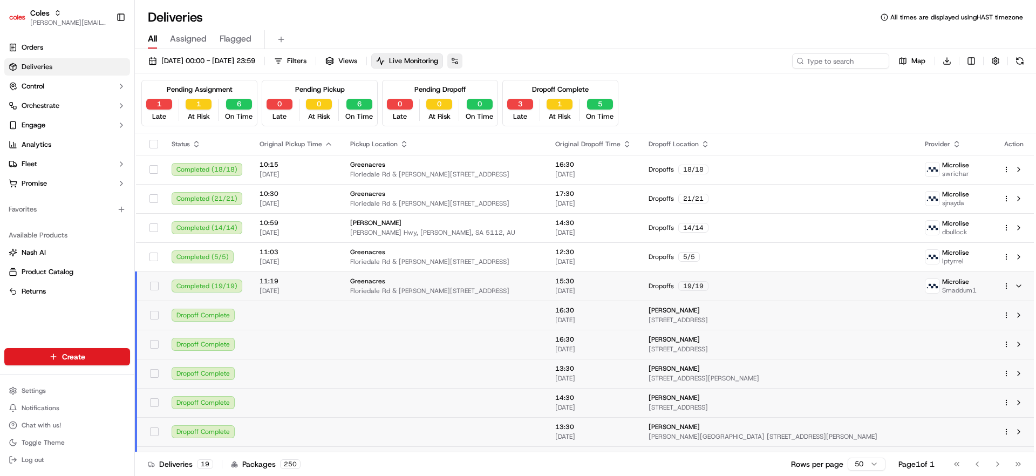
click at [462, 60] on button at bounding box center [454, 60] width 15 height 15
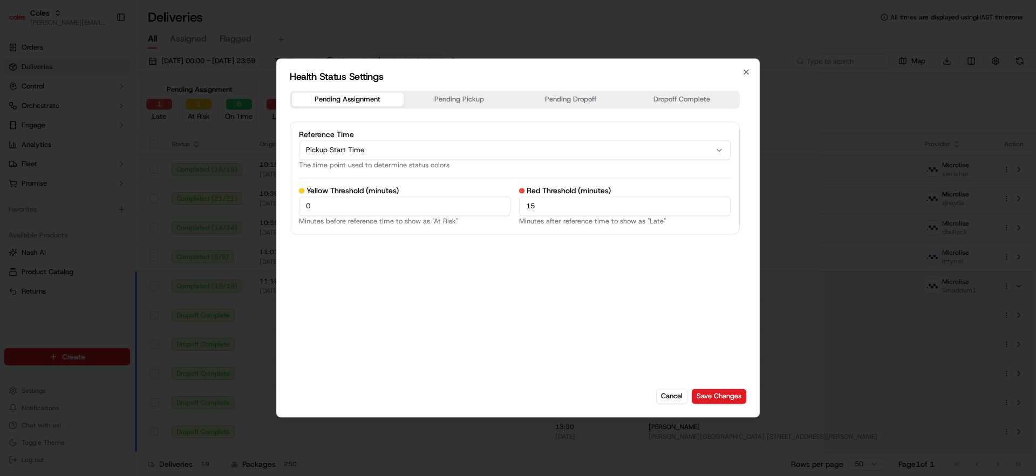
click at [452, 99] on button "Pending Pickup" at bounding box center [460, 99] width 112 height 14
click at [577, 106] on button "Pending Dropoff" at bounding box center [571, 99] width 112 height 14
click at [653, 96] on button "Dropoff Complete" at bounding box center [682, 99] width 112 height 14
click at [586, 99] on button "Pending Dropoff" at bounding box center [571, 99] width 112 height 14
click at [481, 98] on button "Pending Pickup" at bounding box center [460, 99] width 112 height 14
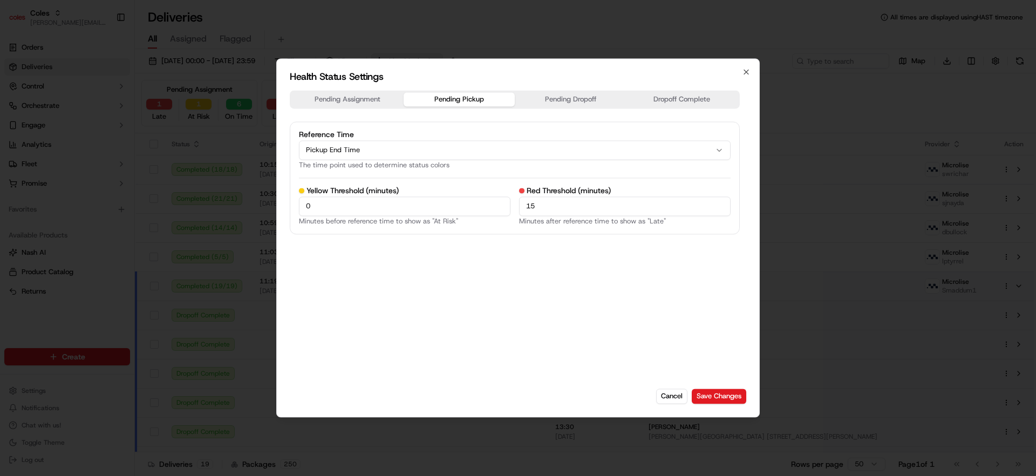
click at [345, 98] on button "Pending Assignment" at bounding box center [348, 99] width 112 height 14
click at [566, 207] on input "15" at bounding box center [624, 205] width 211 height 19
click at [465, 105] on button "Pending Pickup" at bounding box center [460, 99] width 112 height 14
click at [563, 97] on button "Pending Dropoff" at bounding box center [571, 99] width 112 height 14
drag, startPoint x: 677, startPoint y: 95, endPoint x: 707, endPoint y: 88, distance: 30.5
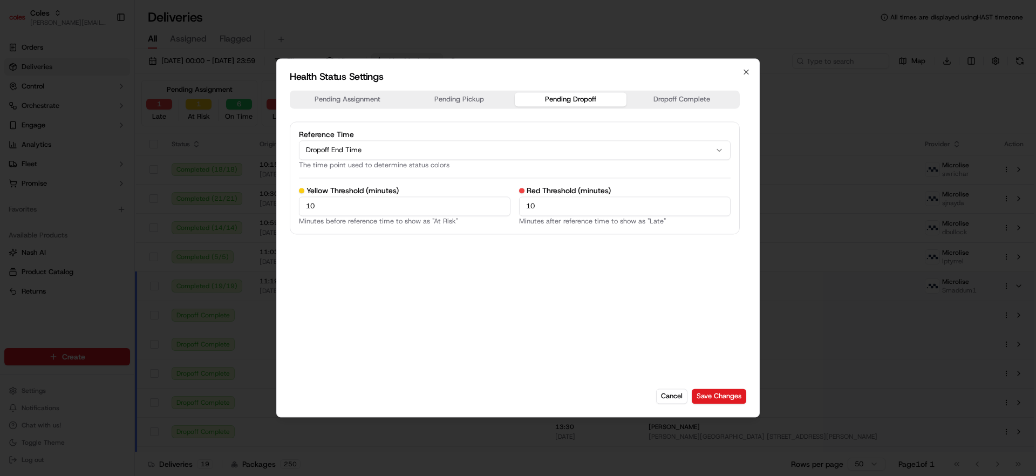
click at [677, 94] on button "Dropoff Complete" at bounding box center [682, 99] width 112 height 14
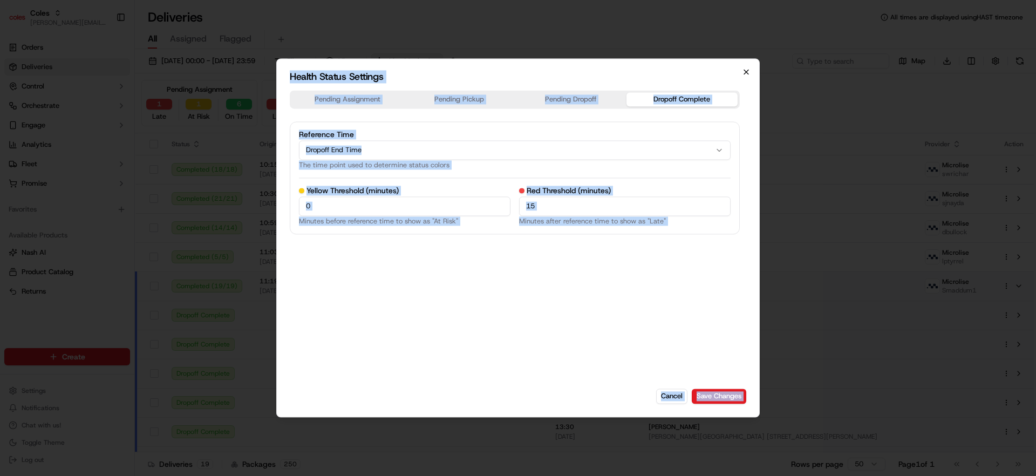
drag, startPoint x: 750, startPoint y: 70, endPoint x: 741, endPoint y: 72, distance: 9.4
click at [741, 72] on div "Health Status Settings Pending Assignment Pending Pickup Pending Dropoff Dropof…" at bounding box center [517, 237] width 483 height 359
click at [743, 71] on icon "button" at bounding box center [746, 71] width 9 height 9
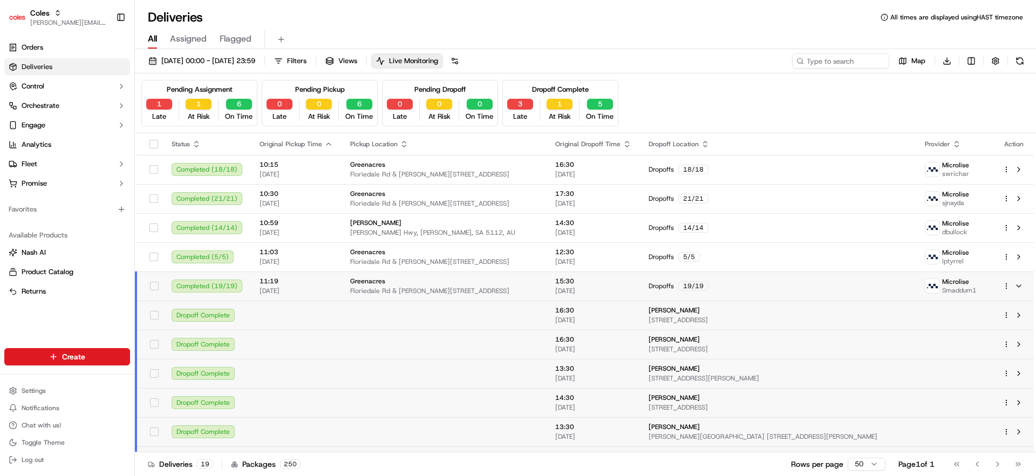
click at [609, 43] on div "All Assigned Flagged" at bounding box center [585, 39] width 901 height 19
click at [438, 63] on span "Live Monitoring" at bounding box center [413, 61] width 49 height 10
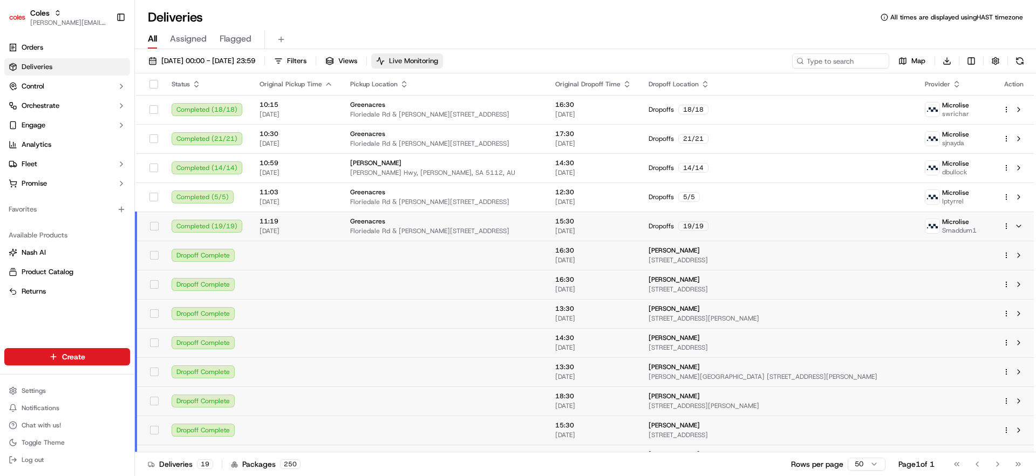
click at [438, 62] on span "Live Monitoring" at bounding box center [413, 61] width 49 height 10
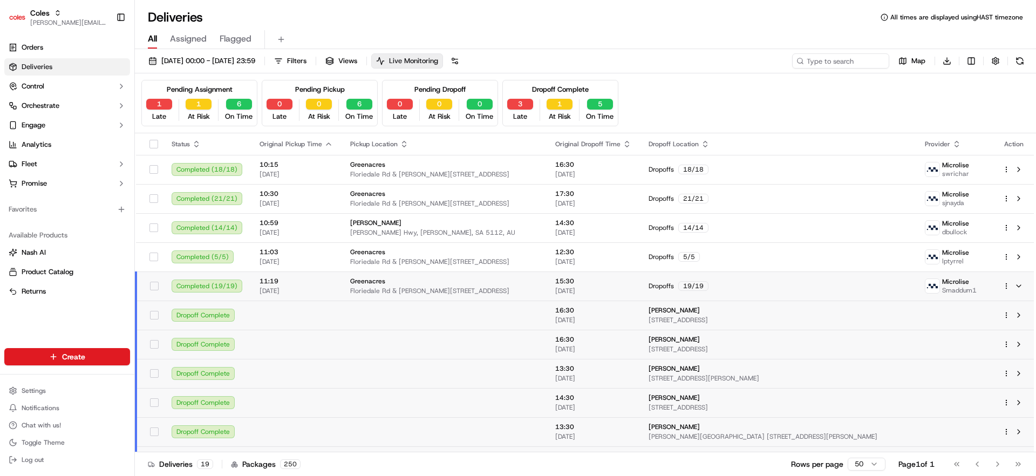
click at [438, 60] on span "Live Monitoring" at bounding box center [413, 61] width 49 height 10
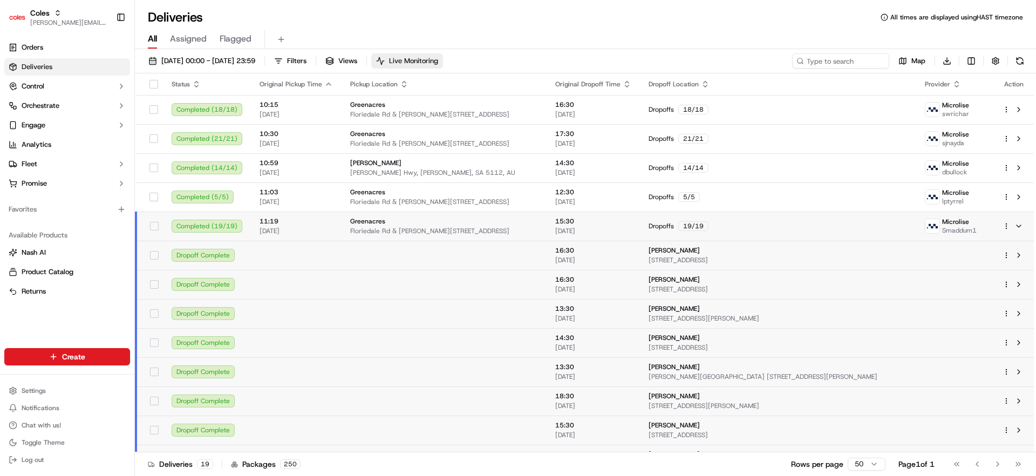
click at [438, 60] on span "Live Monitoring" at bounding box center [413, 61] width 49 height 10
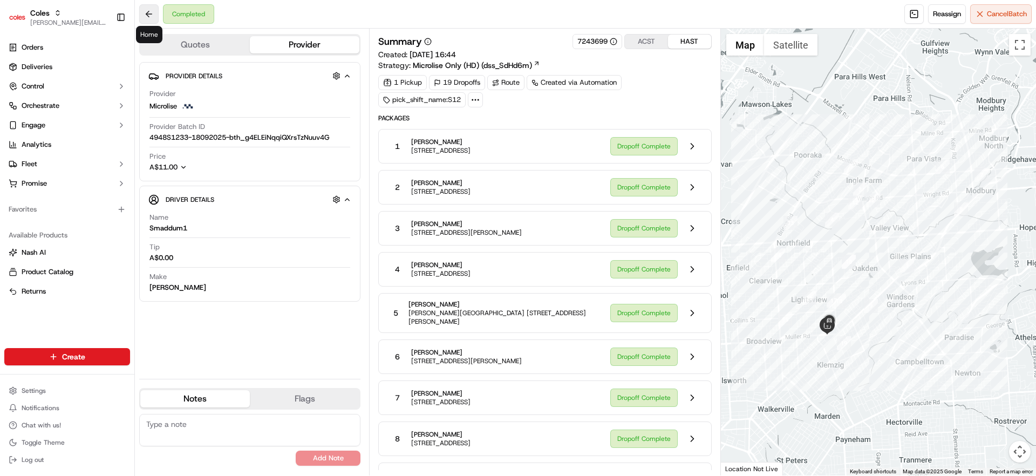
click at [158, 18] on button at bounding box center [148, 13] width 19 height 19
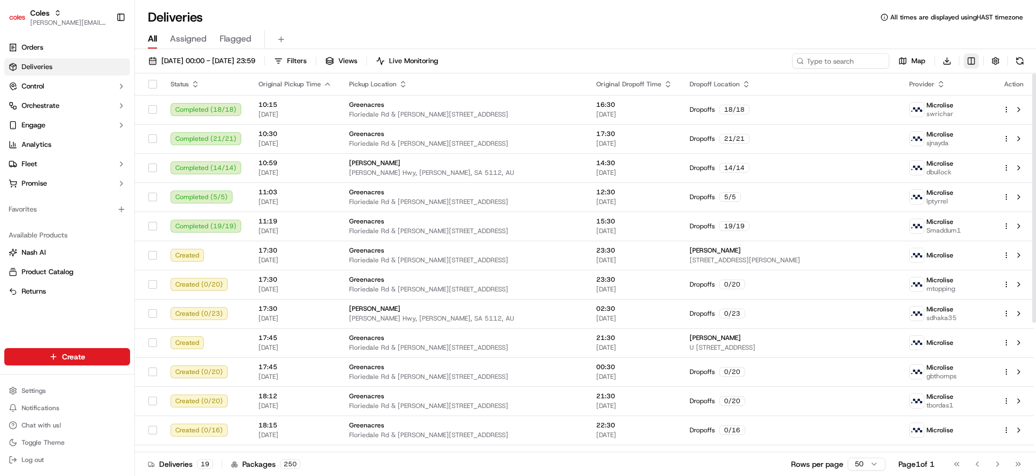
click at [975, 60] on html "Coles [EMAIL_ADDRESS][DOMAIN_NAME] Toggle Sidebar Orders Deliveries Control Orc…" at bounding box center [518, 238] width 1036 height 476
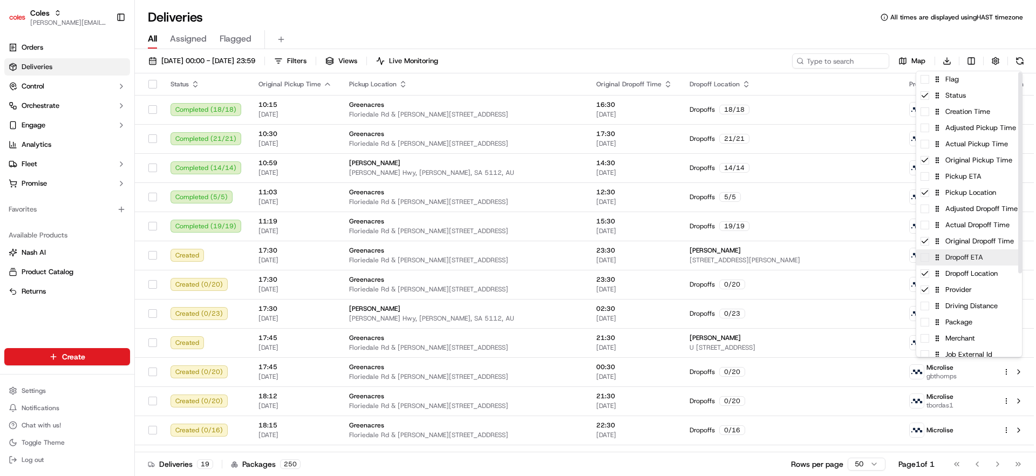
scroll to position [2, 0]
click at [927, 176] on span at bounding box center [924, 174] width 9 height 9
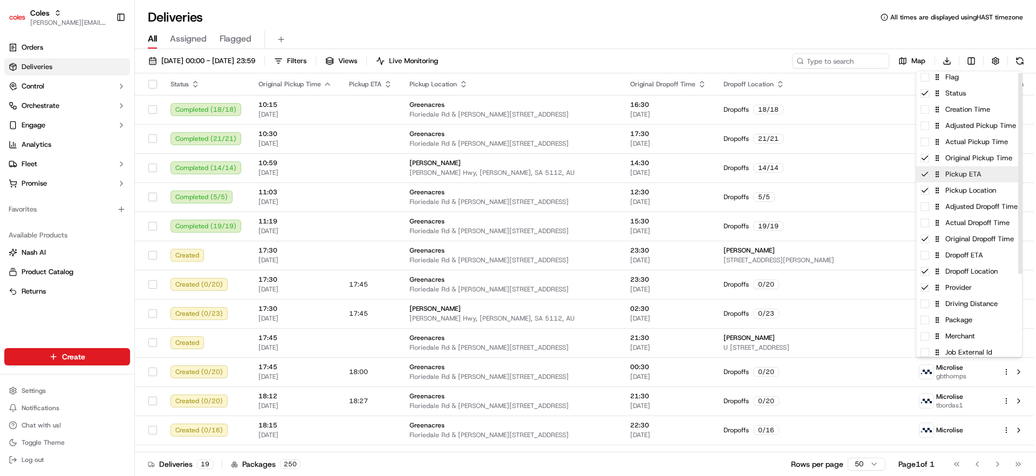
click at [927, 176] on icon at bounding box center [924, 174] width 9 height 9
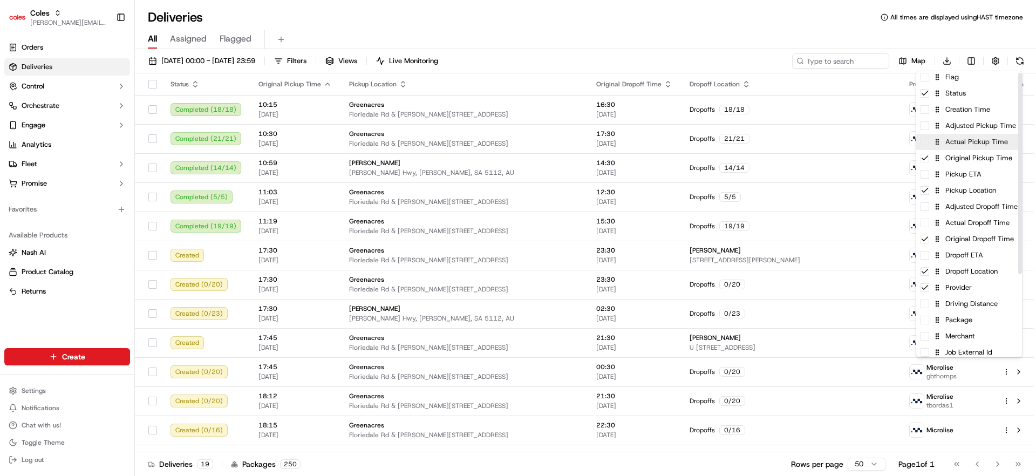
click at [932, 141] on div "Actual Pickup Time" at bounding box center [969, 142] width 106 height 16
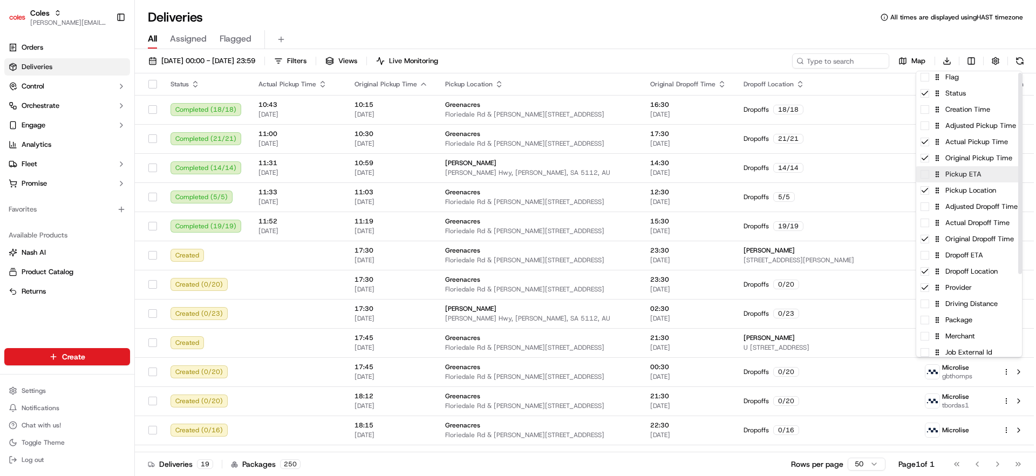
click at [928, 175] on span at bounding box center [924, 174] width 9 height 9
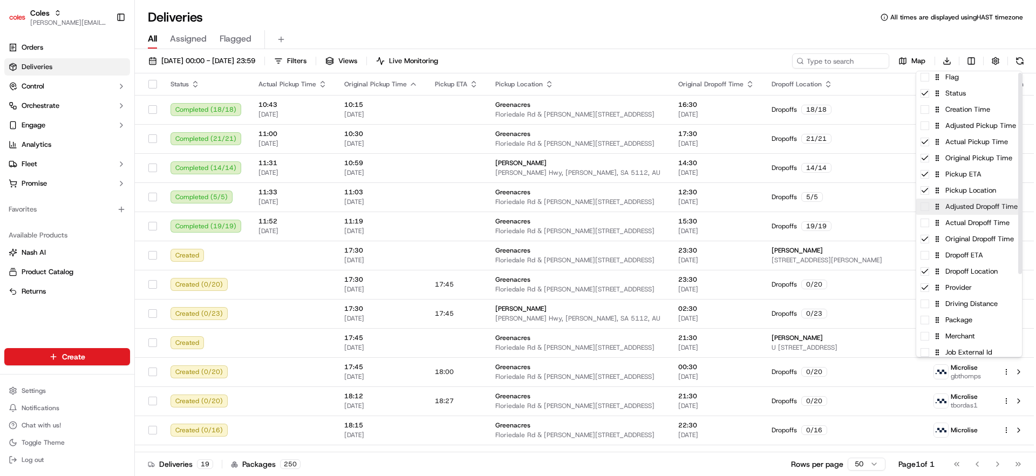
click at [930, 208] on div "Adjusted Dropoff Time" at bounding box center [969, 207] width 106 height 16
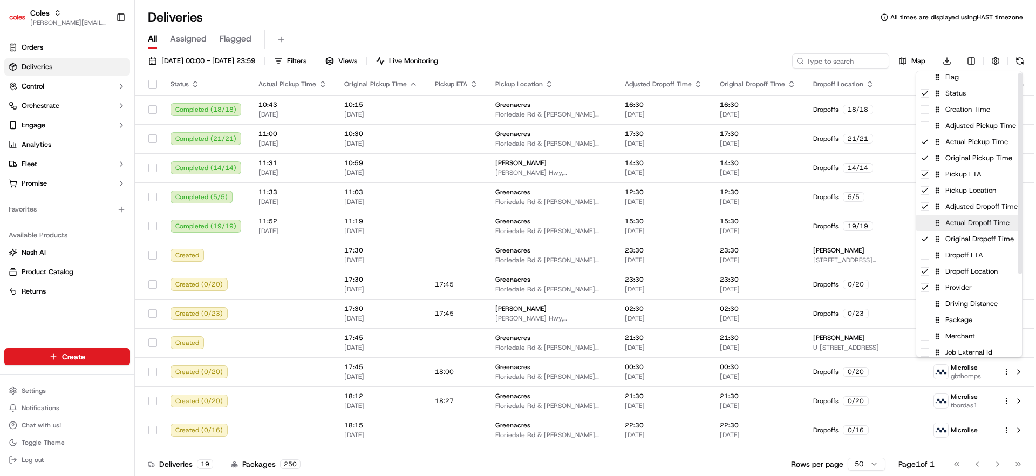
click at [927, 224] on span at bounding box center [924, 223] width 9 height 9
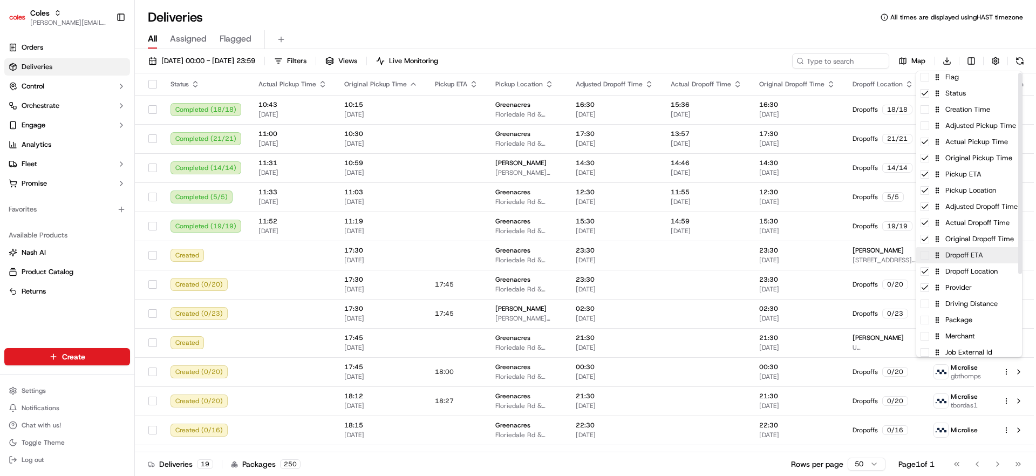
click at [926, 256] on span at bounding box center [924, 255] width 9 height 9
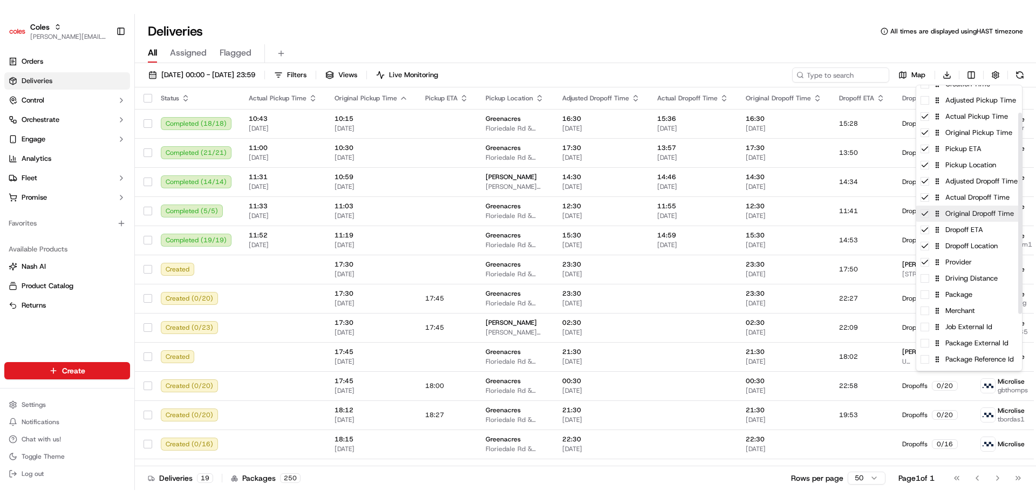
scroll to position [51, 0]
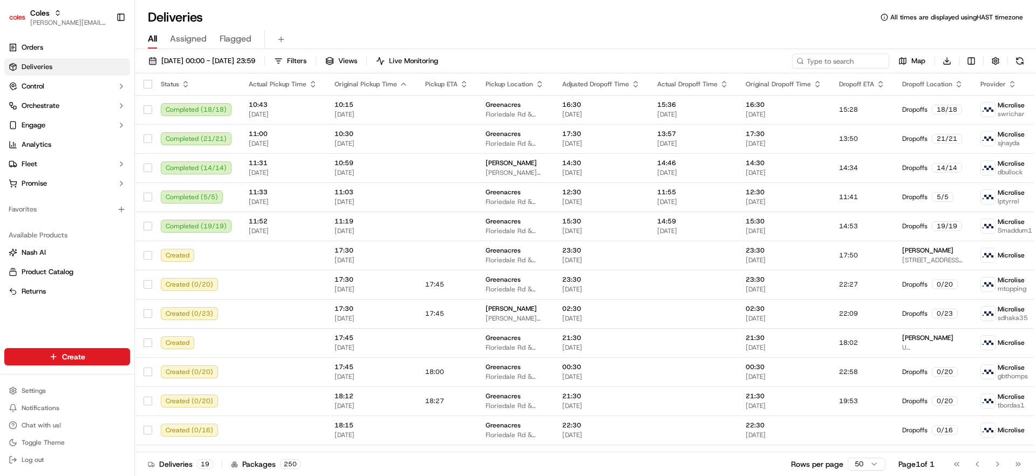
click at [749, 26] on html "Coles [EMAIL_ADDRESS][DOMAIN_NAME] Toggle Sidebar Orders Deliveries Control Orc…" at bounding box center [518, 238] width 1036 height 476
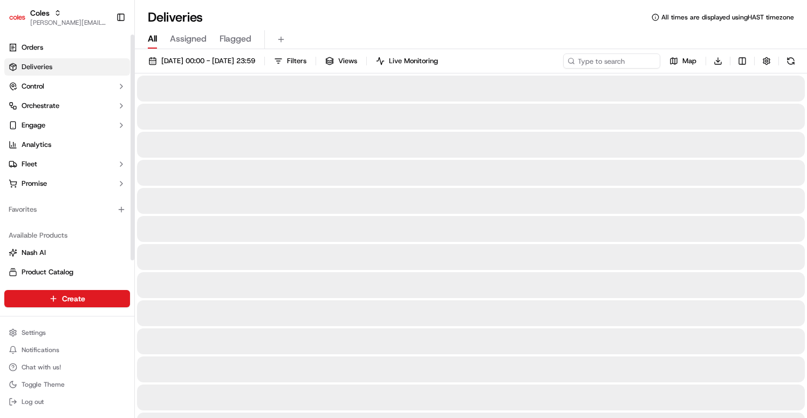
click at [51, 324] on div "Settings Notifications Chat with us! Toggle Theme Log out" at bounding box center [67, 366] width 134 height 93
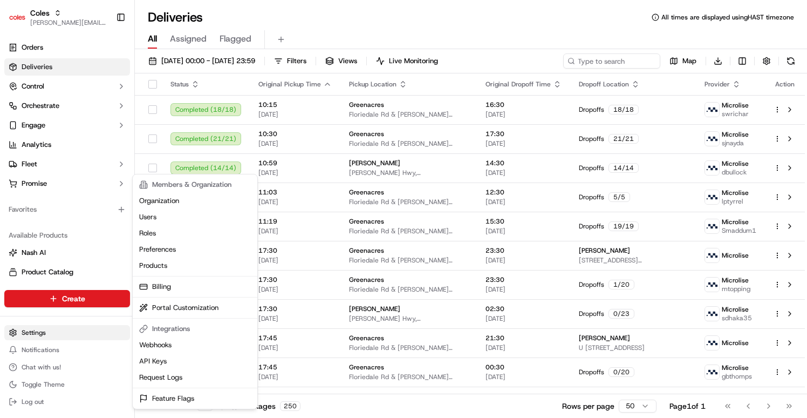
click at [46, 329] on html "Coles [EMAIL_ADDRESS][DOMAIN_NAME] Toggle Sidebar Orders Deliveries Control Orc…" at bounding box center [403, 209] width 807 height 418
click at [36, 199] on html "Coles [EMAIL_ADDRESS][DOMAIN_NAME] Toggle Sidebar Orders Deliveries Control Orc…" at bounding box center [403, 209] width 807 height 418
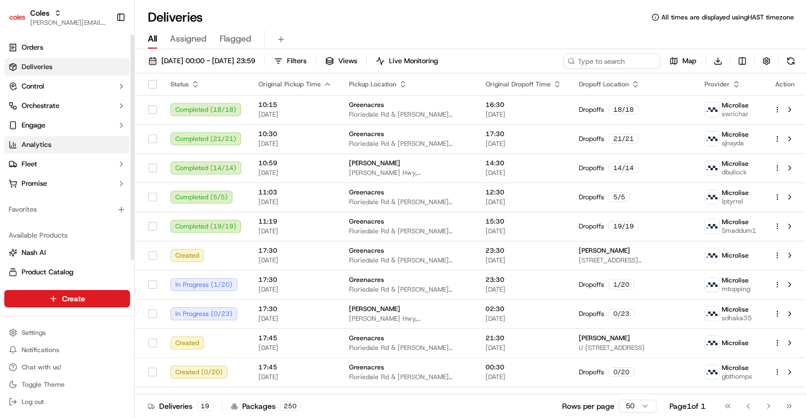
click at [49, 138] on link "Analytics" at bounding box center [67, 144] width 126 height 17
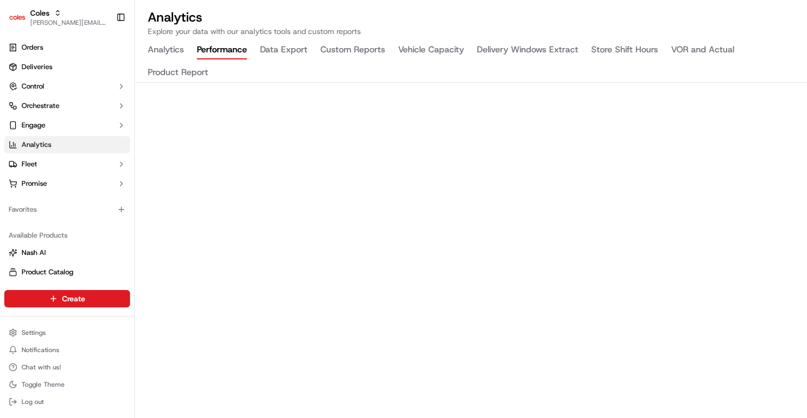
click at [228, 51] on button "Performance" at bounding box center [222, 50] width 50 height 18
click at [294, 52] on button "Data Export" at bounding box center [283, 50] width 47 height 18
click at [352, 54] on button "Custom Reports" at bounding box center [352, 50] width 65 height 18
click at [415, 54] on button "Vehicle Capacity" at bounding box center [431, 50] width 66 height 18
click at [538, 46] on button "Delivery Windows Extract" at bounding box center [527, 50] width 101 height 18
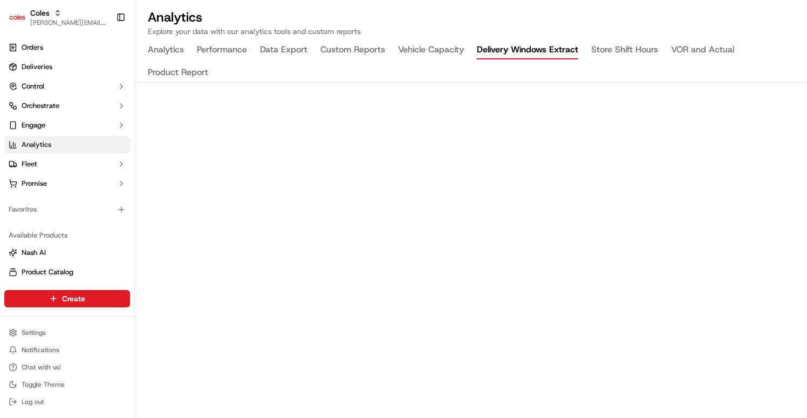
click at [614, 49] on button "Store Shift Hours" at bounding box center [624, 50] width 67 height 18
click at [704, 52] on button "VOR and Actual" at bounding box center [702, 50] width 63 height 18
click at [167, 66] on button "Product Report" at bounding box center [178, 73] width 60 height 18
click at [163, 50] on button "Analytics" at bounding box center [166, 50] width 36 height 18
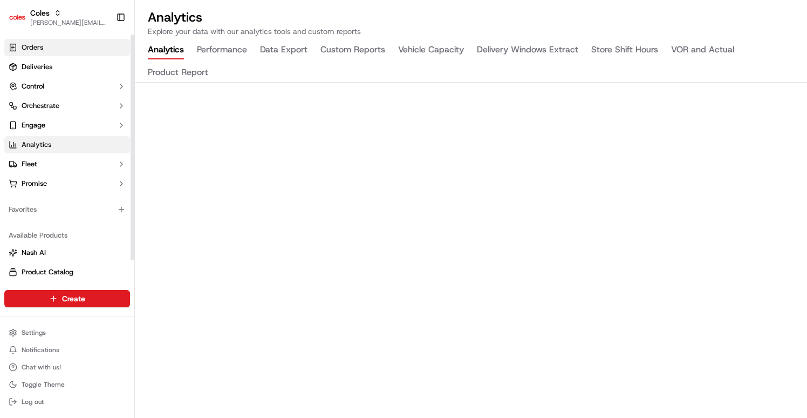
click at [79, 46] on link "Orders" at bounding box center [67, 47] width 126 height 17
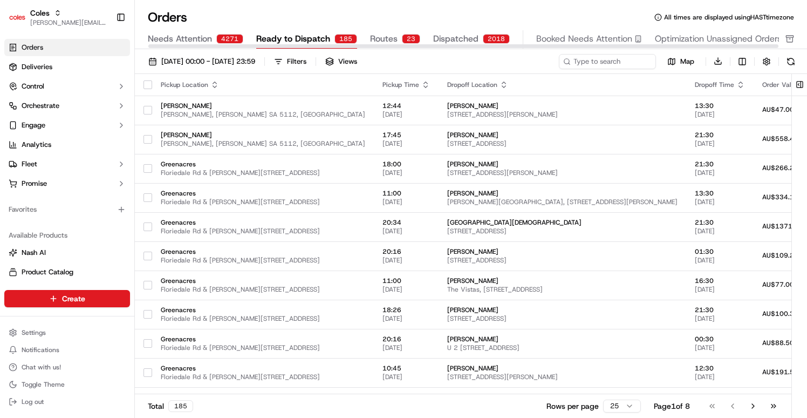
click at [463, 43] on span "Dispatched" at bounding box center [455, 38] width 45 height 13
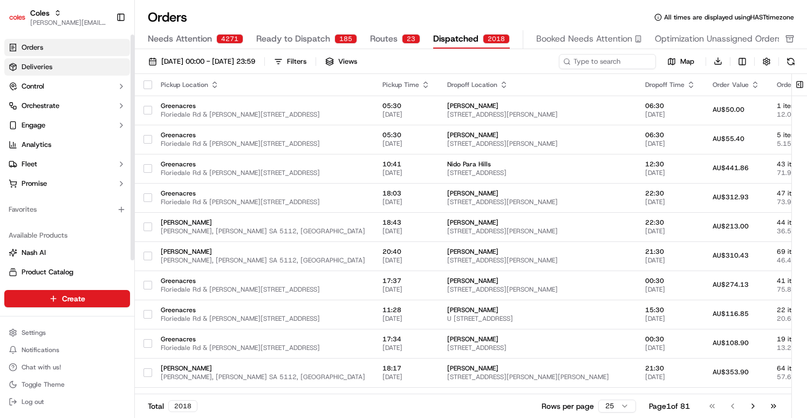
click at [48, 74] on link "Deliveries" at bounding box center [67, 66] width 126 height 17
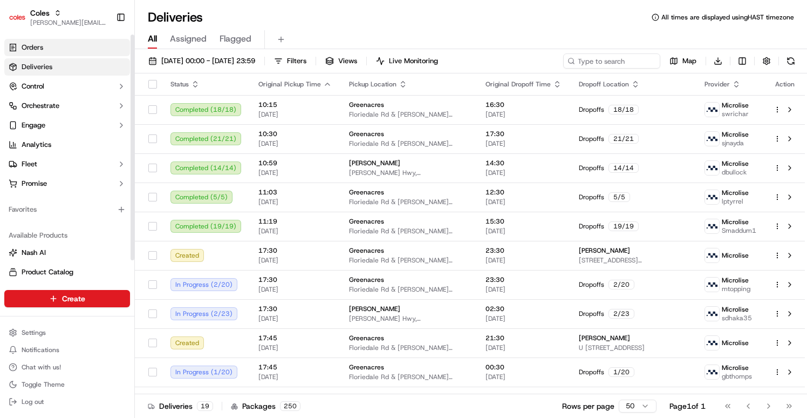
click at [57, 40] on link "Orders" at bounding box center [67, 47] width 126 height 17
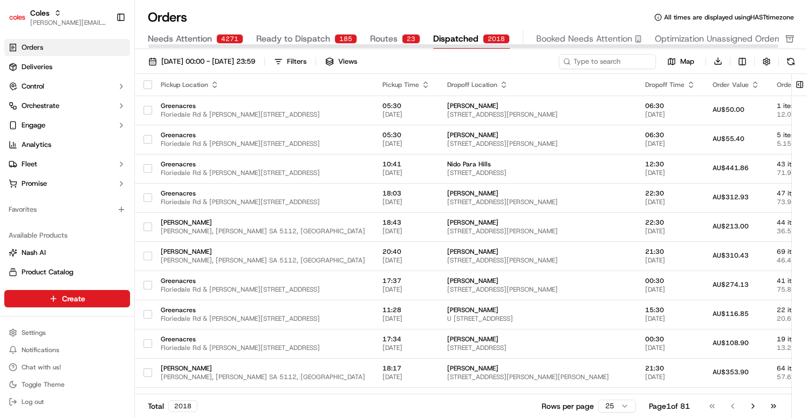
click at [487, 36] on div "2018" at bounding box center [496, 39] width 27 height 10
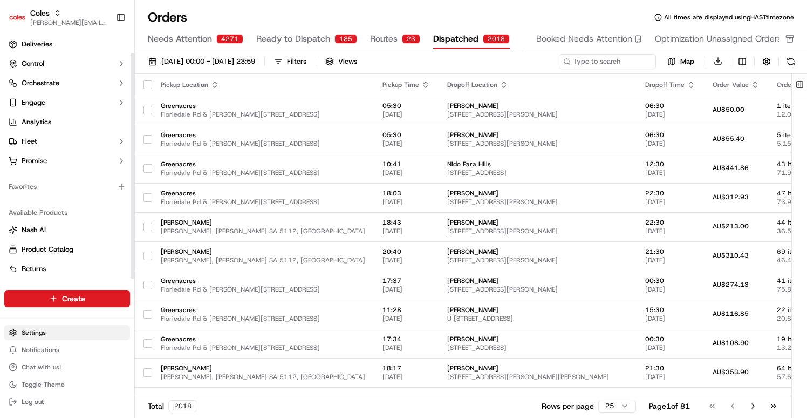
scroll to position [23, 0]
click at [72, 325] on html "Coles [EMAIL_ADDRESS][DOMAIN_NAME] Toggle Sidebar Orders Deliveries Control Orc…" at bounding box center [403, 209] width 807 height 418
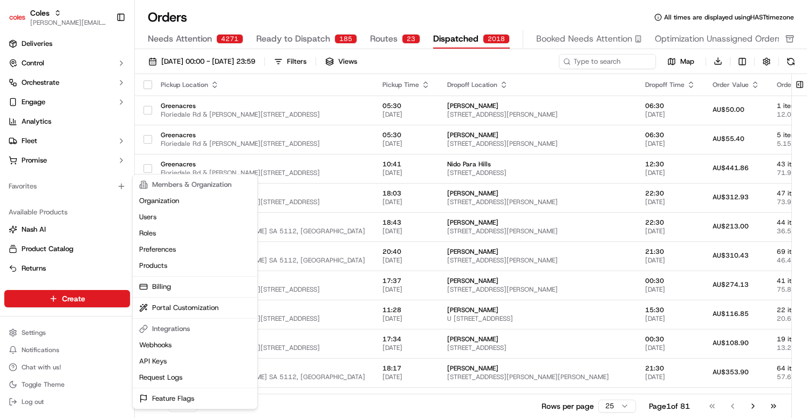
click at [44, 330] on html "Coles barry@usenash.com Toggle Sidebar Orders Deliveries Control Orchestrate En…" at bounding box center [403, 209] width 807 height 418
click at [45, 335] on html "Coles barry@usenash.com Toggle Sidebar Orders Deliveries Control Orchestrate En…" at bounding box center [403, 209] width 807 height 418
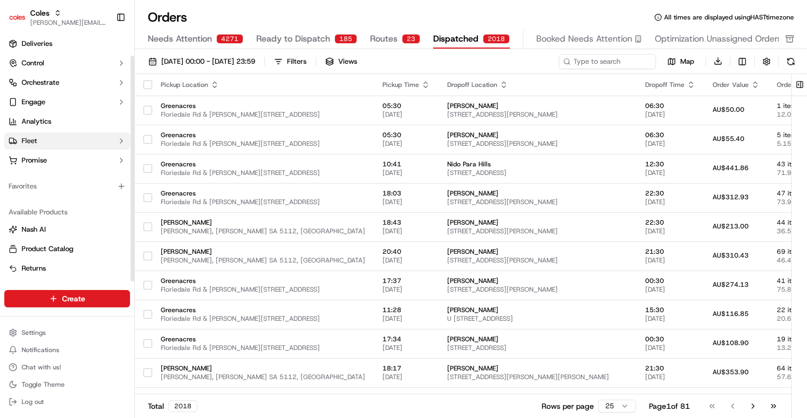
click at [38, 144] on button "Fleet" at bounding box center [67, 140] width 126 height 17
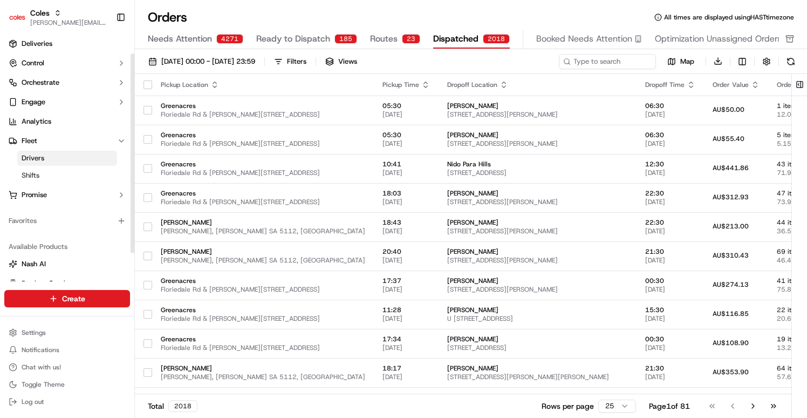
click at [38, 156] on span "Drivers" at bounding box center [33, 158] width 23 height 10
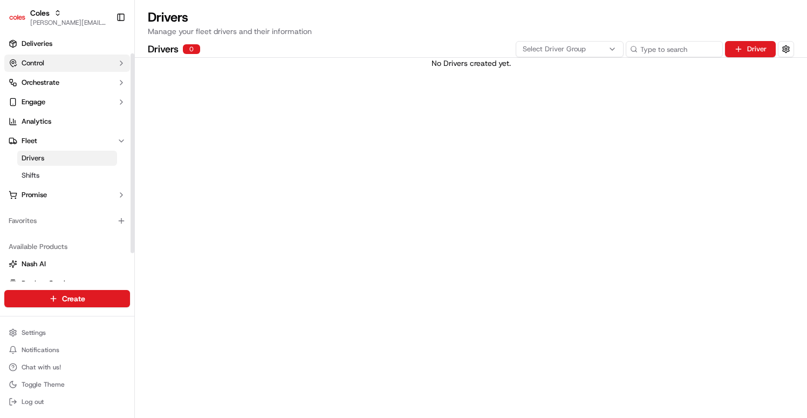
click at [62, 63] on button "Control" at bounding box center [67, 62] width 126 height 17
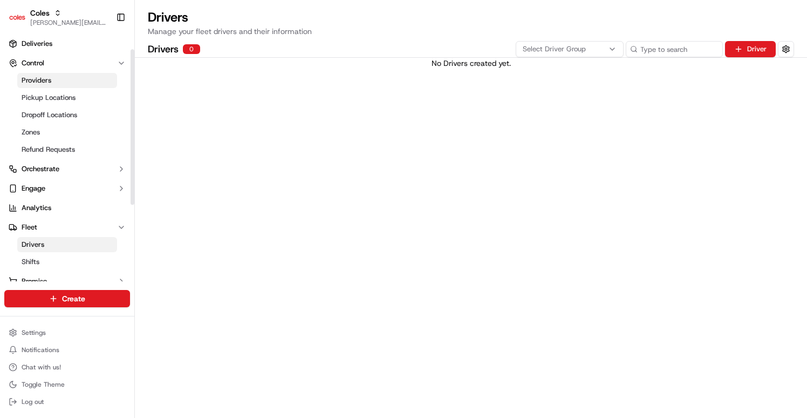
click at [39, 82] on span "Providers" at bounding box center [37, 81] width 30 height 10
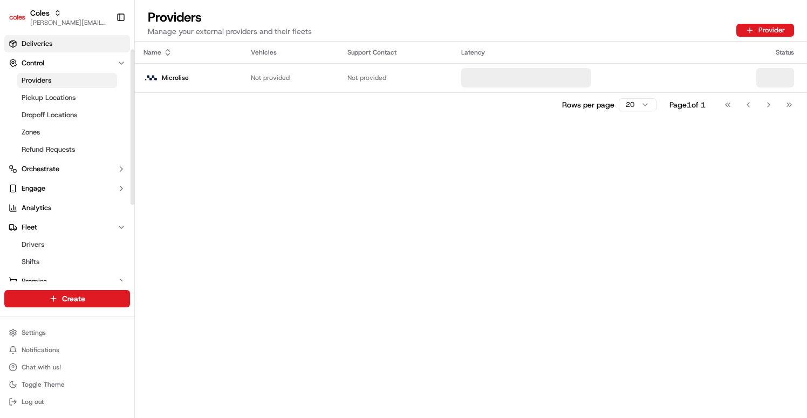
click at [48, 48] on span "Deliveries" at bounding box center [37, 44] width 31 height 10
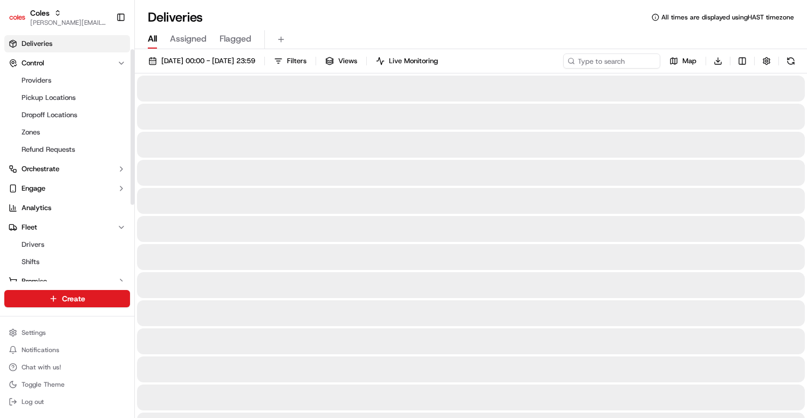
click at [182, 39] on span "Assigned" at bounding box center [188, 38] width 37 height 13
click at [229, 38] on span "Flagged" at bounding box center [236, 38] width 32 height 13
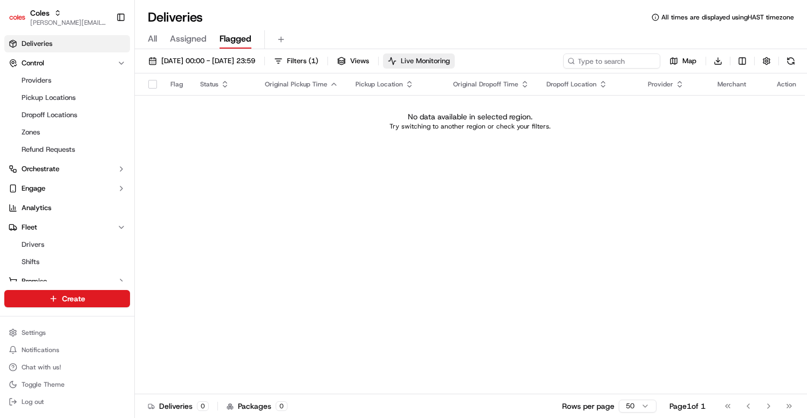
click at [450, 63] on span "Live Monitoring" at bounding box center [425, 61] width 49 height 10
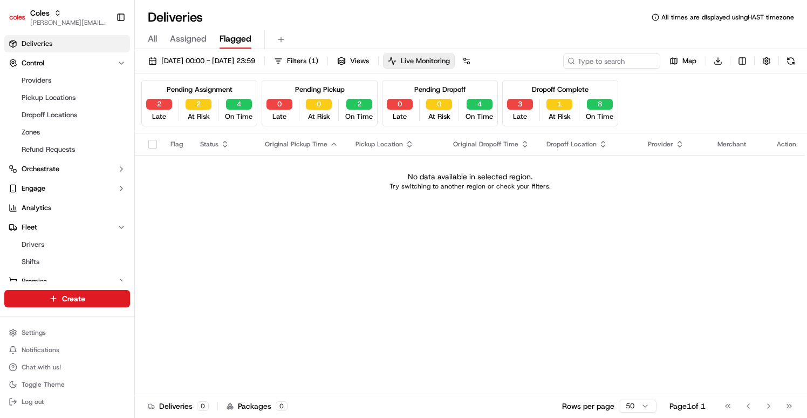
click at [450, 62] on span "Live Monitoring" at bounding box center [425, 61] width 49 height 10
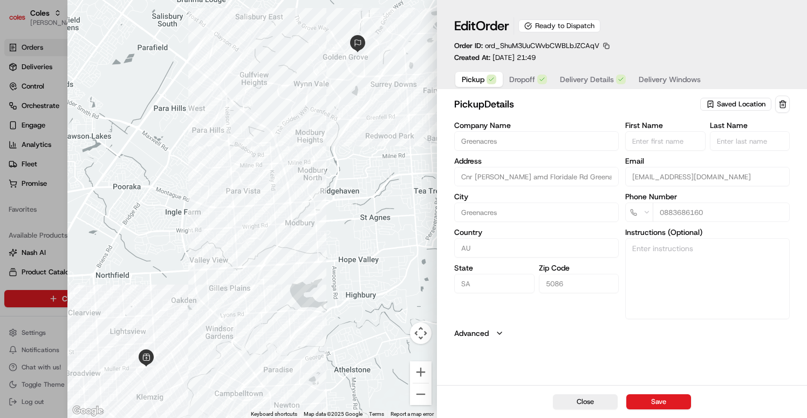
click at [531, 49] on span "ord_ShuM3UuCWvbCWBLbJZCAqV" at bounding box center [542, 45] width 114 height 9
click at [541, 45] on span "ord_ShuM3UuCWvbCWBLbJZCAqV" at bounding box center [542, 45] width 114 height 9
click at [579, 47] on span "ord_ShuM3UuCWvbCWBLbJZCAqV" at bounding box center [542, 45] width 114 height 9
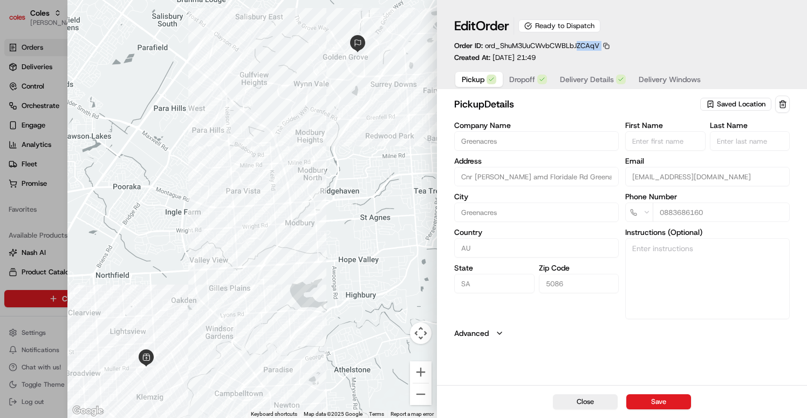
click at [597, 46] on span "ord_ShuM3UuCWvbCWBLbJZCAqV" at bounding box center [542, 45] width 114 height 9
drag, startPoint x: 599, startPoint y: 46, endPoint x: 485, endPoint y: 47, distance: 114.4
click at [485, 47] on span "ord_ShuM3UuCWvbCWBLbJZCAqV" at bounding box center [542, 45] width 114 height 9
click at [514, 77] on span "Dropoff" at bounding box center [522, 79] width 26 height 11
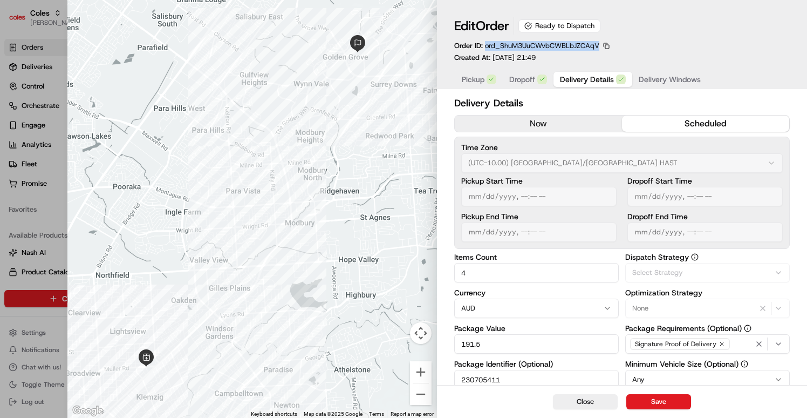
click at [574, 80] on span "Delivery Details" at bounding box center [587, 79] width 54 height 11
click at [51, 211] on div at bounding box center [403, 209] width 807 height 418
type input "1"
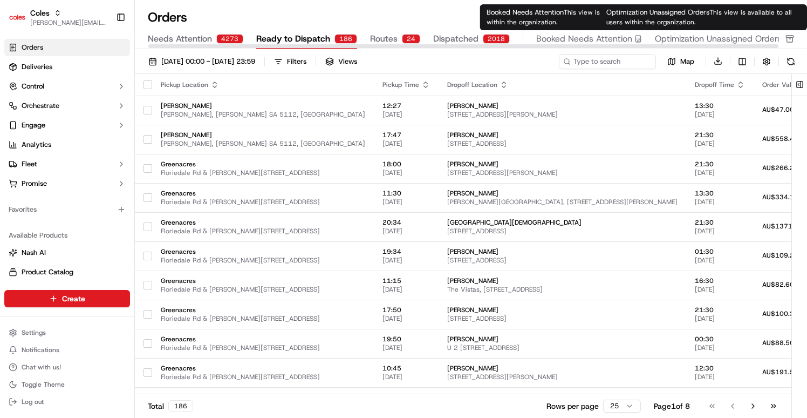
click at [695, 35] on span "Optimization Unassigned Orders" at bounding box center [718, 38] width 127 height 13
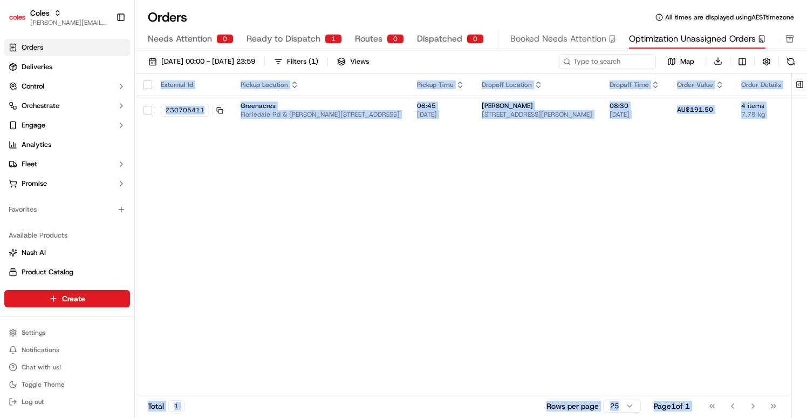
scroll to position [0, 227]
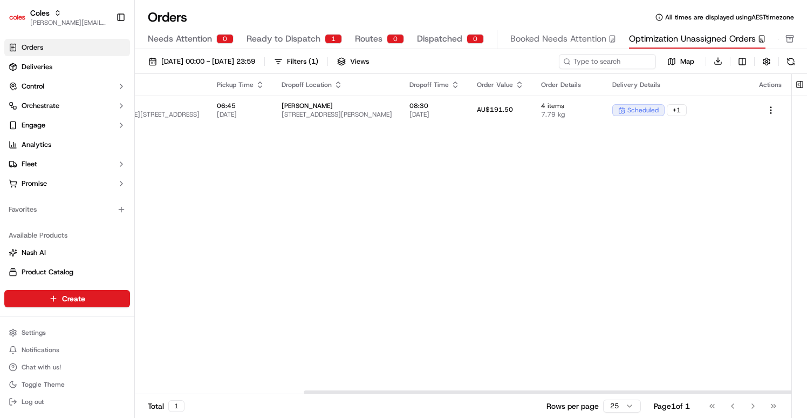
drag, startPoint x: 302, startPoint y: 225, endPoint x: 643, endPoint y: 166, distance: 346.0
click at [649, 160] on div "External Id Pickup Location Pickup Time Dropoff Location Dropoff Time Order Val…" at bounding box center [363, 234] width 857 height 320
click at [643, 166] on div "External Id Pickup Location Pickup Time Dropoff Location Dropoff Time Order Val…" at bounding box center [363, 234] width 857 height 320
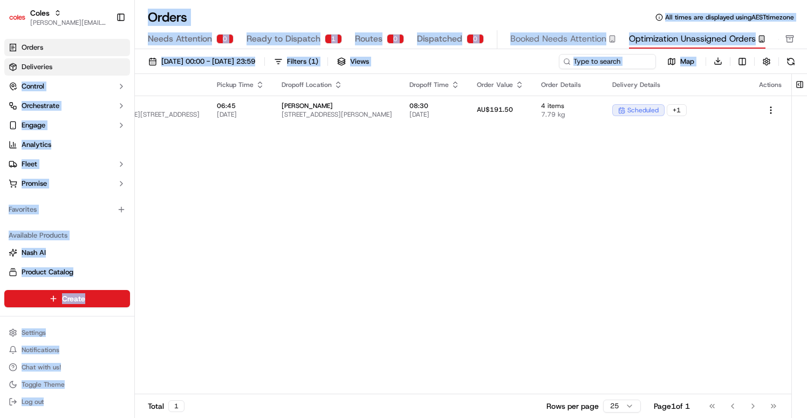
scroll to position [0, 0]
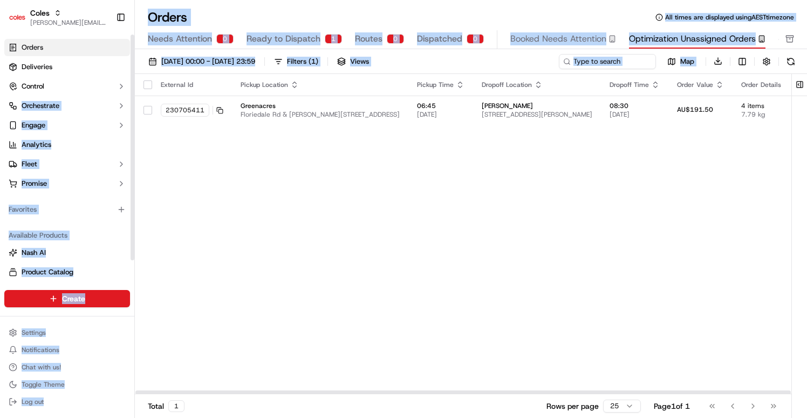
drag, startPoint x: 691, startPoint y: 172, endPoint x: 247, endPoint y: 137, distance: 444.9
click at [115, 81] on div "Coles barry@usenash.com Toggle Sidebar Orders Deliveries Control Orchestrate En…" at bounding box center [403, 209] width 807 height 418
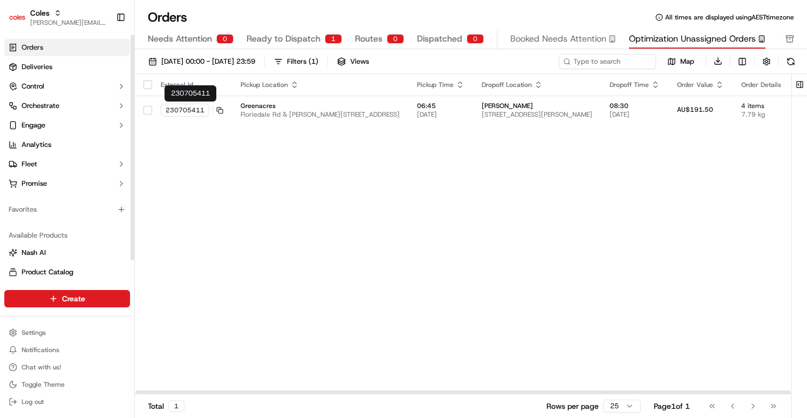
click at [313, 167] on div "External Id Pickup Location Pickup Time Dropoff Location Dropoff Time Order Val…" at bounding box center [563, 234] width 857 height 320
click at [245, 57] on span "[DATE] 00:00 - [DATE] 23:59" at bounding box center [208, 62] width 94 height 10
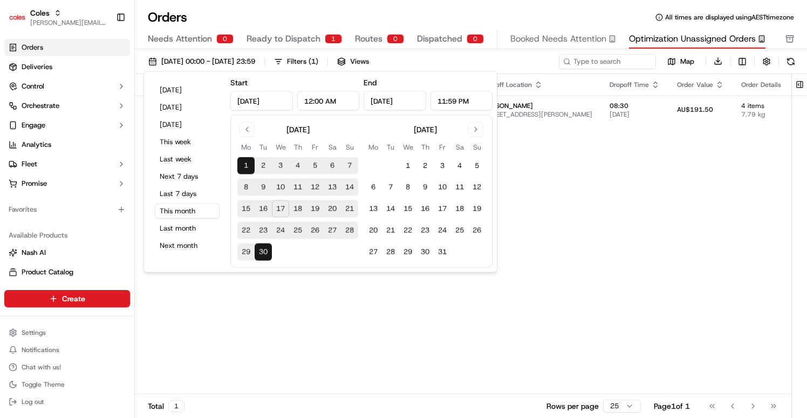
click at [615, 201] on div "External Id Pickup Location Pickup Time Dropoff Location Dropoff Time Order Val…" at bounding box center [563, 234] width 857 height 320
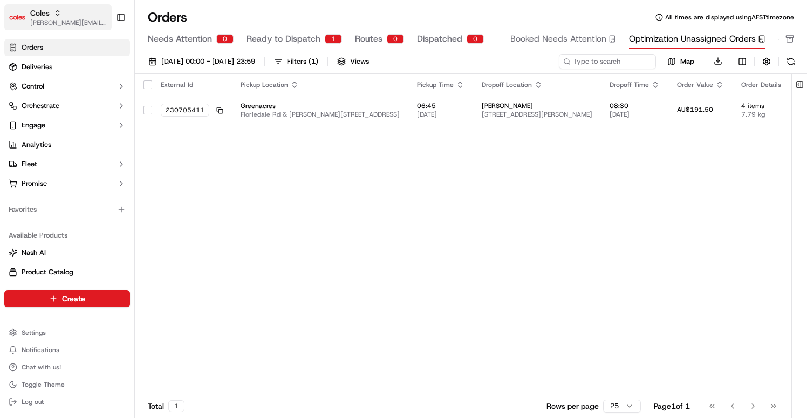
click at [76, 17] on div "Coles" at bounding box center [68, 13] width 77 height 11
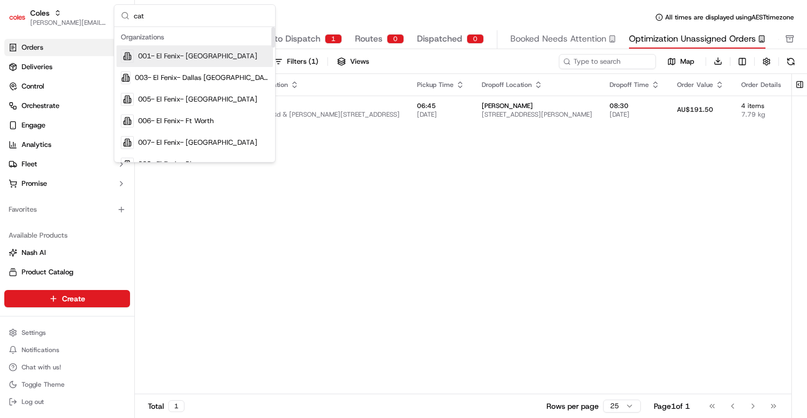
type input "cata"
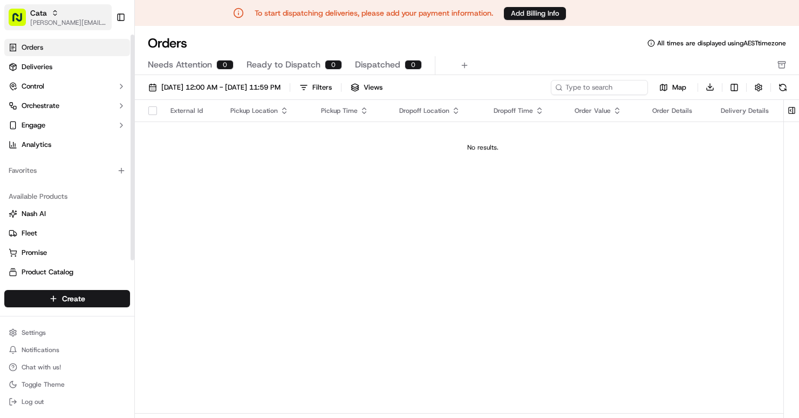
click at [61, 20] on span "[PERSON_NAME][EMAIL_ADDRESS][DOMAIN_NAME]" at bounding box center [68, 22] width 77 height 9
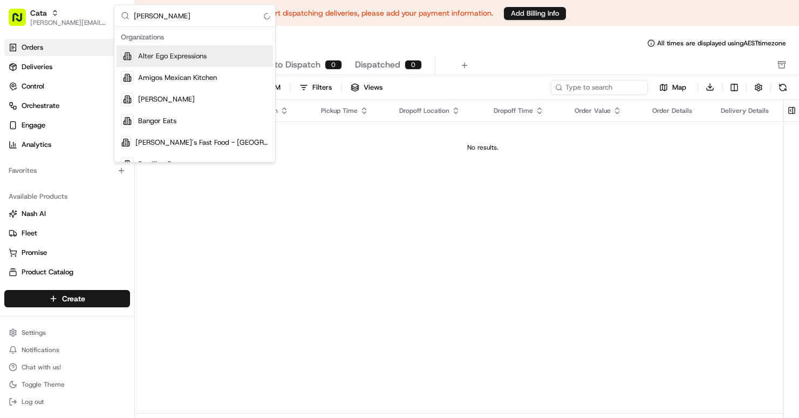
type input "goldies"
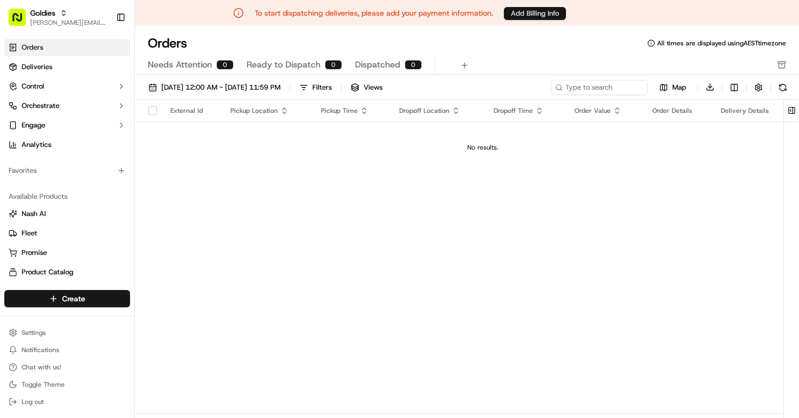
click at [529, 15] on button "Add Billing Info" at bounding box center [535, 13] width 62 height 13
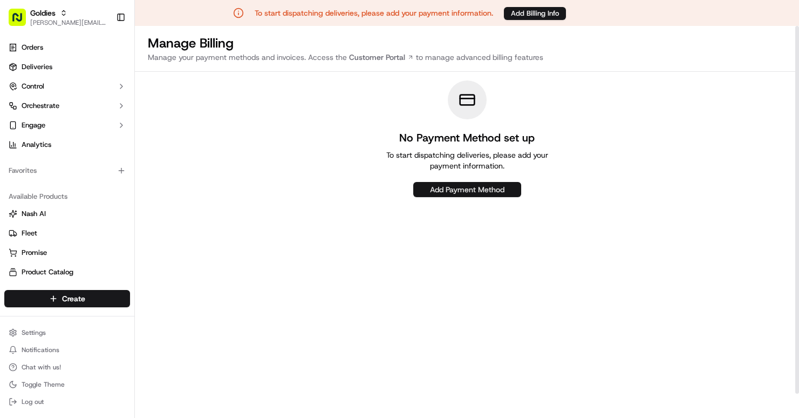
click at [461, 190] on button "Add Payment Method" at bounding box center [467, 189] width 108 height 15
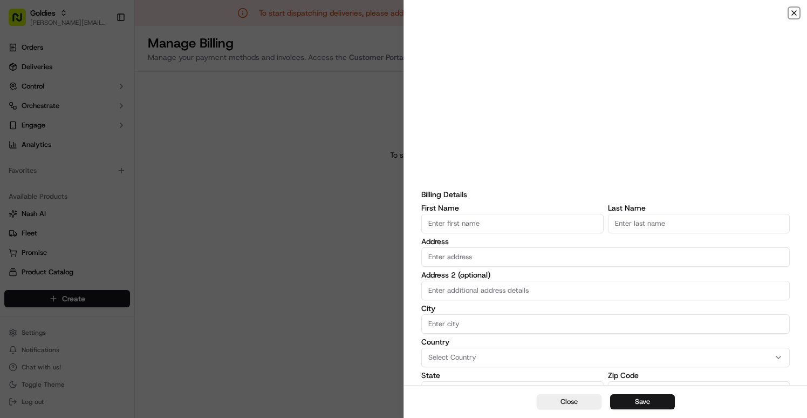
click at [792, 12] on icon "button" at bounding box center [794, 13] width 9 height 9
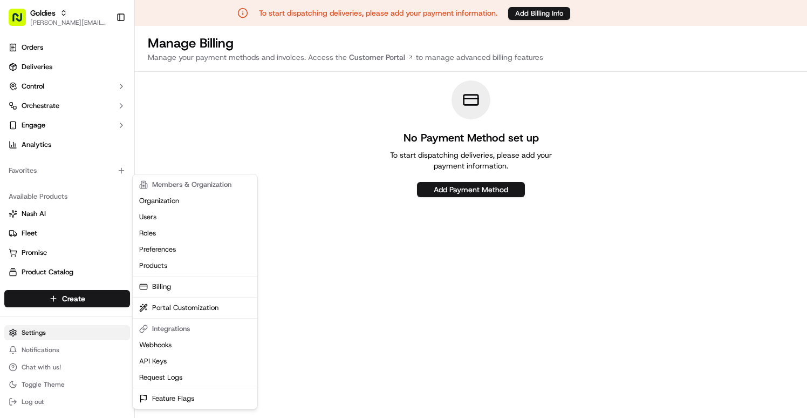
click at [50, 331] on html "To start dispatching deliveries, please add your payment information. Add Billi…" at bounding box center [403, 209] width 807 height 418
click at [177, 395] on link "Feature Flags" at bounding box center [195, 398] width 120 height 16
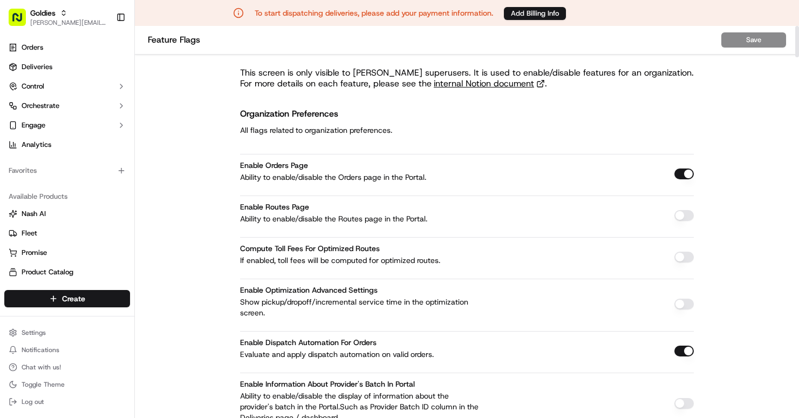
scroll to position [493, 0]
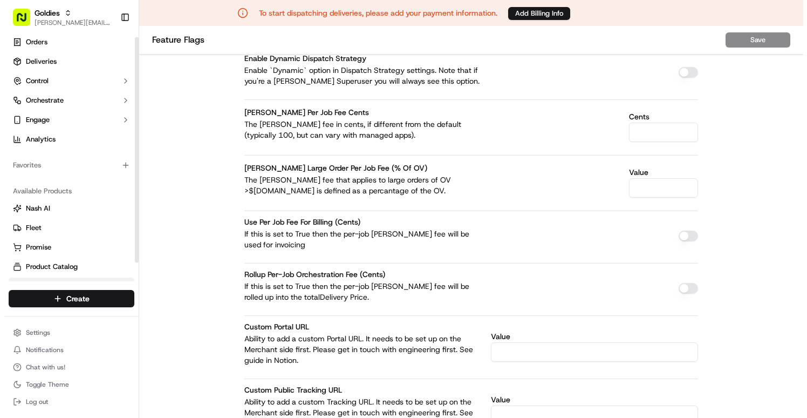
scroll to position [23, 0]
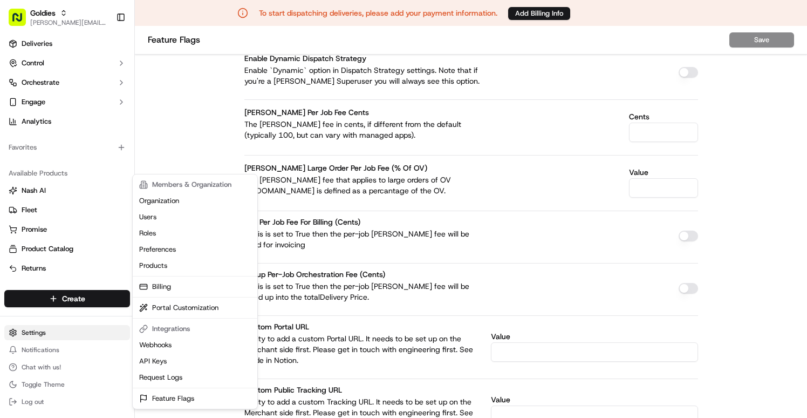
click at [55, 332] on html "To start dispatching deliveries, please add your payment information. Add Billi…" at bounding box center [403, 209] width 807 height 418
click at [173, 290] on link "Billing" at bounding box center [195, 286] width 120 height 16
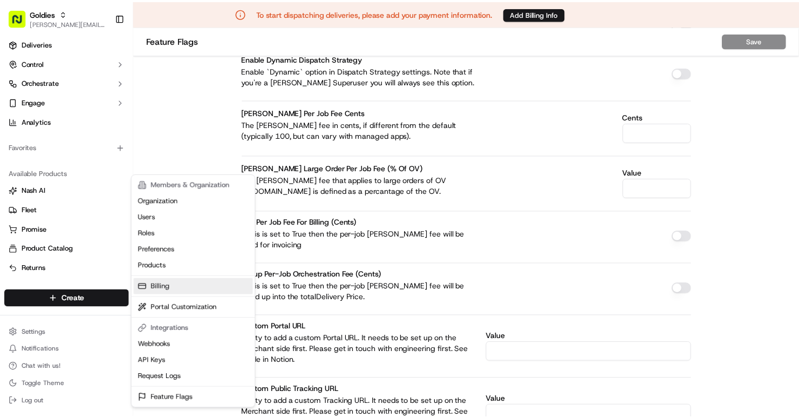
scroll to position [26, 0]
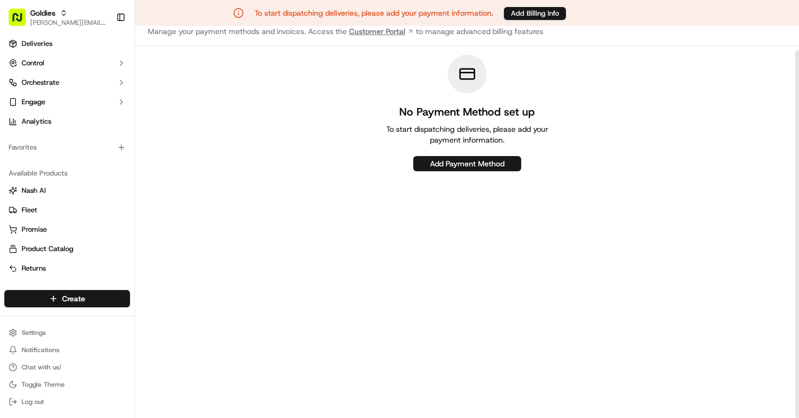
click at [370, 32] on link "Customer Portal" at bounding box center [381, 31] width 69 height 11
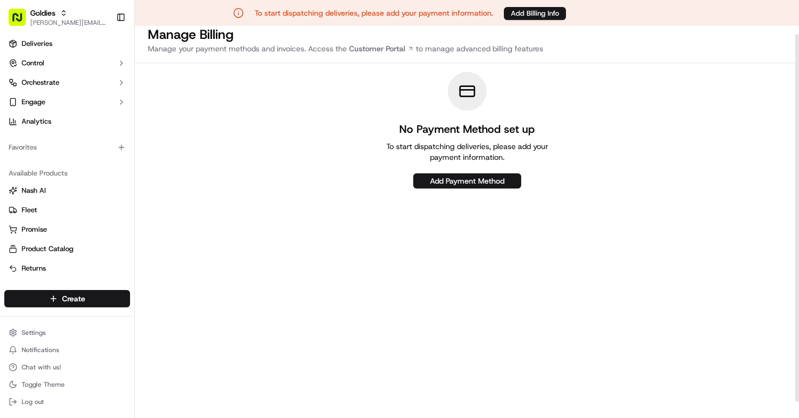
scroll to position [0, 0]
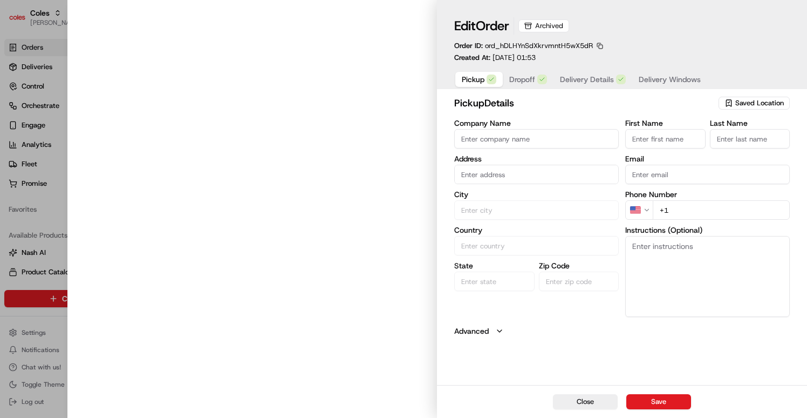
type input "Greenacres"
type input "AU"
type input "SA"
type input "5086"
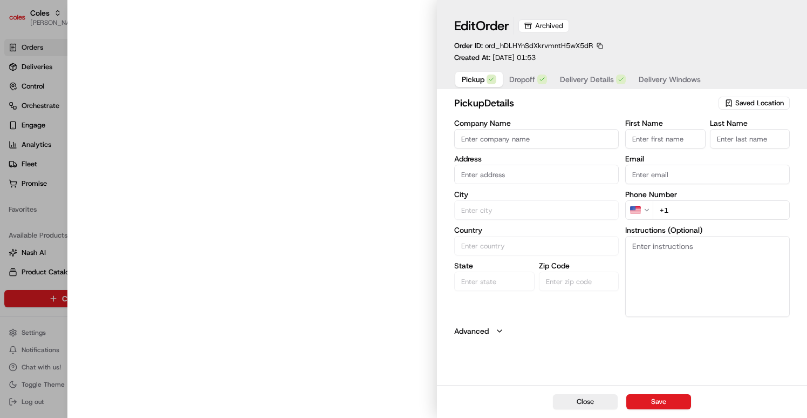
type input "[EMAIL_ADDRESS][DOMAIN_NAME]"
type input "0883686160"
type input "Cnr [PERSON_NAME] amd Floridale Rd Greenacres SA 5086 AU"
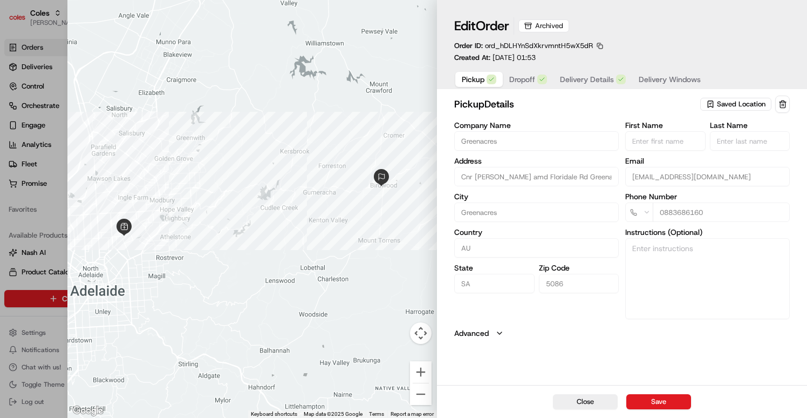
click at [528, 81] on span "Dropoff" at bounding box center [522, 79] width 26 height 11
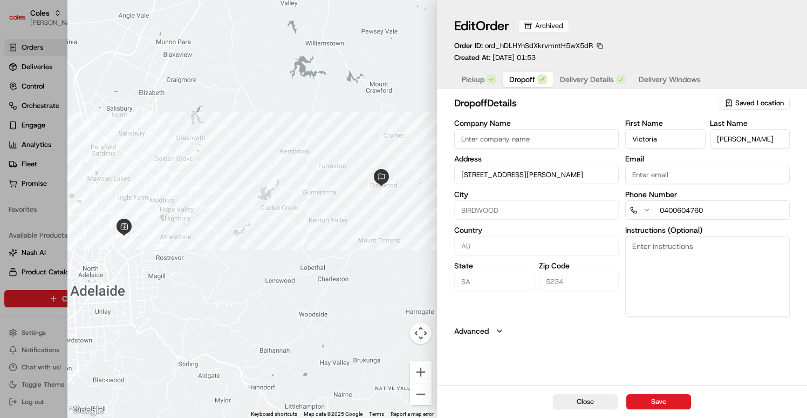
click at [480, 327] on label "Advanced" at bounding box center [471, 330] width 35 height 11
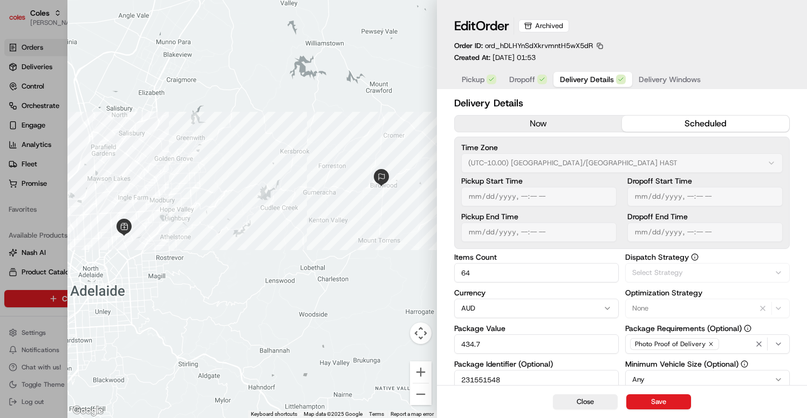
click at [582, 81] on span "Delivery Details" at bounding box center [587, 79] width 54 height 11
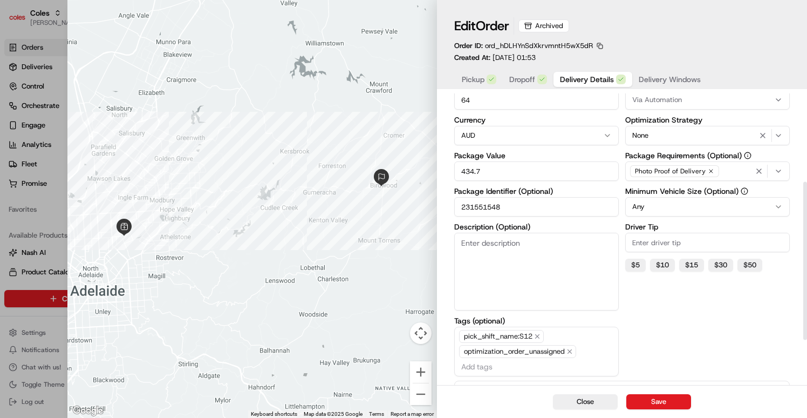
scroll to position [160, 0]
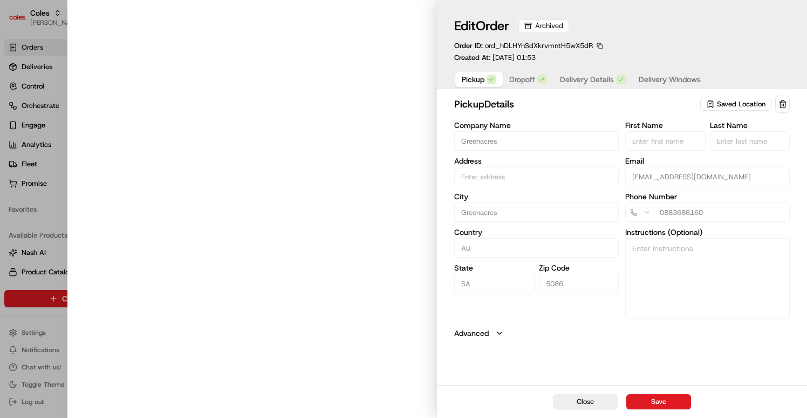
type input "Cnr [PERSON_NAME] amd Floridale Rd Greenacres SA 5086 AU"
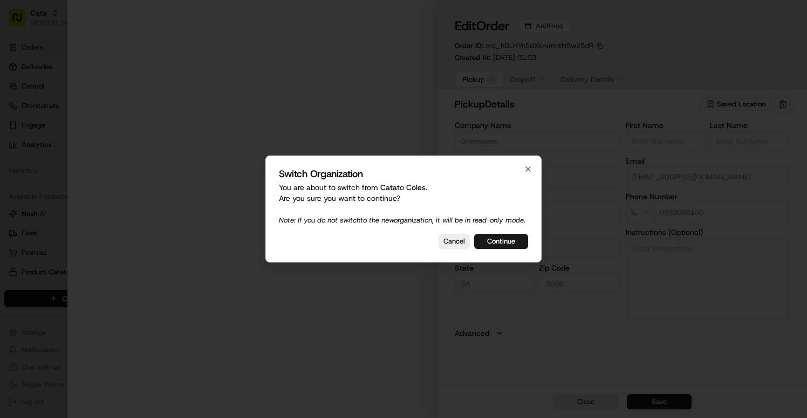
type input "Cnr Muller Rd amd Floridale Rd Greenacres SA 5086 AU"
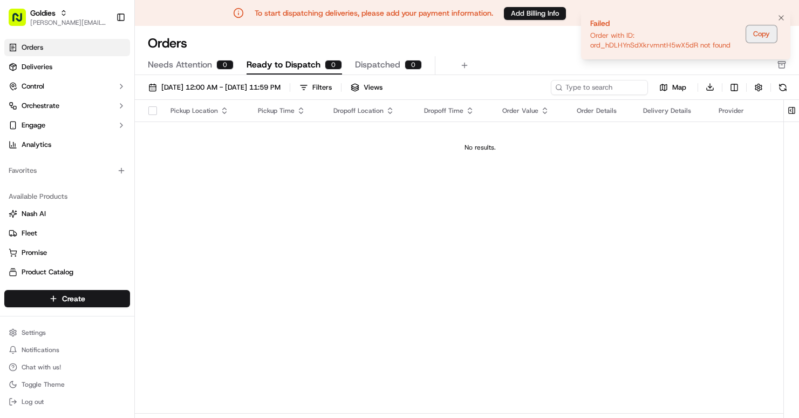
click at [760, 35] on button "Copy" at bounding box center [761, 33] width 31 height 17
click at [51, 23] on span "[PERSON_NAME][EMAIL_ADDRESS][DOMAIN_NAME]" at bounding box center [68, 22] width 77 height 9
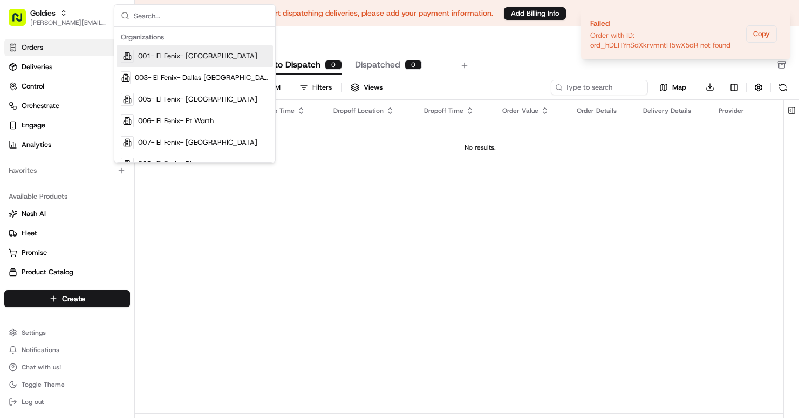
click at [143, 16] on input "text" at bounding box center [201, 16] width 135 height 22
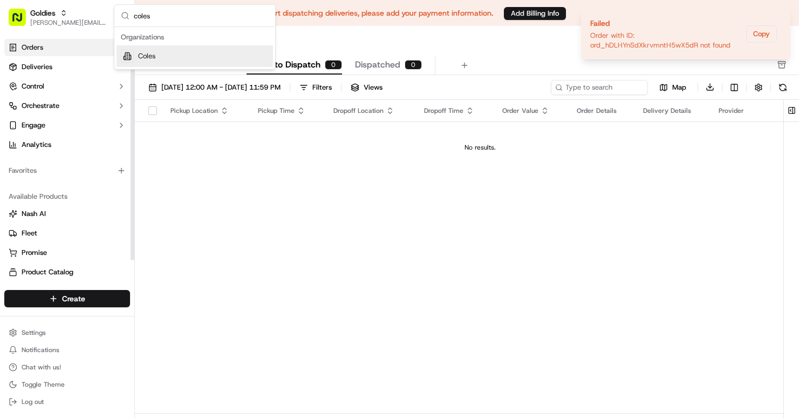
type input "coles"
click at [151, 63] on div "Coles" at bounding box center [195, 56] width 156 height 22
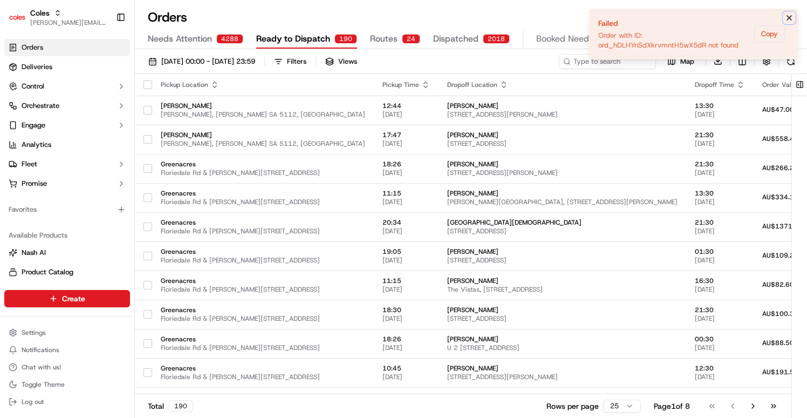
click at [791, 18] on icon "Notifications (F8)" at bounding box center [789, 17] width 9 height 9
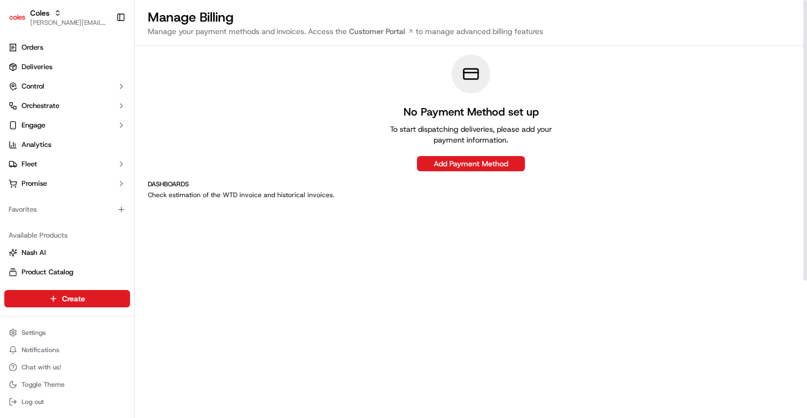
click at [319, 124] on div "No Payment Method set up To start dispatching deliveries, please add your payme…" at bounding box center [471, 112] width 672 height 117
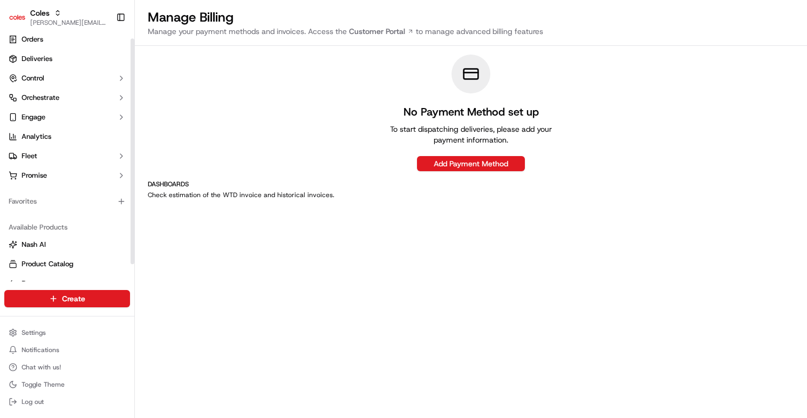
scroll to position [23, 0]
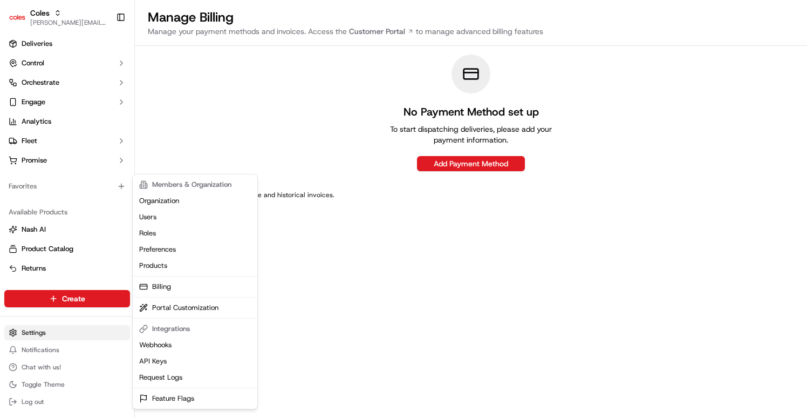
click at [37, 334] on html "Coles barry@usenash.com Toggle Sidebar Orders Deliveries Control Orchestrate En…" at bounding box center [403, 209] width 807 height 418
click at [309, 126] on html "Coles barry@usenash.com Toggle Sidebar Orders Deliveries Control Orchestrate En…" at bounding box center [403, 209] width 807 height 418
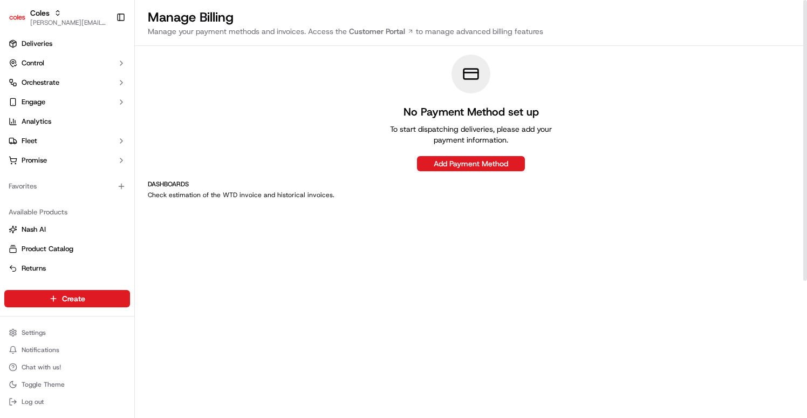
click at [493, 33] on p "Manage your payment methods and invoices. Access the Customer Portal to manage …" at bounding box center [471, 31] width 646 height 11
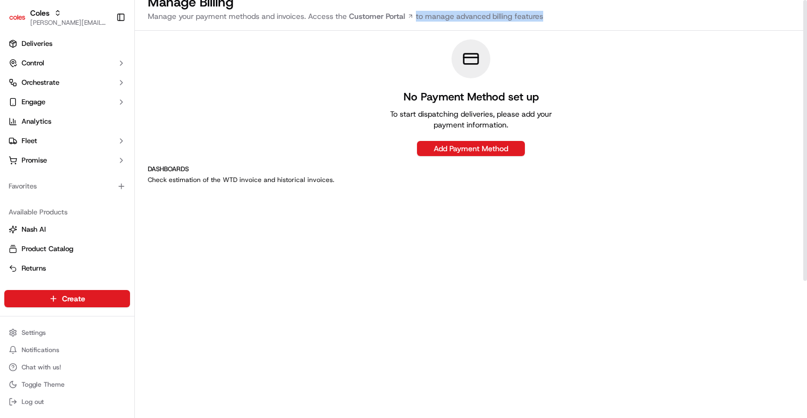
scroll to position [0, 0]
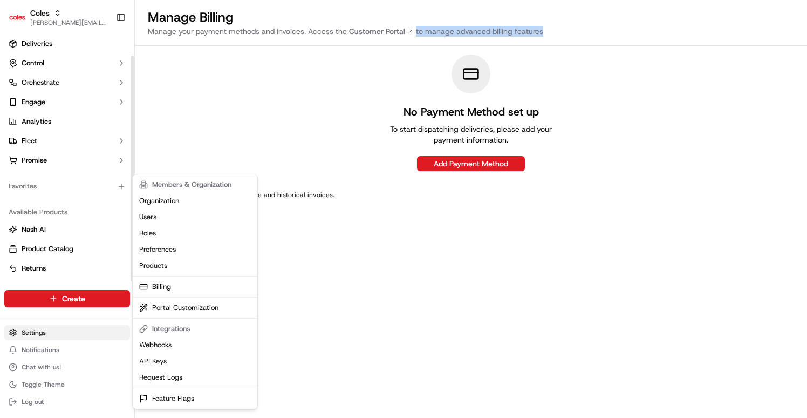
click at [40, 333] on html "Coles barry@usenash.com Toggle Sidebar Orders Deliveries Control Orchestrate En…" at bounding box center [403, 209] width 807 height 418
click at [173, 284] on link "Billing" at bounding box center [195, 286] width 120 height 16
click at [39, 330] on html "Coles barry@usenash.com Toggle Sidebar Orders Deliveries Control Orchestrate En…" at bounding box center [403, 209] width 807 height 418
click at [163, 287] on link "Billing" at bounding box center [195, 286] width 120 height 16
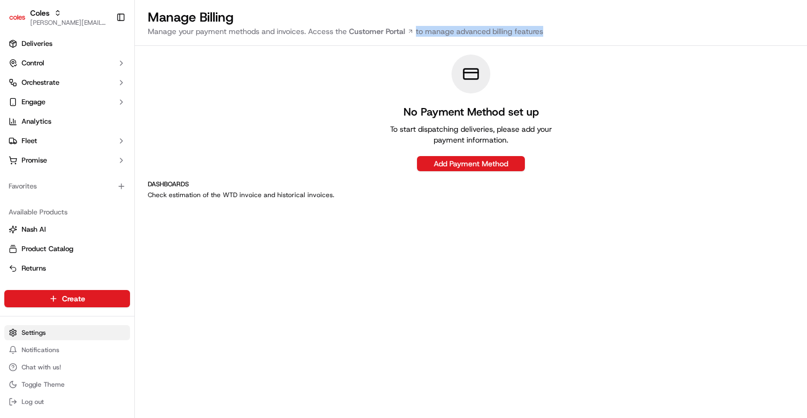
click at [40, 335] on html "Coles barry@usenash.com Toggle Sidebar Orders Deliveries Control Orchestrate En…" at bounding box center [403, 209] width 807 height 418
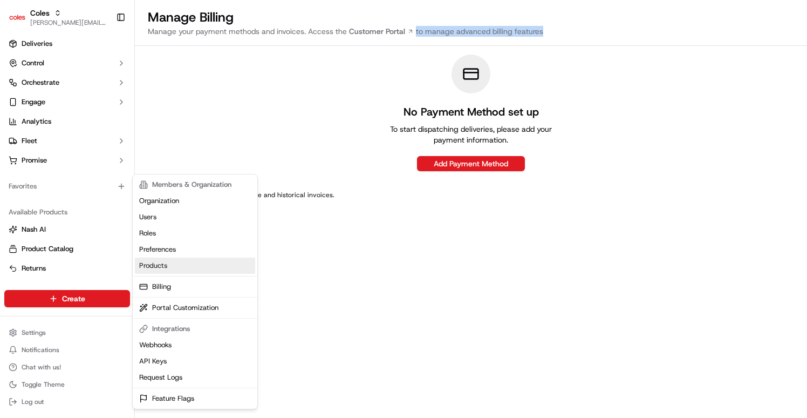
click at [200, 262] on link "Products" at bounding box center [195, 265] width 120 height 16
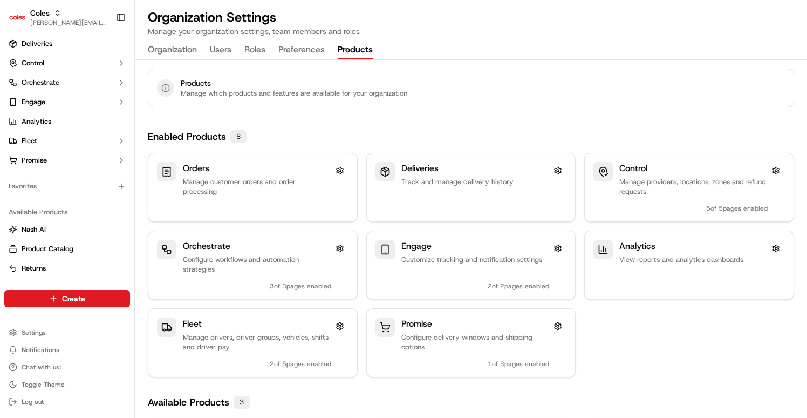
click at [312, 56] on button "Preferences" at bounding box center [301, 50] width 46 height 18
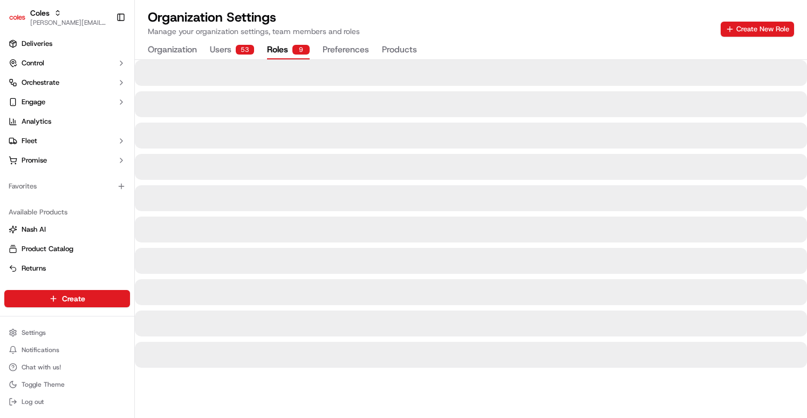
click at [285, 51] on button "Roles 9" at bounding box center [288, 50] width 43 height 18
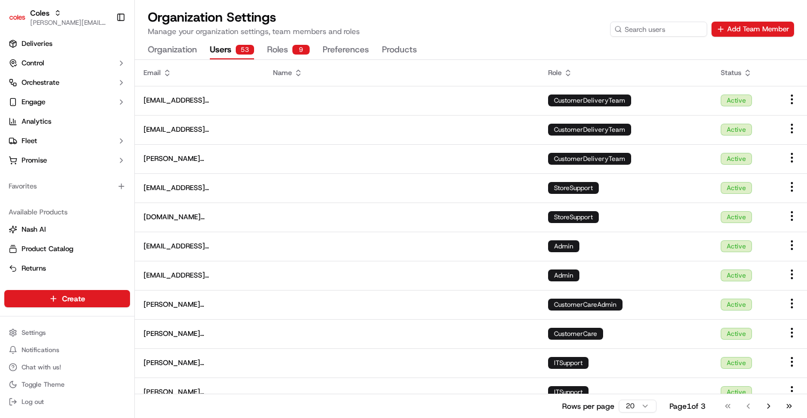
click at [227, 51] on button "Users 53" at bounding box center [232, 50] width 44 height 18
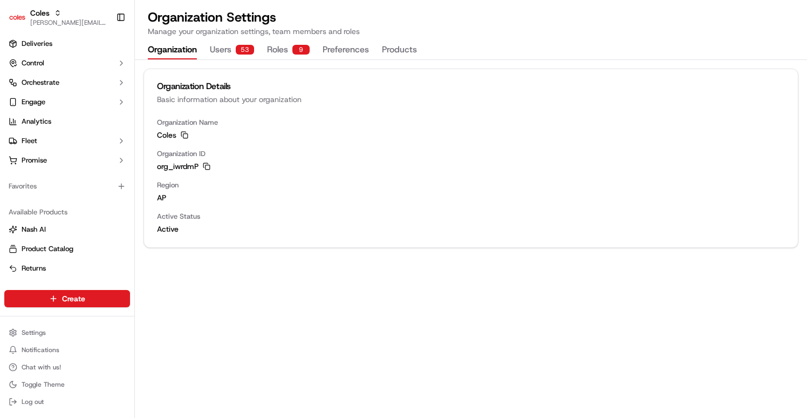
click at [167, 51] on button "Organization" at bounding box center [172, 50] width 49 height 18
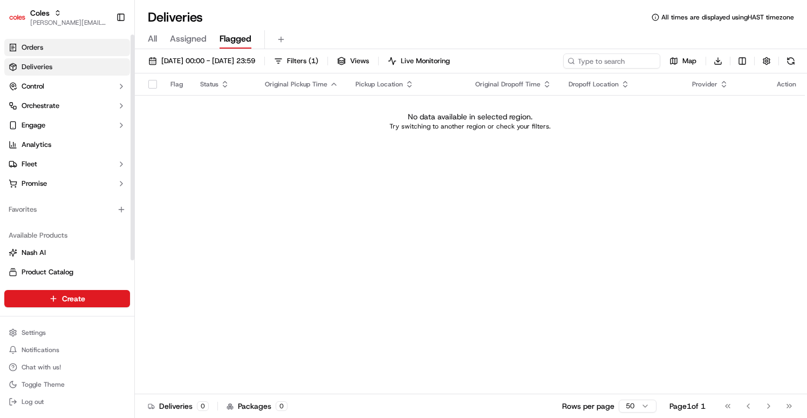
click at [57, 46] on link "Orders" at bounding box center [67, 47] width 126 height 17
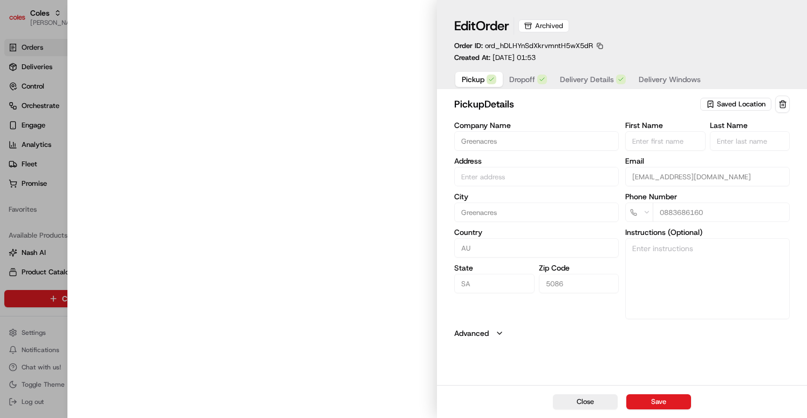
type input "Cnr [PERSON_NAME] amd Floridale Rd Greenacres SA 5086 AU"
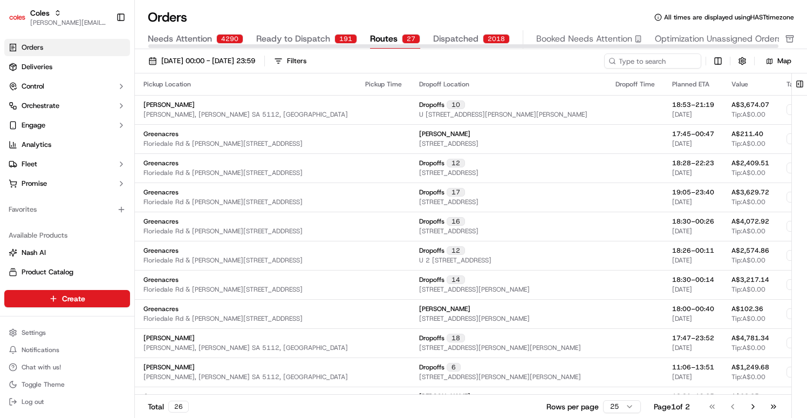
click at [383, 43] on span "Routes" at bounding box center [384, 38] width 28 height 13
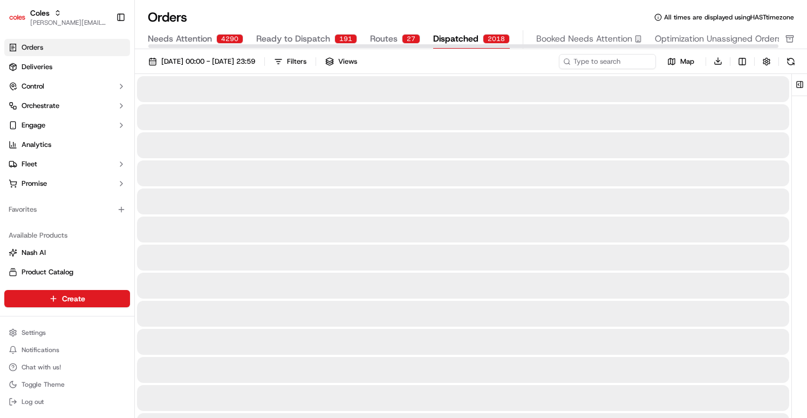
click at [494, 38] on div "2018" at bounding box center [496, 39] width 27 height 10
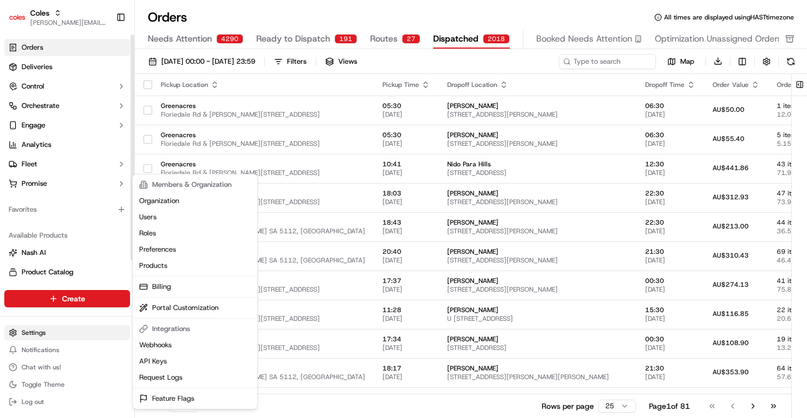
click at [45, 326] on html "Coles [EMAIL_ADDRESS][DOMAIN_NAME] Toggle Sidebar Orders Deliveries Control Orc…" at bounding box center [403, 209] width 807 height 418
click at [69, 226] on html "Coles [EMAIL_ADDRESS][DOMAIN_NAME] Toggle Sidebar Orders Deliveries Control Orc…" at bounding box center [403, 209] width 807 height 418
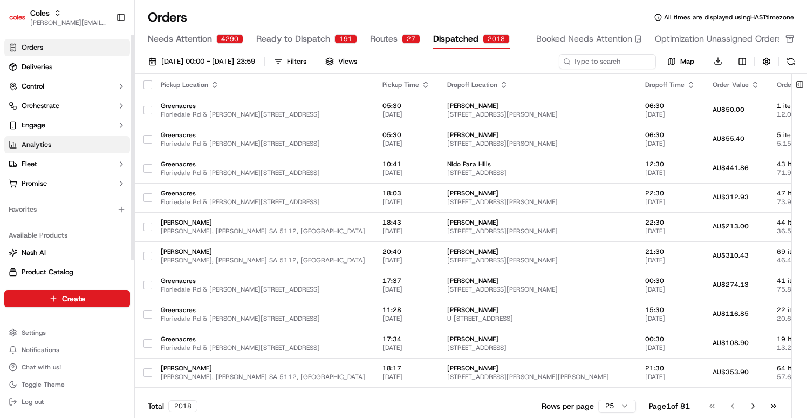
click at [51, 144] on span "Analytics" at bounding box center [37, 145] width 30 height 10
